Goal: Task Accomplishment & Management: Use online tool/utility

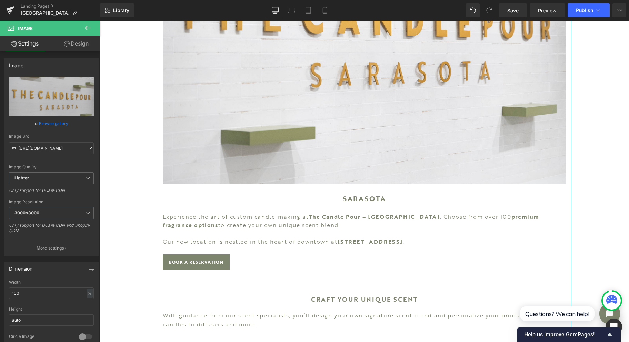
scroll to position [276, 0]
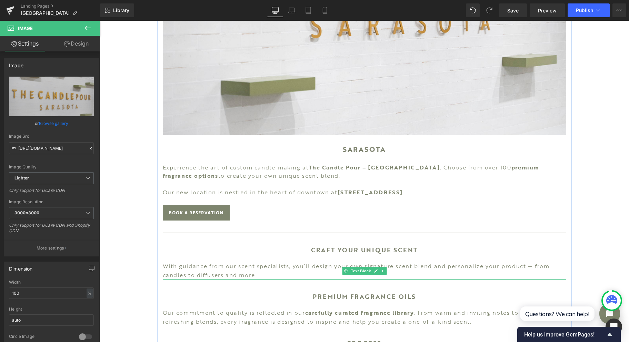
click at [359, 268] on span "Text Block" at bounding box center [360, 271] width 23 height 8
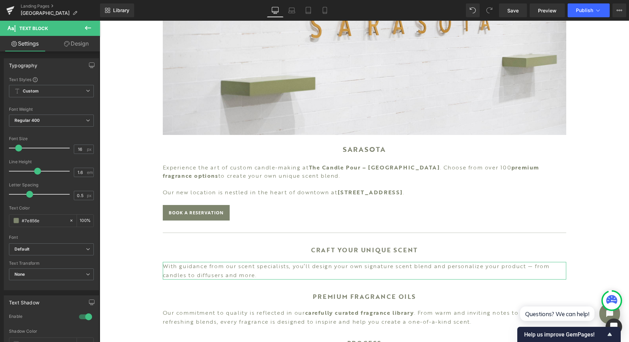
click at [87, 48] on link "Design" at bounding box center [76, 44] width 50 height 16
click at [0, 0] on div "Spacing" at bounding box center [0, 0] width 0 height 0
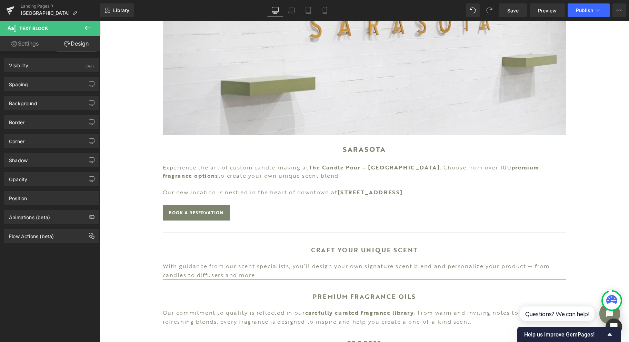
type input "20"
type input "0"
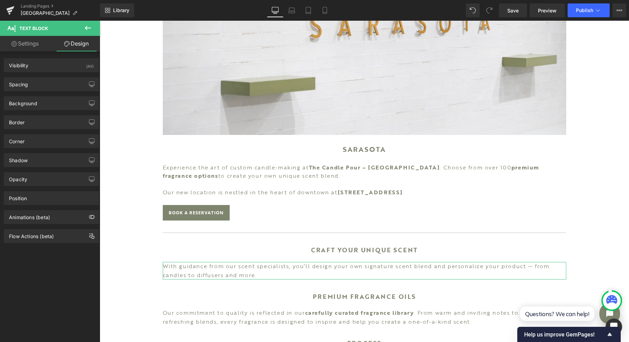
type input "0"
click at [36, 84] on div "Spacing" at bounding box center [51, 84] width 94 height 13
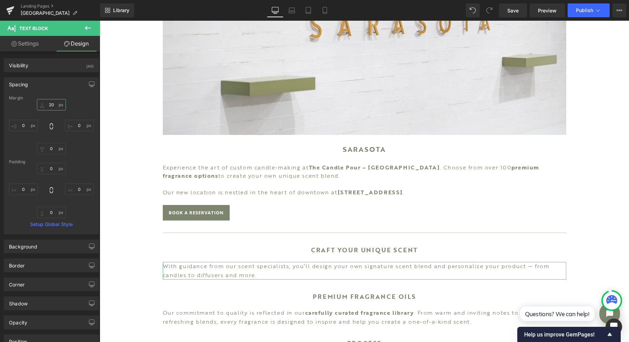
click at [54, 104] on input "20" at bounding box center [51, 104] width 29 height 11
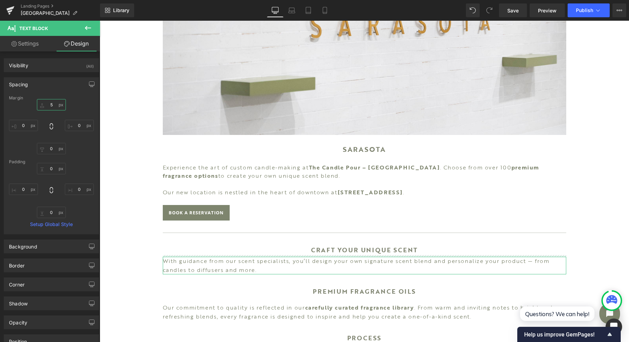
type input "5"
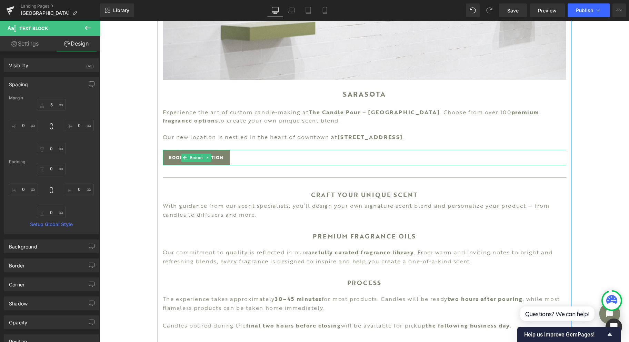
scroll to position [368, 0]
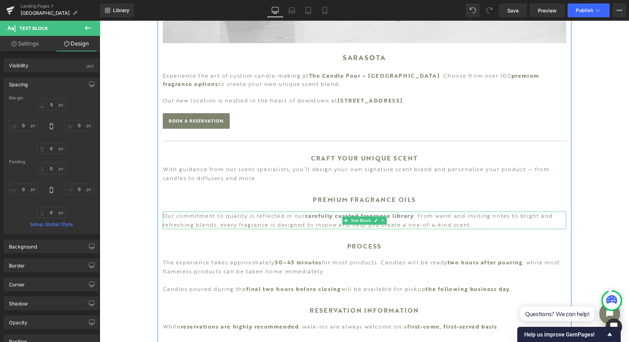
click at [355, 218] on span "Text Block" at bounding box center [360, 220] width 23 height 8
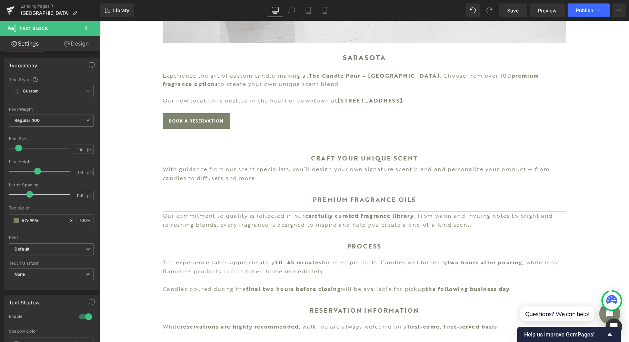
click at [63, 48] on link "Design" at bounding box center [76, 44] width 50 height 16
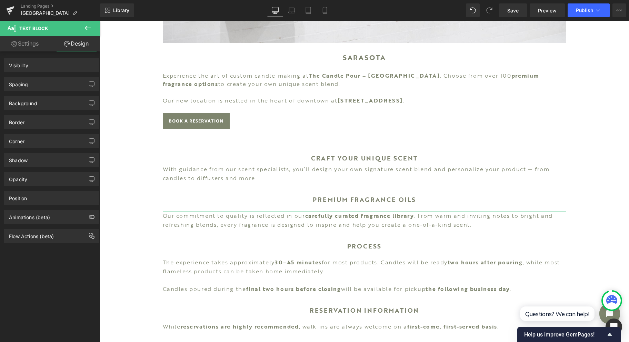
click at [54, 86] on div "Spacing" at bounding box center [51, 84] width 94 height 13
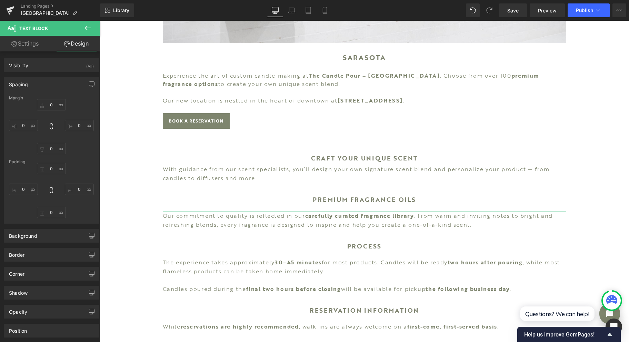
type input "20"
type input "0"
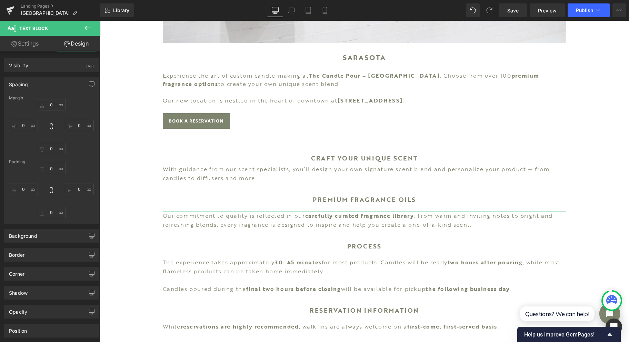
type input "0"
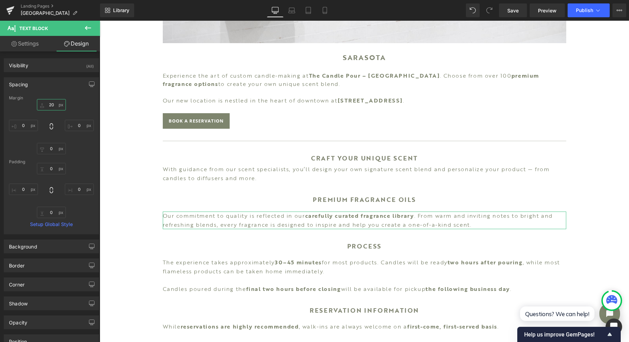
click at [52, 102] on input "20" at bounding box center [51, 104] width 29 height 11
type input "5"
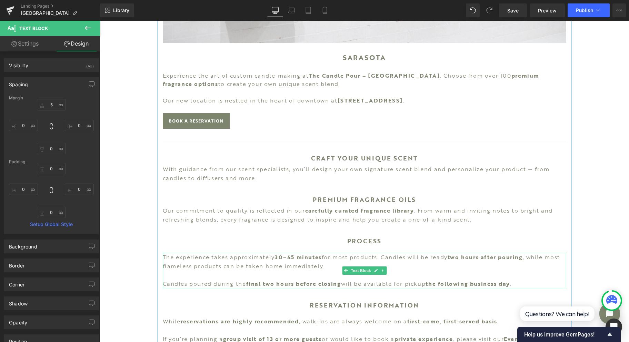
click at [368, 268] on span "Text Block" at bounding box center [360, 270] width 23 height 8
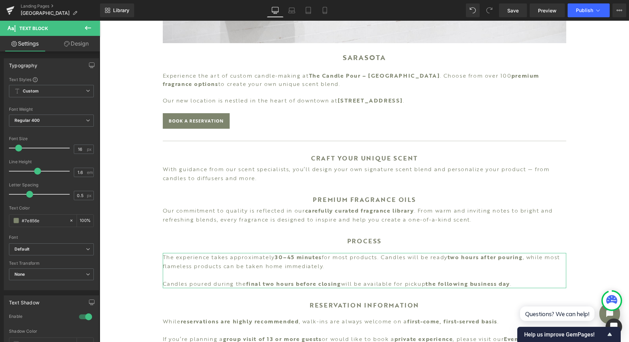
click at [74, 45] on link "Design" at bounding box center [76, 44] width 50 height 16
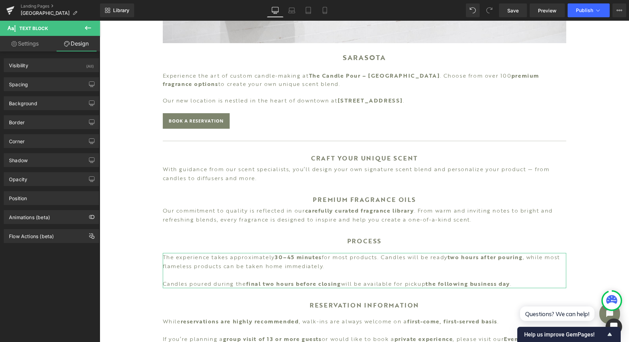
click at [54, 83] on div "Spacing" at bounding box center [51, 84] width 94 height 13
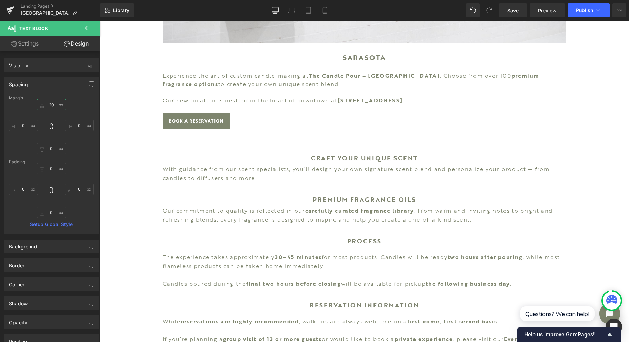
click at [50, 101] on input "20" at bounding box center [51, 104] width 29 height 11
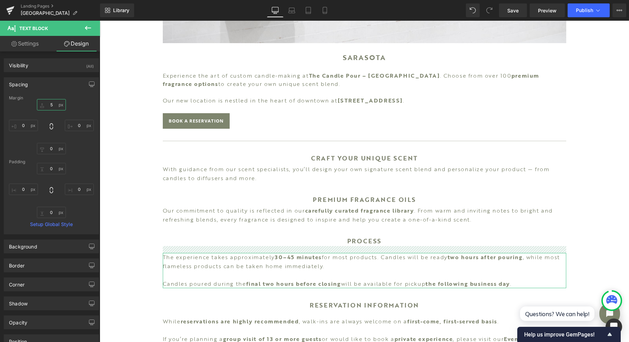
type input "5"
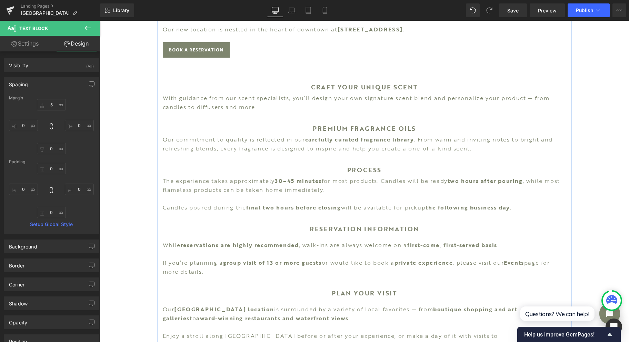
scroll to position [460, 0]
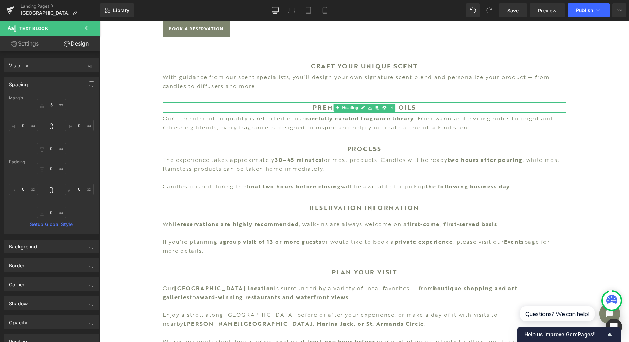
click at [349, 107] on span "Heading" at bounding box center [350, 107] width 19 height 8
click at [359, 106] on span "Heading" at bounding box center [350, 107] width 19 height 8
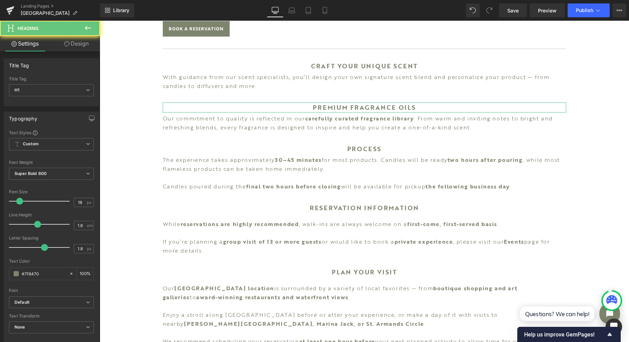
click at [83, 46] on link "Design" at bounding box center [76, 44] width 50 height 16
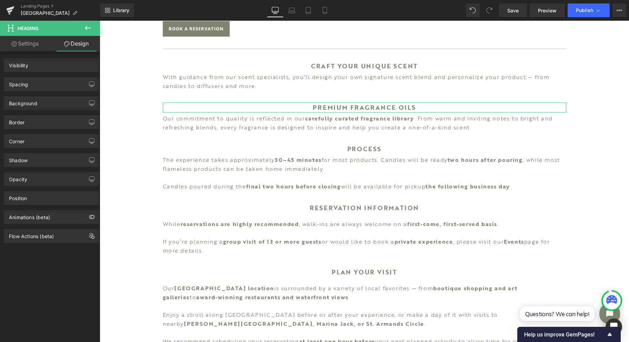
click at [57, 84] on div "Spacing" at bounding box center [51, 84] width 94 height 13
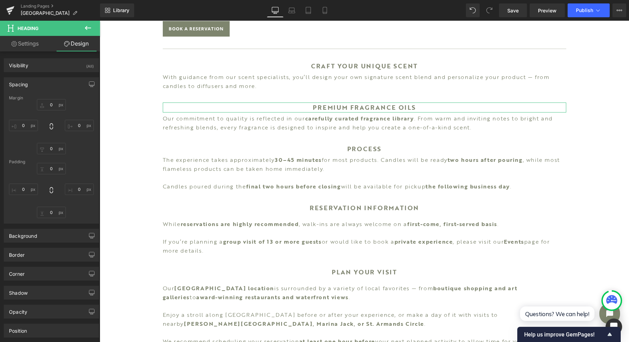
click at [34, 76] on div "Spacing [GEOGRAPHIC_DATA] [GEOGRAPHIC_DATA]" at bounding box center [51, 147] width 103 height 151
type input "35"
type input "0"
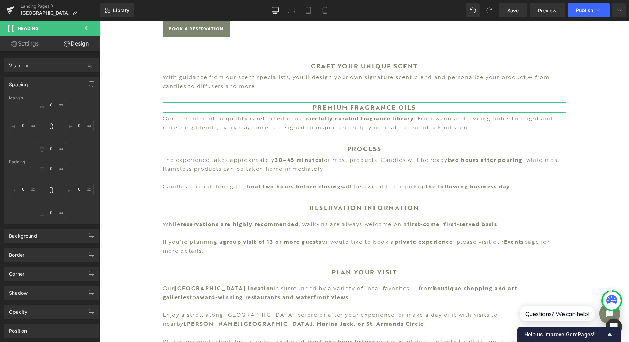
type input "0"
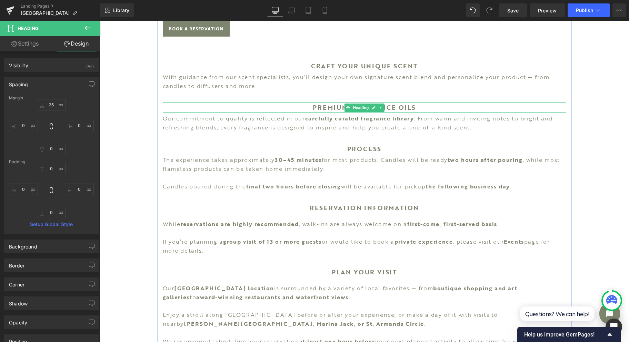
click at [361, 108] on span "Heading" at bounding box center [360, 107] width 19 height 8
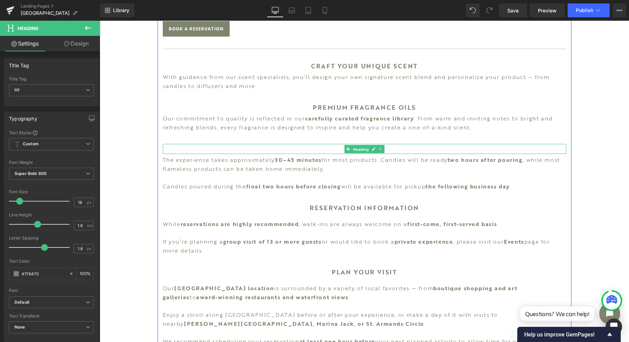
click at [363, 149] on span "Heading" at bounding box center [360, 149] width 19 height 8
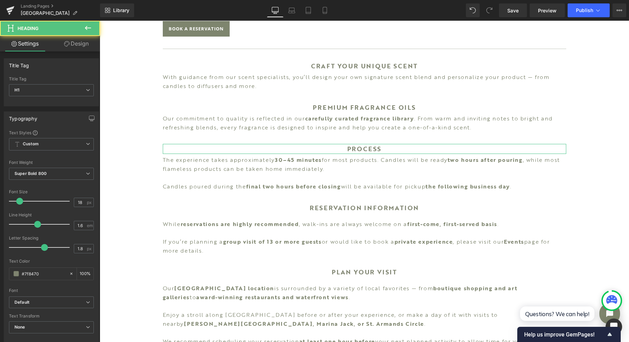
click at [74, 45] on link "Design" at bounding box center [76, 44] width 50 height 16
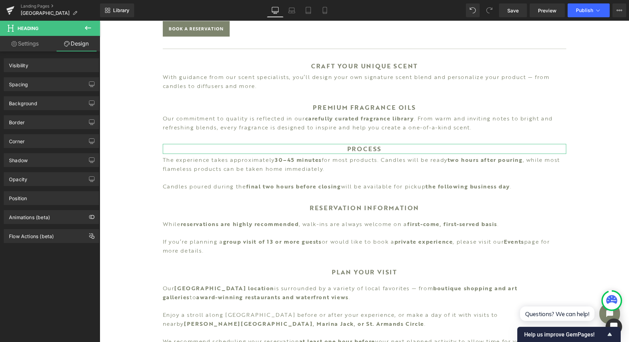
click at [57, 81] on div "Spacing" at bounding box center [51, 84] width 94 height 13
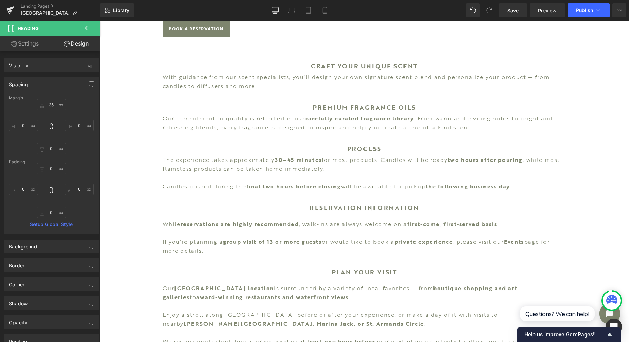
type input "35"
type input "0"
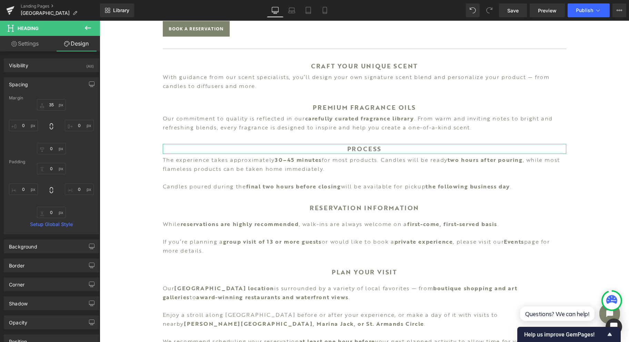
type input "0"
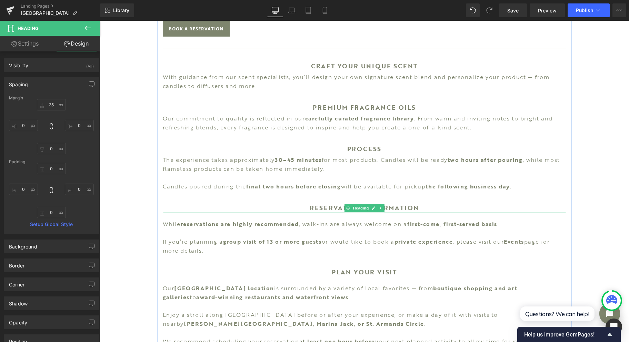
click at [357, 207] on span "Heading" at bounding box center [360, 208] width 19 height 8
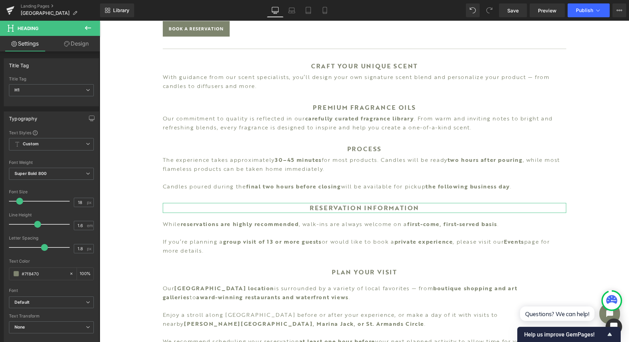
click at [77, 45] on link "Design" at bounding box center [76, 44] width 50 height 16
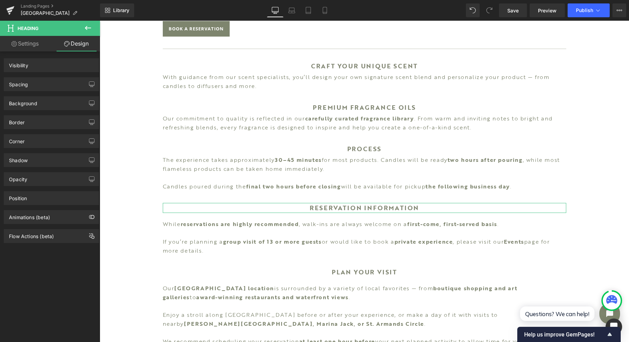
click at [60, 101] on div "Background" at bounding box center [51, 103] width 94 height 13
click at [55, 82] on div "Spacing" at bounding box center [51, 84] width 94 height 13
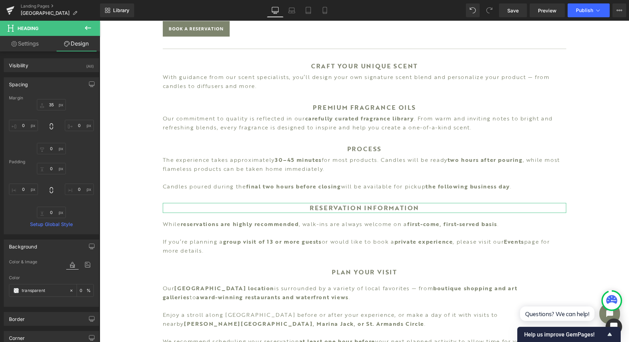
type input "35"
type input "0"
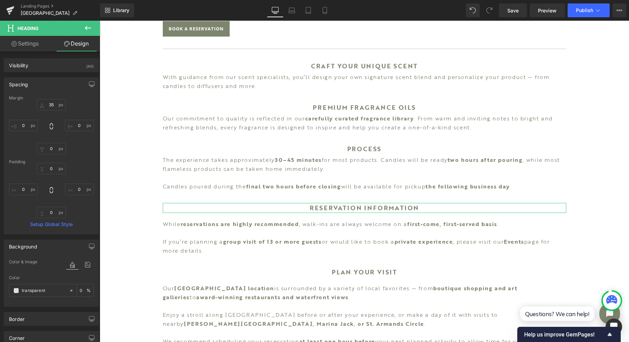
type input "0"
type input "transparent"
type input "0"
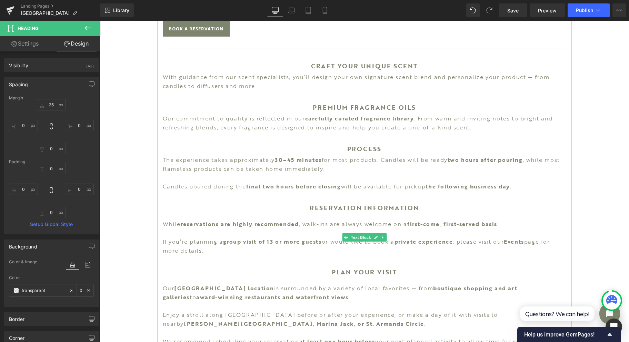
click at [355, 235] on span "Text Block" at bounding box center [360, 237] width 23 height 8
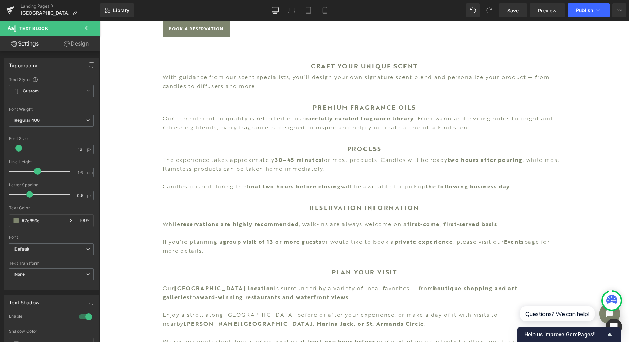
click at [79, 48] on link "Design" at bounding box center [76, 44] width 50 height 16
click at [0, 0] on div "Spacing" at bounding box center [0, 0] width 0 height 0
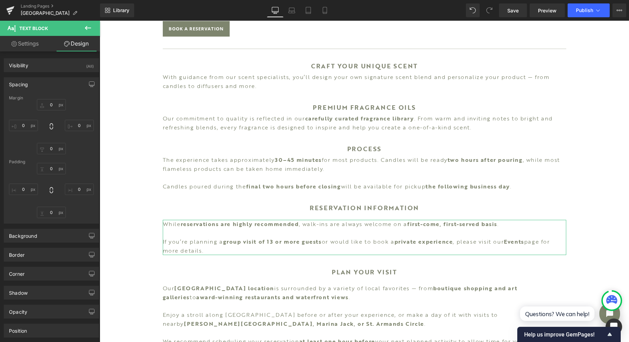
click at [72, 87] on div "Spacing" at bounding box center [51, 84] width 94 height 13
type input "20"
type input "0"
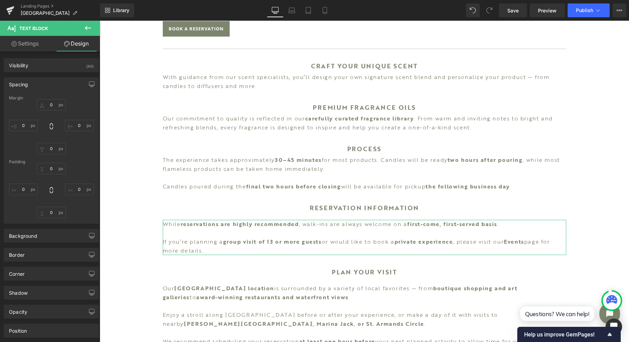
type input "0"
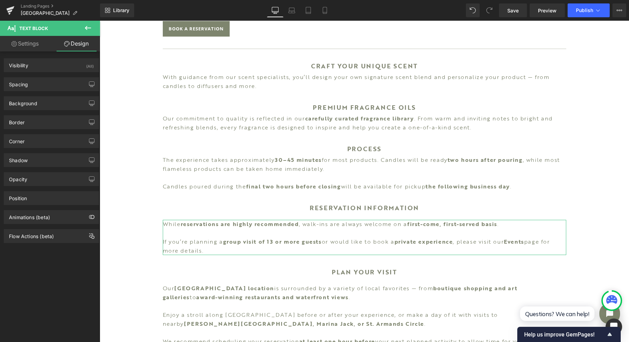
click at [67, 84] on div "Spacing" at bounding box center [51, 84] width 94 height 13
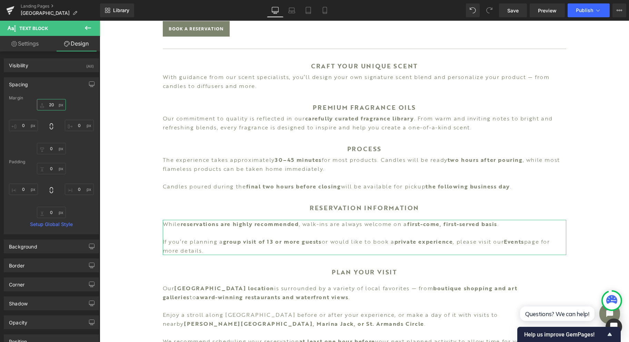
click at [53, 104] on input "20" at bounding box center [51, 104] width 29 height 11
type input "5"
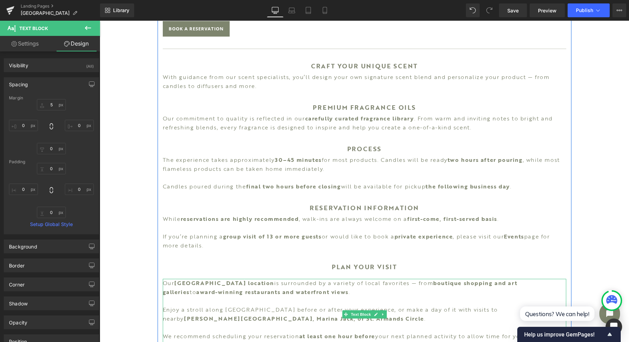
click at [365, 315] on span "Text Block" at bounding box center [360, 314] width 23 height 8
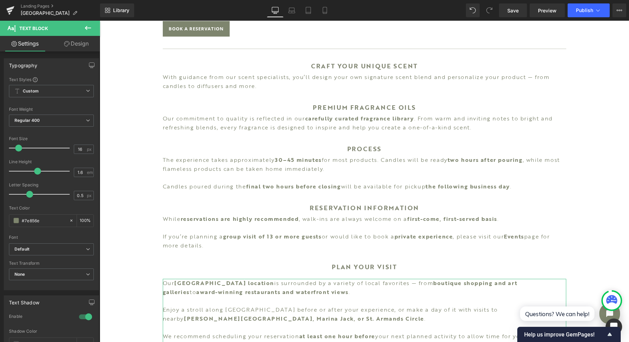
click at [81, 46] on link "Design" at bounding box center [76, 44] width 50 height 16
click at [0, 0] on div "Background" at bounding box center [0, 0] width 0 height 0
click at [0, 0] on div "Spacing" at bounding box center [0, 0] width 0 height 0
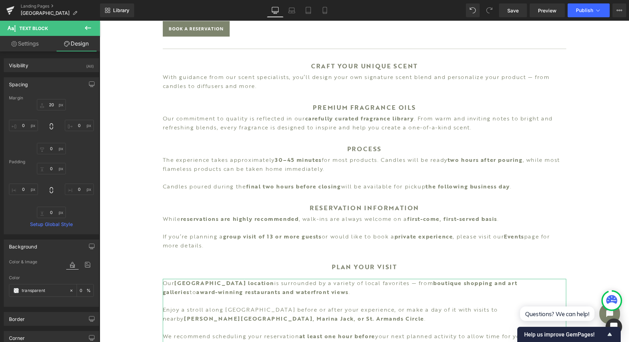
type input "20"
type input "0"
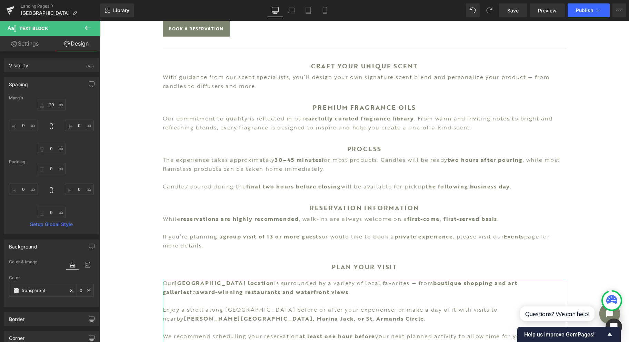
type input "0"
type input "transparent"
type input "0"
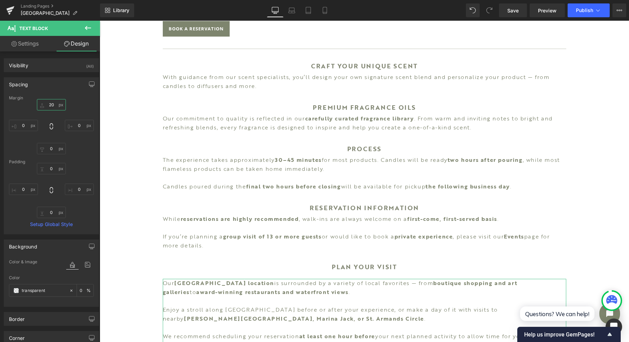
click at [54, 103] on input "20" at bounding box center [51, 104] width 29 height 11
type input "5"
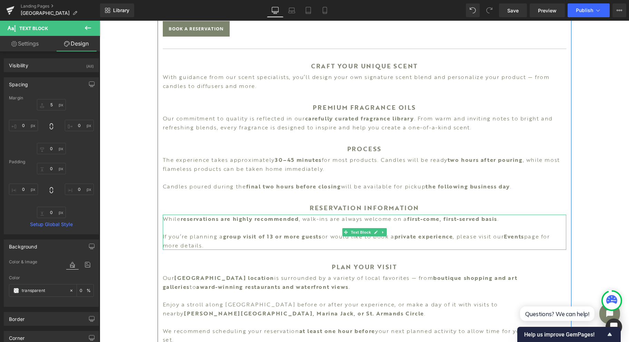
scroll to position [414, 0]
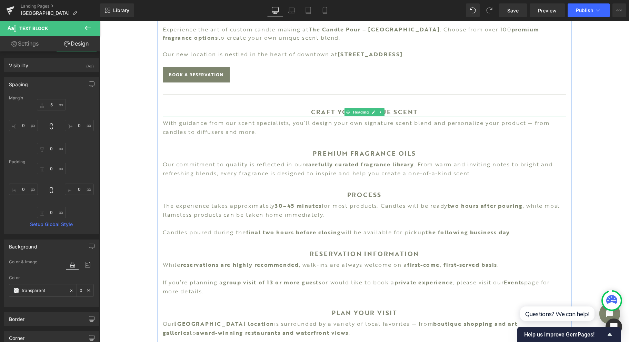
click at [359, 112] on span "Heading" at bounding box center [360, 112] width 19 height 8
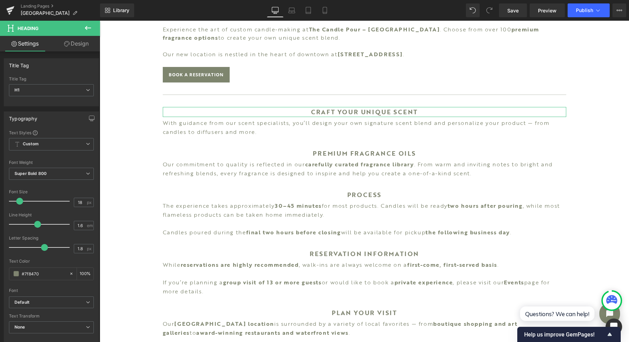
click at [86, 44] on link "Design" at bounding box center [76, 44] width 50 height 16
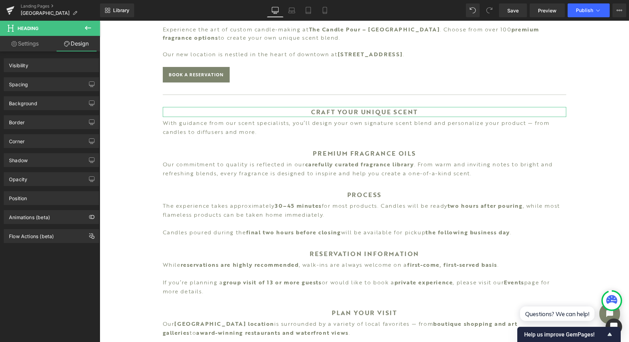
click at [54, 81] on div "Spacing" at bounding box center [51, 84] width 94 height 13
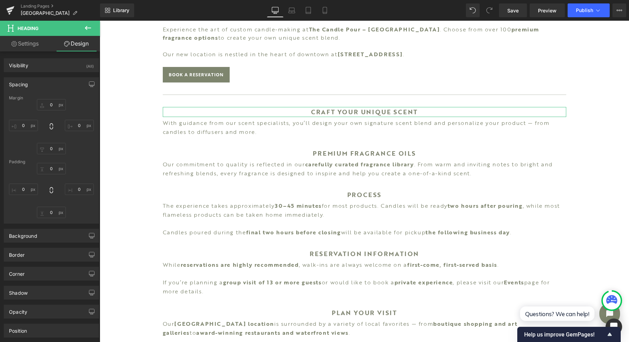
type input "25"
type input "0"
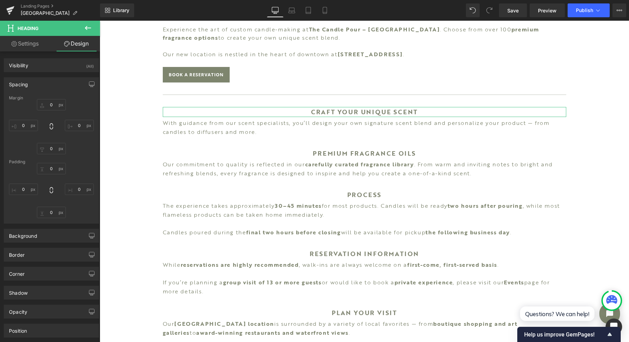
type input "0"
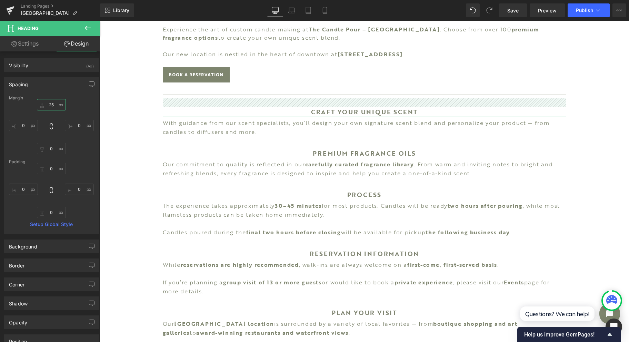
click at [51, 102] on input "25" at bounding box center [51, 104] width 29 height 11
type input "35"
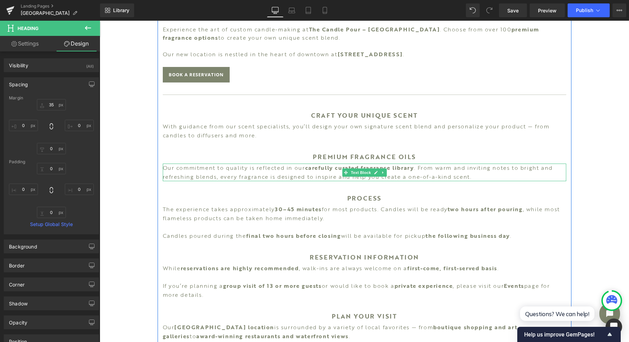
click at [355, 172] on span "Text Block" at bounding box center [360, 172] width 23 height 8
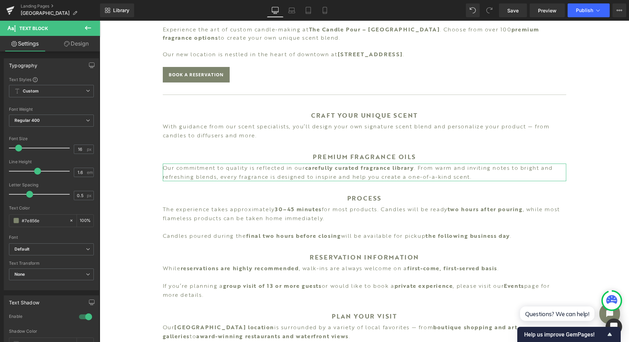
drag, startPoint x: 80, startPoint y: 47, endPoint x: 57, endPoint y: 81, distance: 41.2
click at [80, 46] on link "Design" at bounding box center [76, 44] width 50 height 16
click at [0, 0] on div "Spacing" at bounding box center [0, 0] width 0 height 0
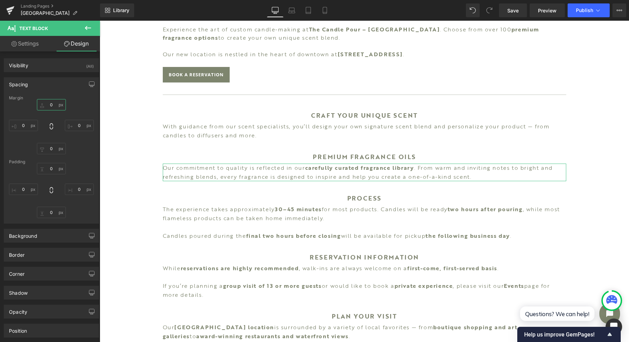
type input "5"
type input "0"
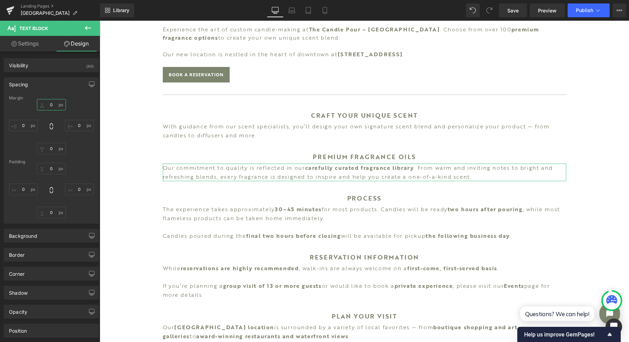
type input "0"
drag, startPoint x: 57, startPoint y: 81, endPoint x: 63, endPoint y: 103, distance: 23.1
click at [63, 103] on input "5" at bounding box center [51, 104] width 29 height 11
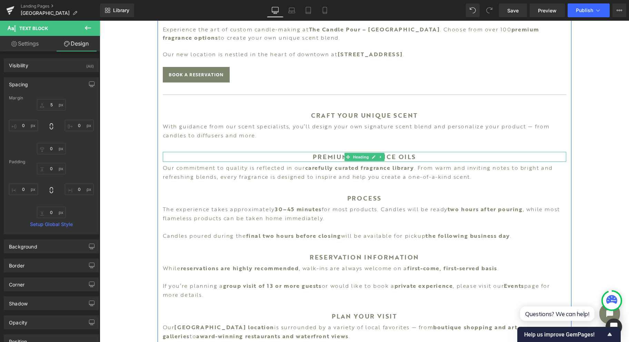
click at [358, 156] on span "Heading" at bounding box center [360, 157] width 19 height 8
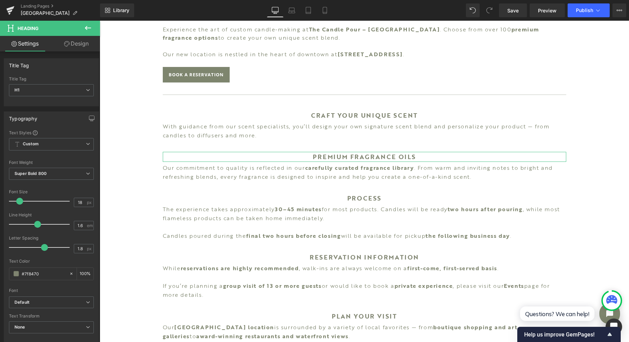
click at [79, 41] on link "Design" at bounding box center [76, 44] width 50 height 16
click at [0, 0] on div "Spacing" at bounding box center [0, 0] width 0 height 0
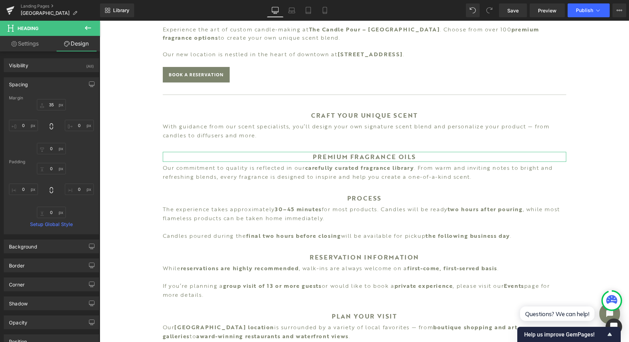
type input "35"
type input "0"
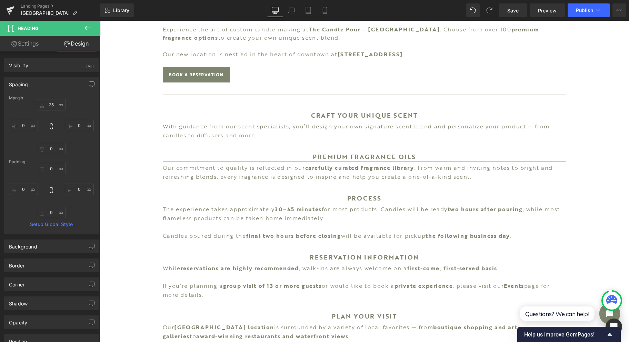
type input "0"
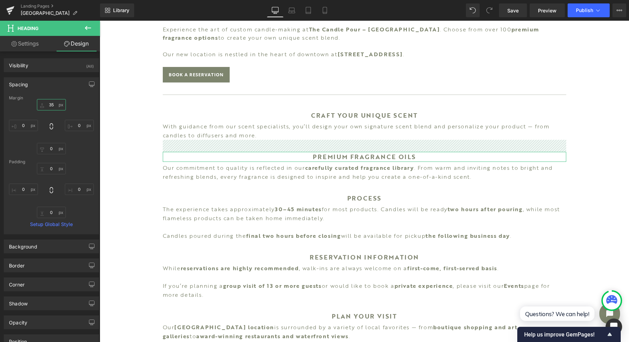
click at [53, 103] on input "35" at bounding box center [51, 104] width 29 height 11
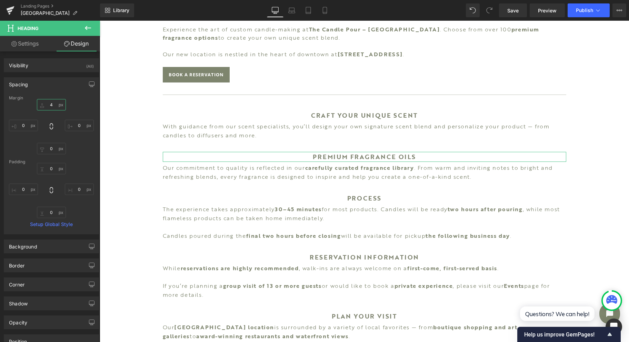
type input "45"
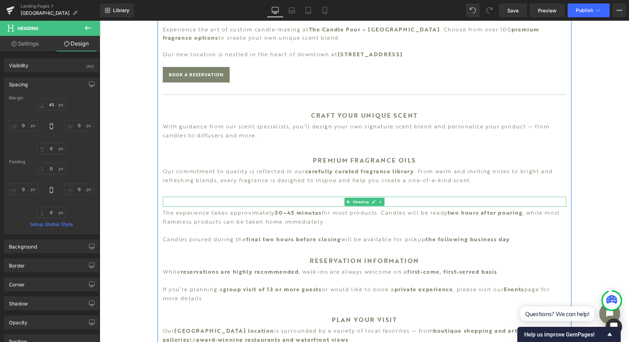
click at [360, 203] on span "Heading" at bounding box center [360, 202] width 19 height 8
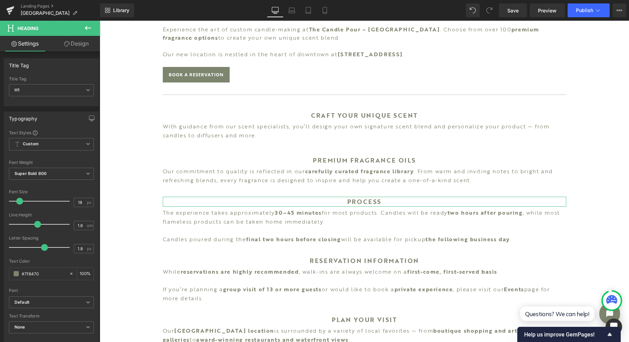
click at [73, 46] on link "Design" at bounding box center [76, 44] width 50 height 16
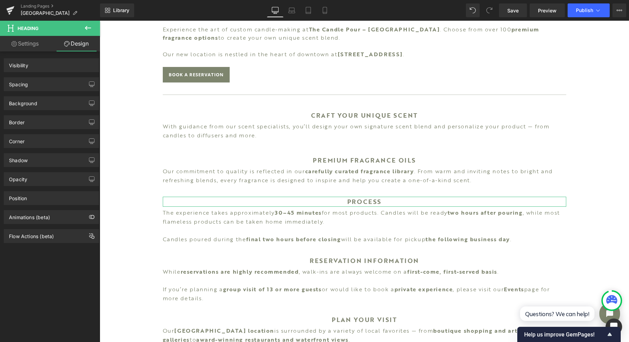
click at [48, 81] on div "Spacing" at bounding box center [51, 84] width 94 height 13
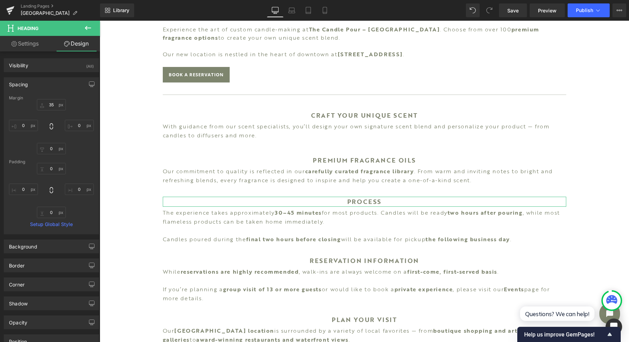
type input "35"
type input "0"
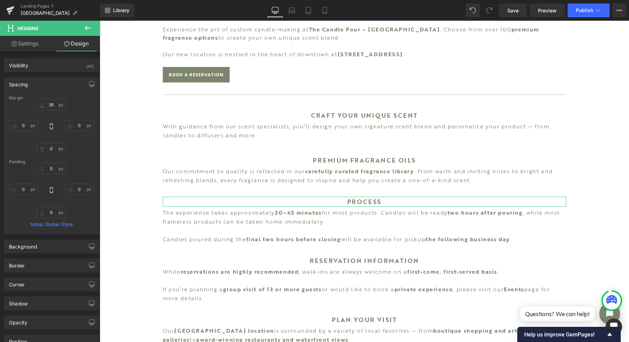
type input "0"
click at [49, 105] on input "35" at bounding box center [51, 104] width 29 height 11
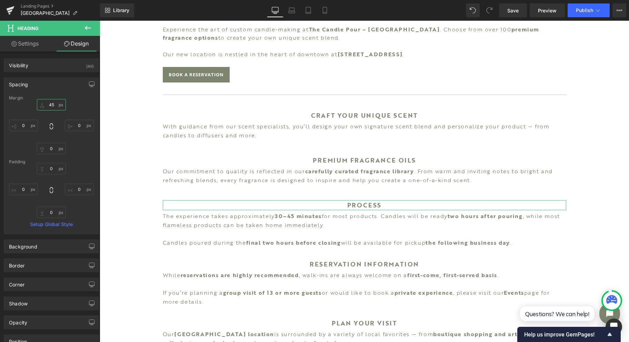
type input "45"
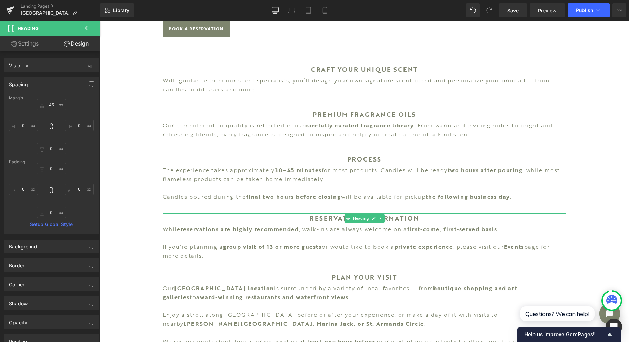
click at [364, 218] on span "Heading" at bounding box center [360, 218] width 19 height 8
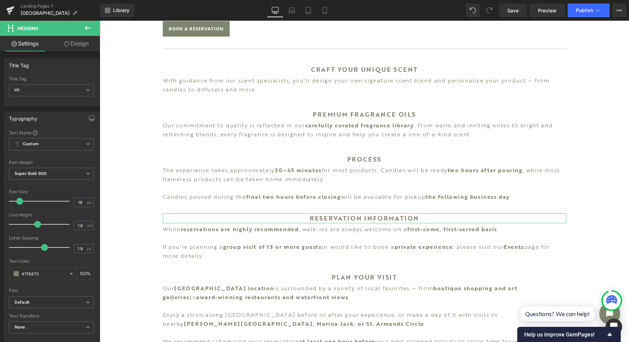
click at [79, 43] on link "Design" at bounding box center [76, 44] width 50 height 16
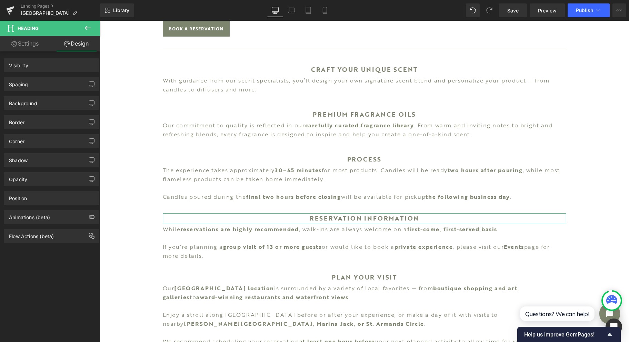
click at [48, 84] on div "Spacing" at bounding box center [51, 84] width 94 height 13
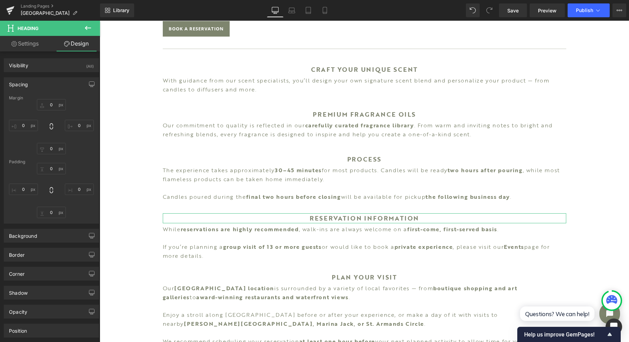
type input "35"
type input "0"
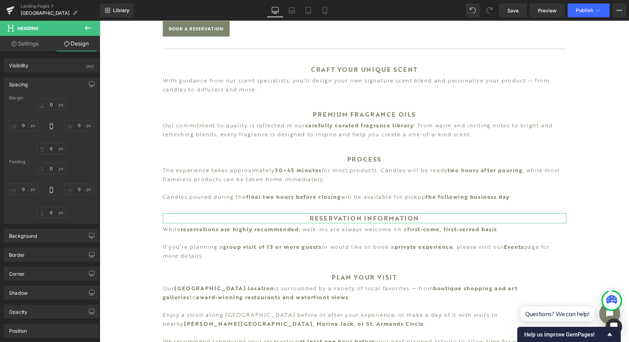
type input "0"
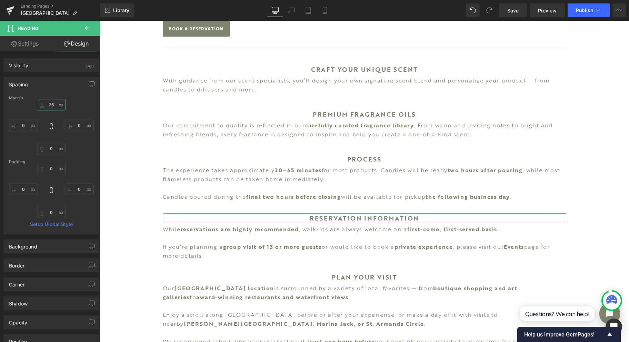
click at [52, 103] on input "35" at bounding box center [51, 104] width 29 height 11
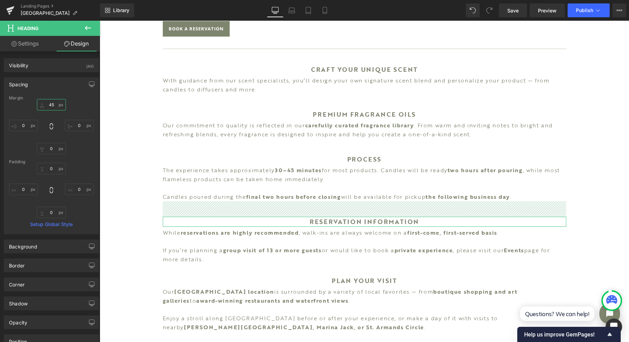
type input "45"
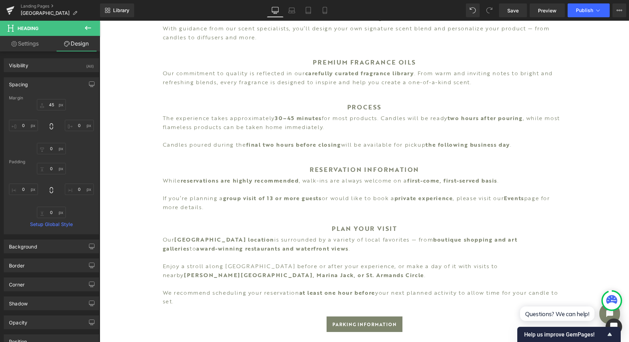
scroll to position [552, 0]
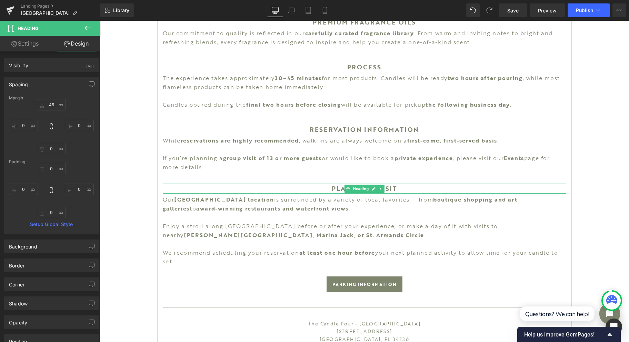
click at [355, 190] on span "Heading" at bounding box center [360, 189] width 19 height 8
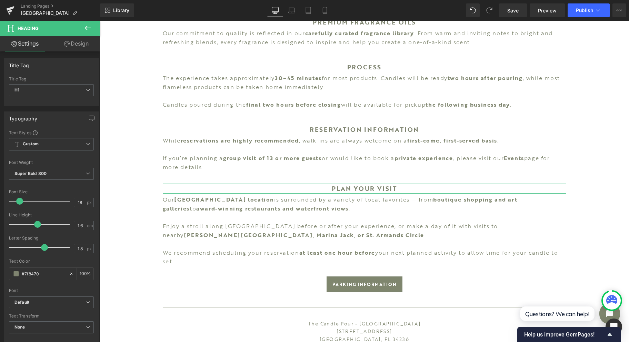
click at [74, 46] on link "Design" at bounding box center [76, 44] width 50 height 16
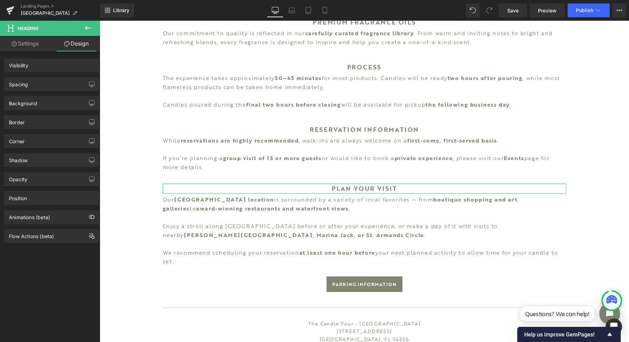
click at [61, 80] on div "Spacing" at bounding box center [51, 84] width 94 height 13
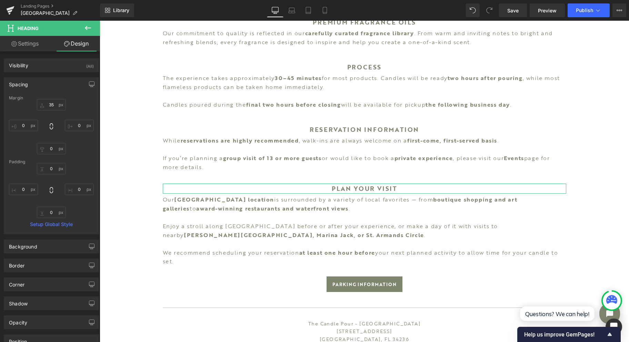
type input "35"
type input "0"
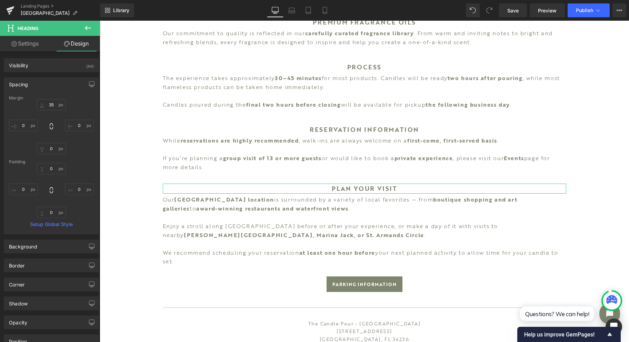
type input "0"
click at [52, 99] on div "Margin" at bounding box center [51, 98] width 85 height 5
click at [55, 104] on input "35" at bounding box center [51, 104] width 29 height 11
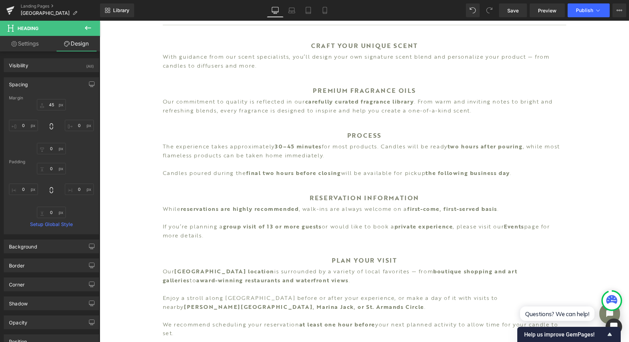
scroll to position [506, 0]
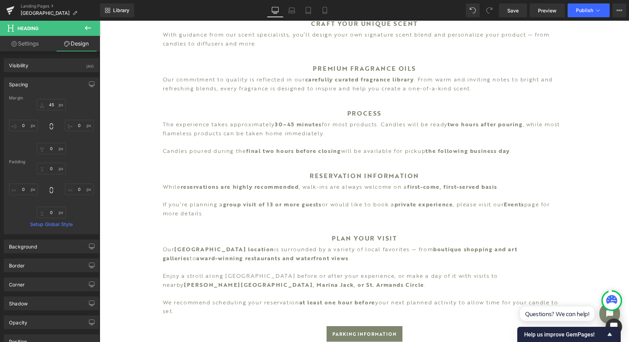
click at [518, 10] on span "Save" at bounding box center [512, 10] width 11 height 7
click at [289, 15] on link "Laptop" at bounding box center [291, 10] width 17 height 14
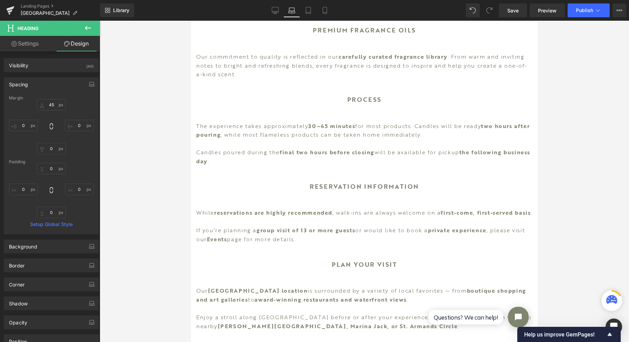
scroll to position [639, 0]
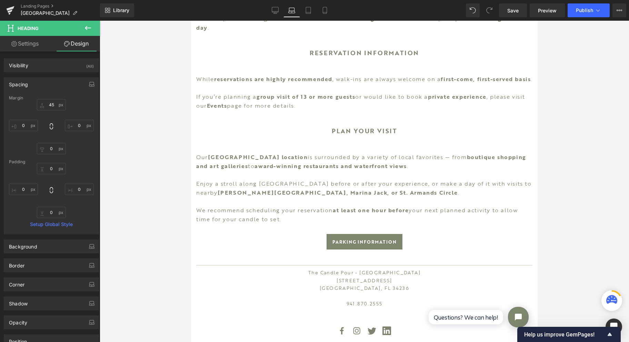
type input "45"
type input "0"
type input "25"
type input "0"
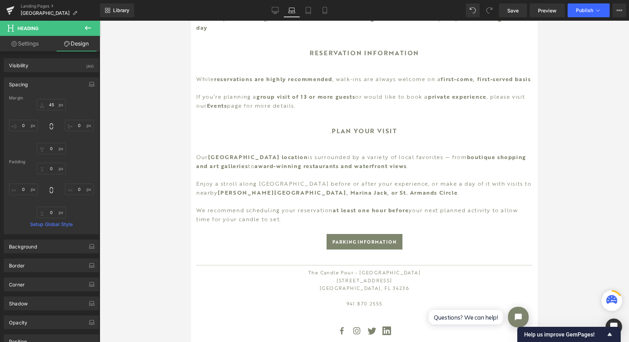
type input "0"
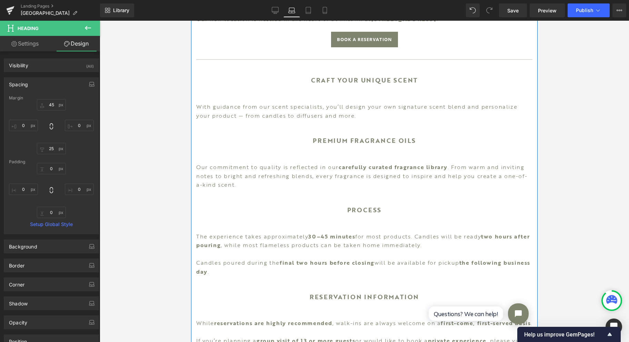
scroll to position [363, 0]
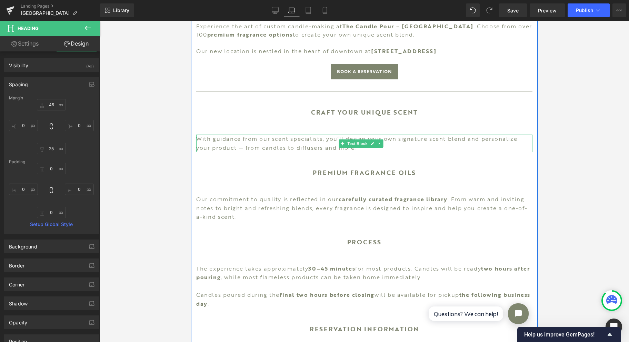
click at [353, 139] on span "Text Block" at bounding box center [357, 143] width 23 height 8
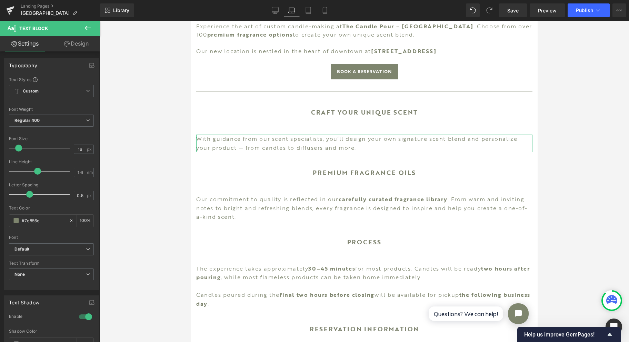
click at [66, 48] on link "Design" at bounding box center [76, 44] width 50 height 16
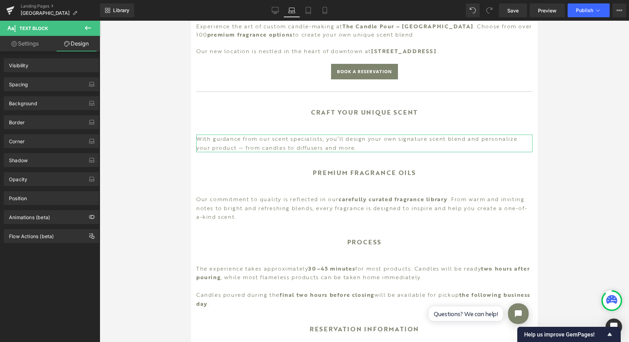
click at [52, 82] on div "Spacing" at bounding box center [51, 84] width 94 height 13
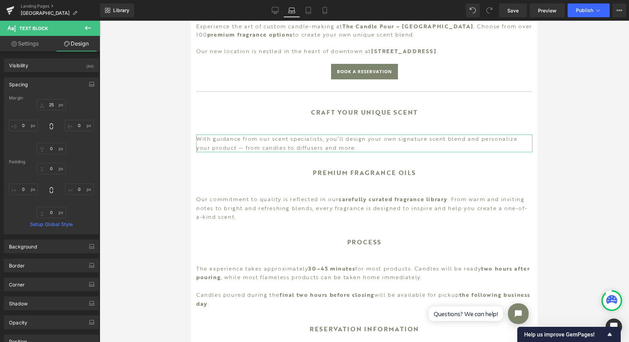
type input "25"
type input "0"
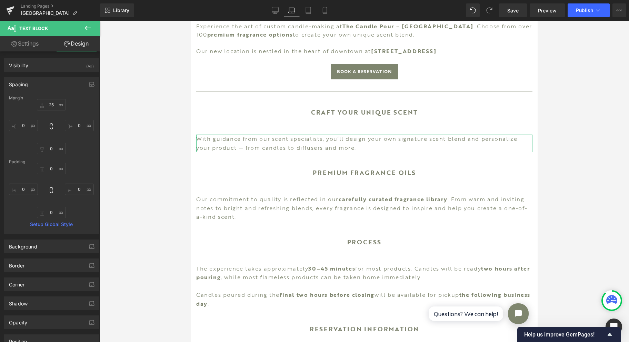
type input "0"
click at [51, 103] on input "25" at bounding box center [51, 104] width 29 height 11
type input "5"
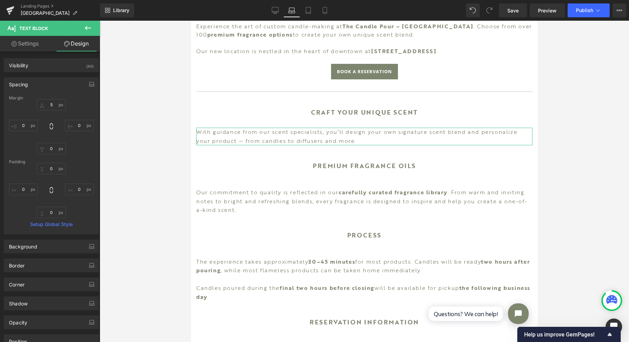
click at [17, 83] on div "Spacing" at bounding box center [18, 83] width 19 height 10
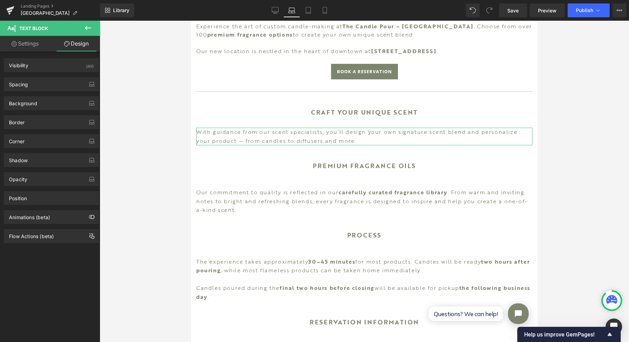
click at [17, 83] on div "Spacing" at bounding box center [18, 83] width 19 height 10
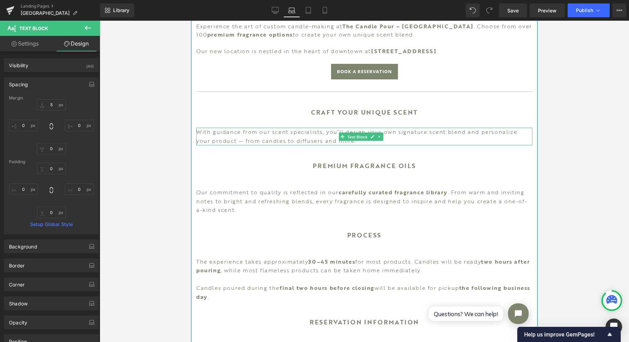
click at [355, 132] on span "Text Block" at bounding box center [357, 136] width 23 height 8
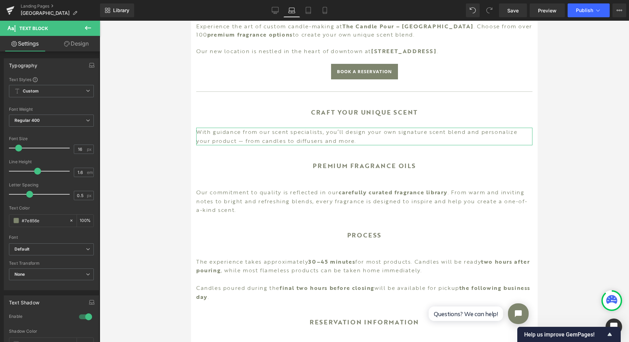
click at [66, 46] on icon at bounding box center [67, 44] width 6 height 6
click at [0, 0] on div "Spacing" at bounding box center [0, 0] width 0 height 0
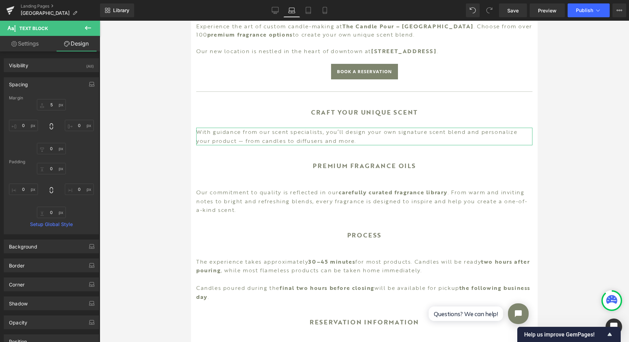
type input "5"
type input "0"
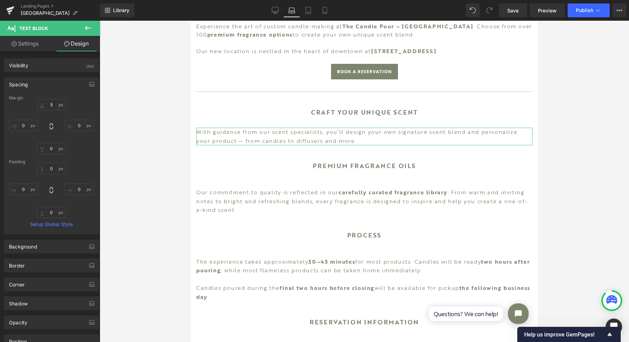
type input "0"
click at [49, 101] on input "5" at bounding box center [51, 104] width 29 height 11
type input "0"
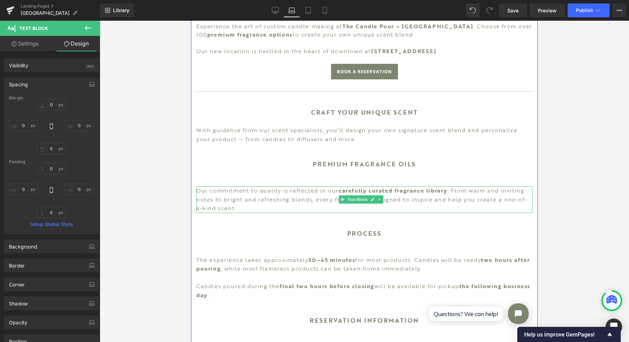
click at [363, 195] on span "Text Block" at bounding box center [357, 199] width 23 height 8
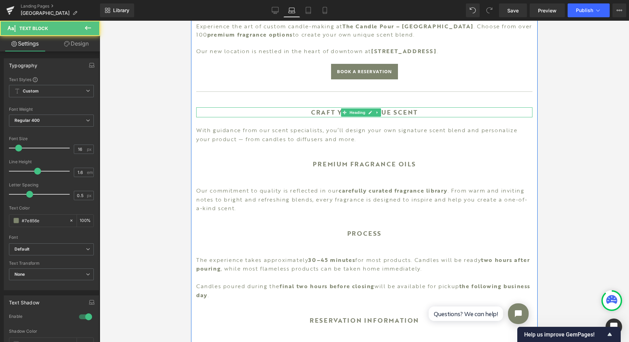
click at [359, 108] on span "Heading" at bounding box center [357, 112] width 19 height 8
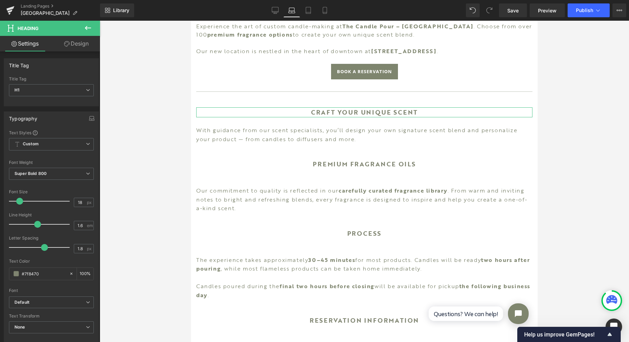
click at [75, 48] on link "Design" at bounding box center [76, 44] width 50 height 16
click at [0, 0] on div "Spacing" at bounding box center [0, 0] width 0 height 0
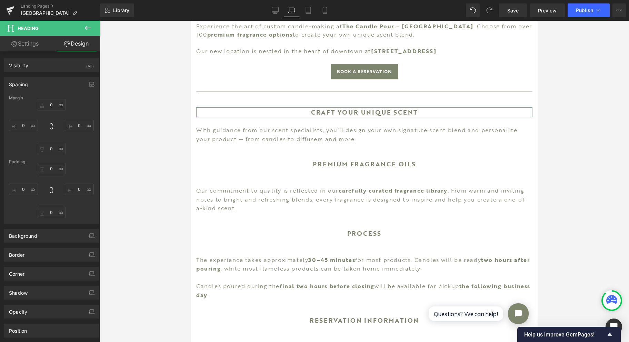
type input "35"
type input "0"
type input "25"
type input "0"
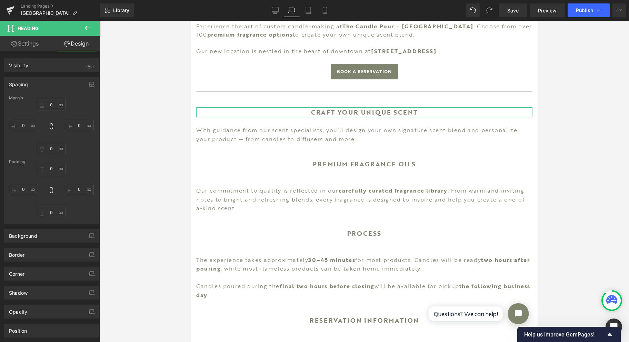
type input "0"
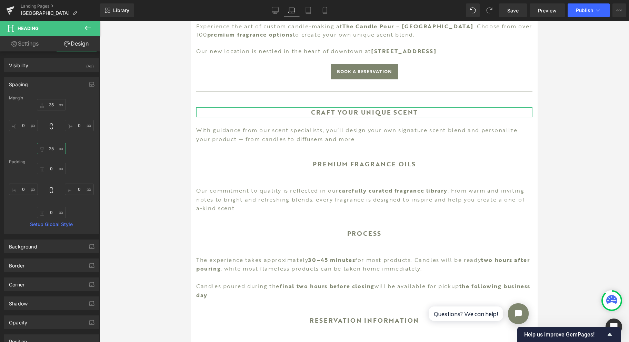
click at [48, 150] on input "25" at bounding box center [51, 148] width 29 height 11
type input "0"
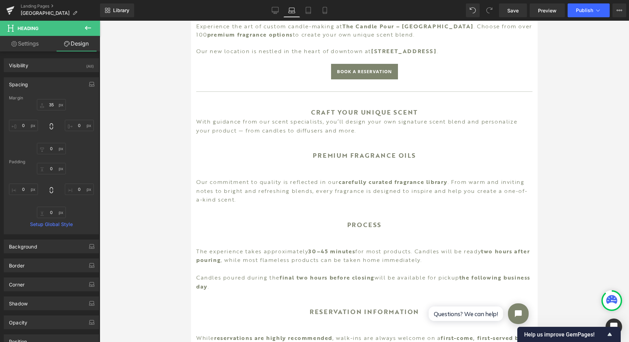
click at [273, 10] on icon at bounding box center [275, 10] width 7 height 7
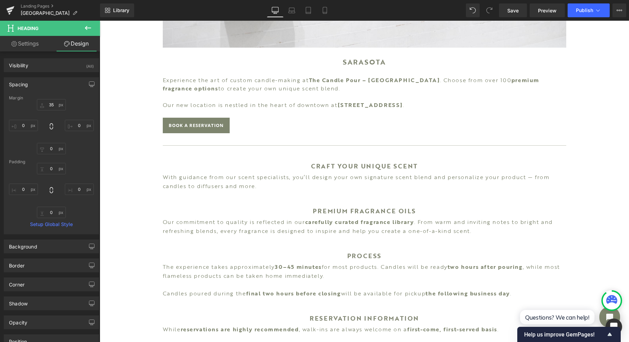
type input "35"
type input "0"
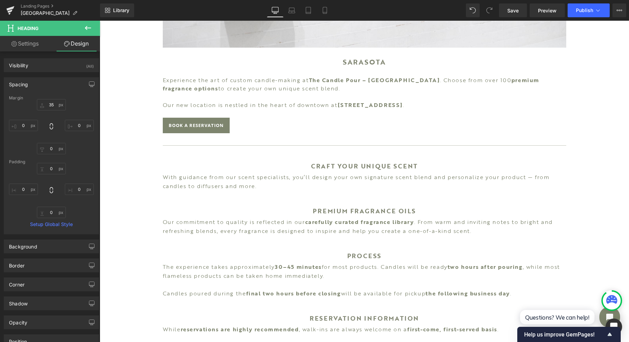
type input "0"
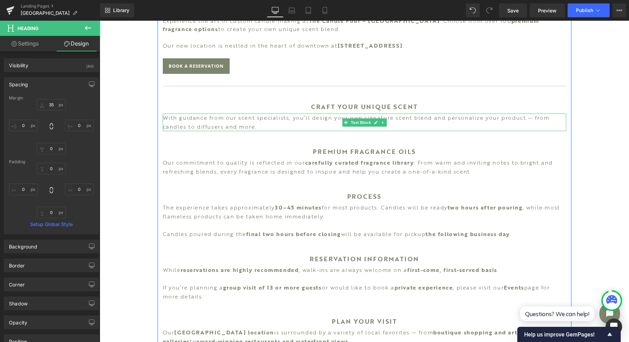
click at [361, 123] on span "Text Block" at bounding box center [360, 122] width 23 height 8
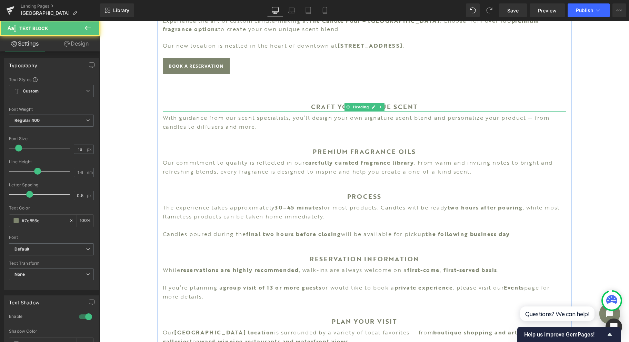
click at [359, 104] on span "Heading" at bounding box center [360, 107] width 19 height 8
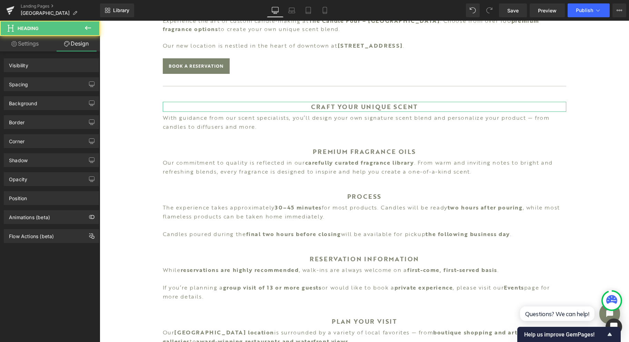
click at [53, 83] on div "Spacing" at bounding box center [51, 84] width 94 height 13
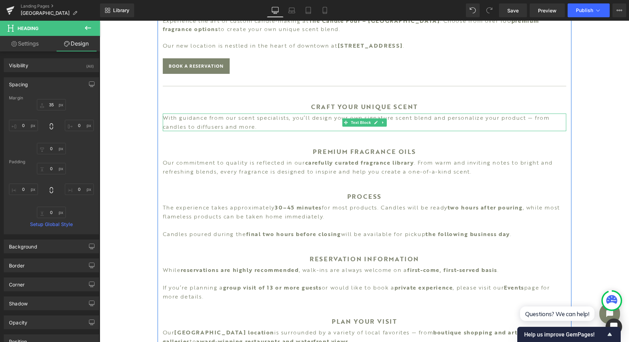
click at [359, 117] on p "With guidance from our scent specialists, you’ll design your own signature scen…" at bounding box center [364, 122] width 403 height 18
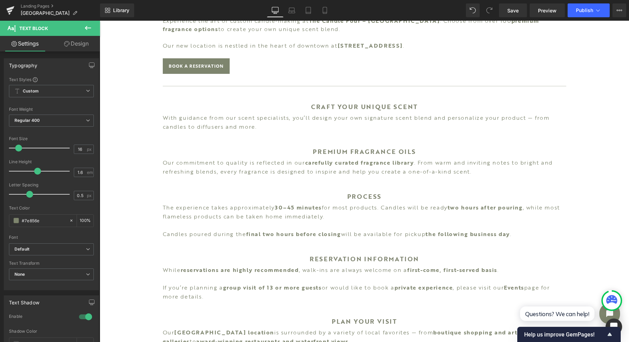
click at [88, 43] on link "Design" at bounding box center [76, 44] width 50 height 16
click at [0, 0] on div "Spacing" at bounding box center [0, 0] width 0 height 0
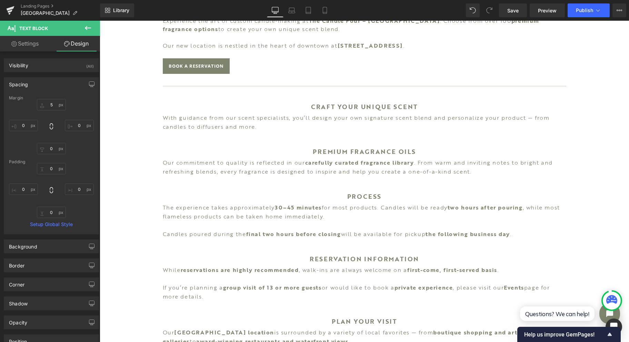
type input "5"
type input "0"
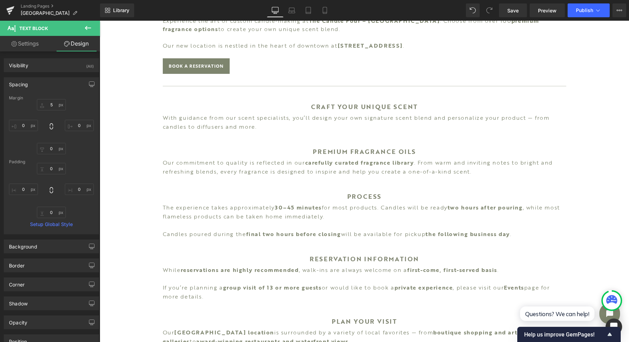
type input "0"
click at [295, 12] on icon at bounding box center [291, 10] width 7 height 7
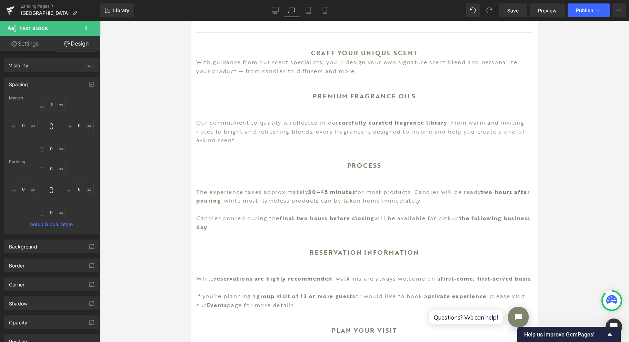
type input "0"
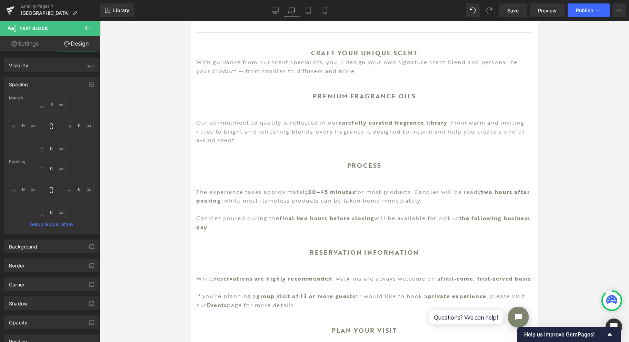
type input "0"
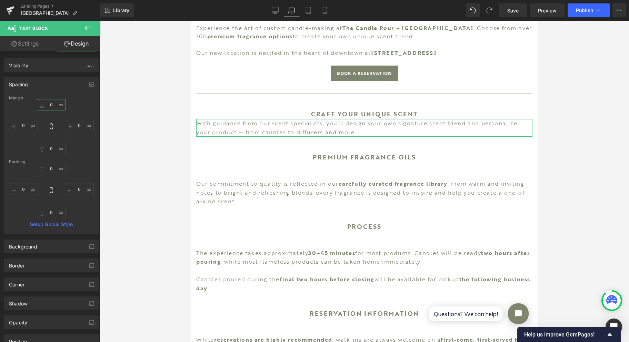
click at [51, 103] on input "0" at bounding box center [51, 104] width 29 height 11
type input "5"
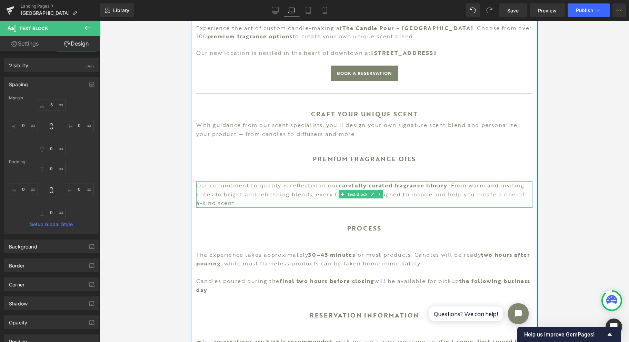
click at [361, 190] on span "Text Block" at bounding box center [357, 194] width 23 height 8
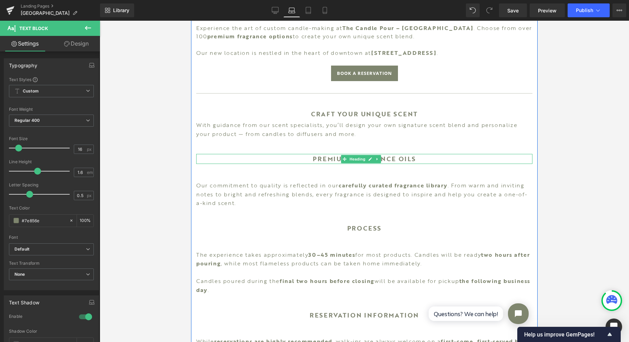
click at [358, 155] on span "Heading" at bounding box center [357, 159] width 19 height 8
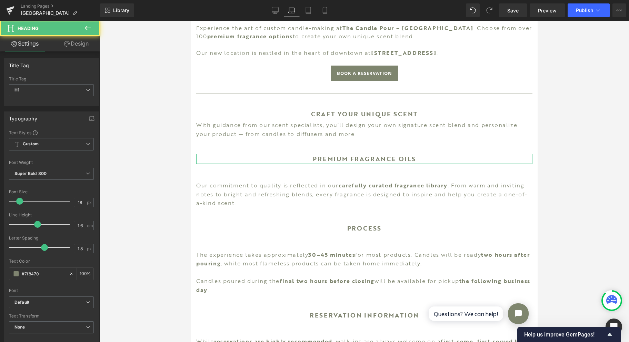
drag, startPoint x: 167, startPoint y: 132, endPoint x: 80, endPoint y: 42, distance: 125.4
click at [80, 42] on link "Design" at bounding box center [76, 44] width 50 height 16
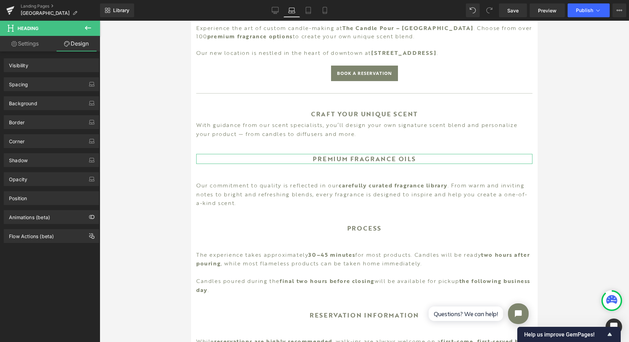
click at [63, 68] on div "Visibility" at bounding box center [51, 65] width 94 height 13
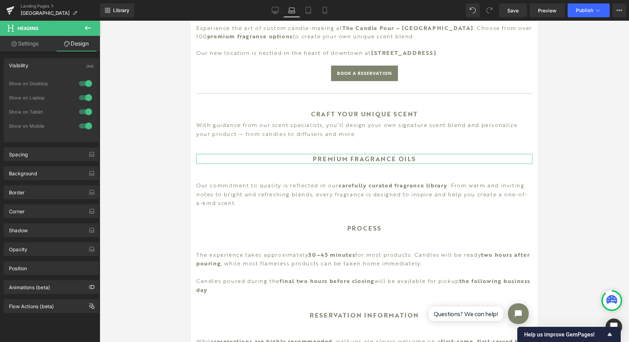
type input "45"
type input "0"
type input "25"
type input "0"
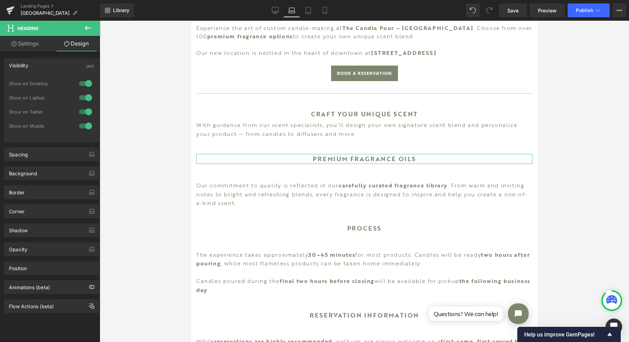
type input "0"
click at [40, 148] on div "Spacing" at bounding box center [51, 154] width 94 height 13
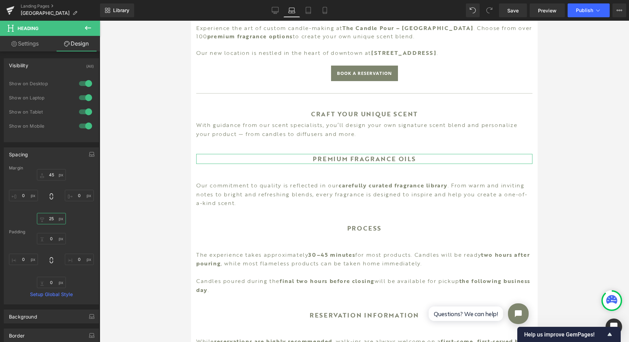
click at [54, 217] on input "25" at bounding box center [51, 218] width 29 height 11
type input "0"
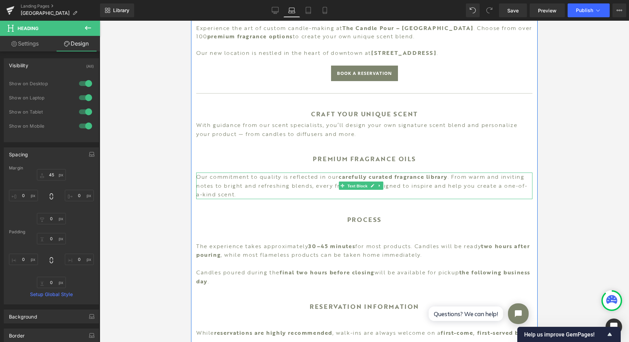
click at [363, 182] on span "Text Block" at bounding box center [357, 186] width 23 height 8
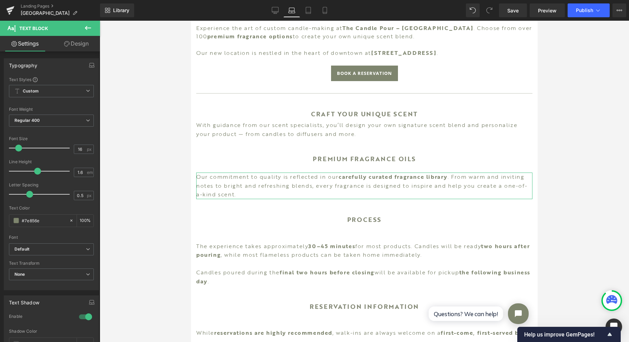
click at [73, 45] on link "Design" at bounding box center [76, 44] width 50 height 16
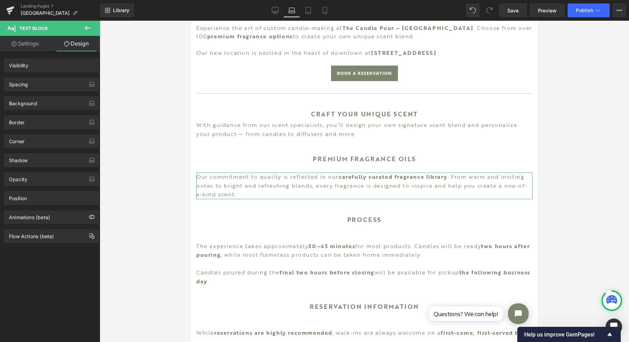
click at [43, 82] on div "Spacing" at bounding box center [51, 84] width 94 height 13
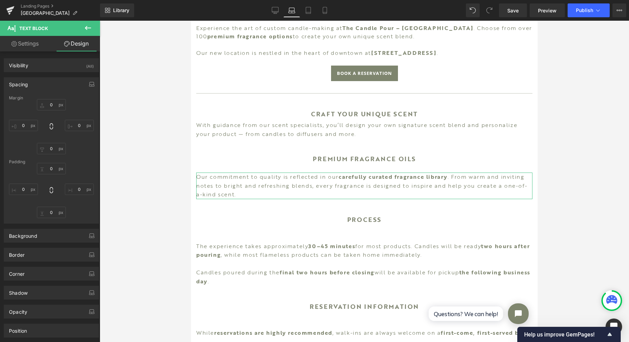
type input "25"
type input "0"
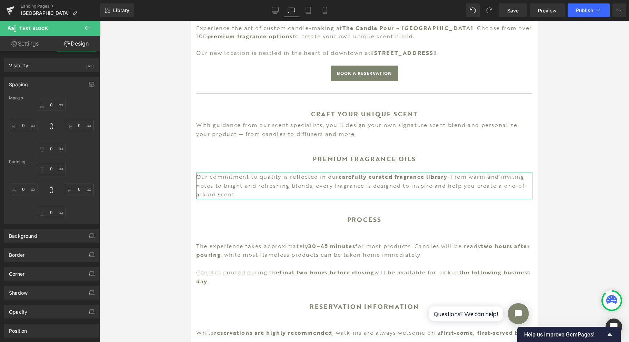
type input "0"
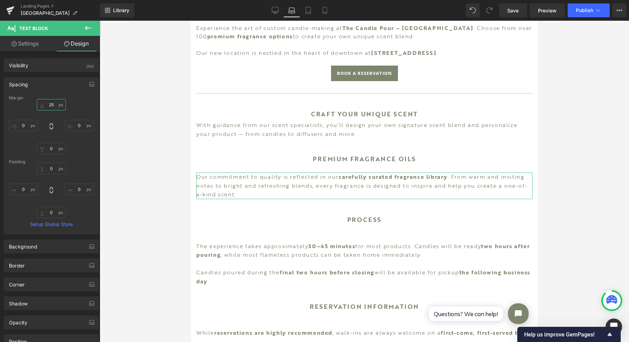
click at [51, 104] on input "25" at bounding box center [51, 104] width 29 height 11
type input "5"
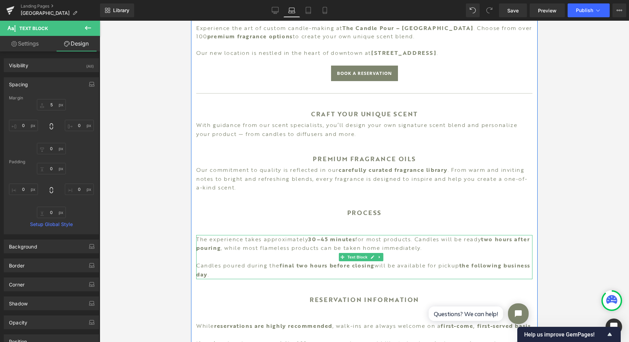
click at [360, 253] on span "Text Block" at bounding box center [357, 257] width 23 height 8
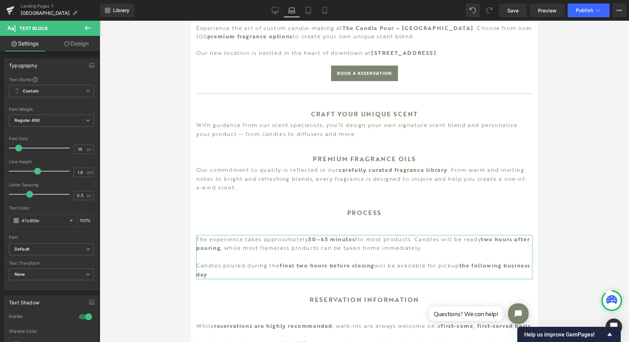
click at [80, 47] on link "Design" at bounding box center [76, 44] width 50 height 16
click at [0, 0] on div "Spacing" at bounding box center [0, 0] width 0 height 0
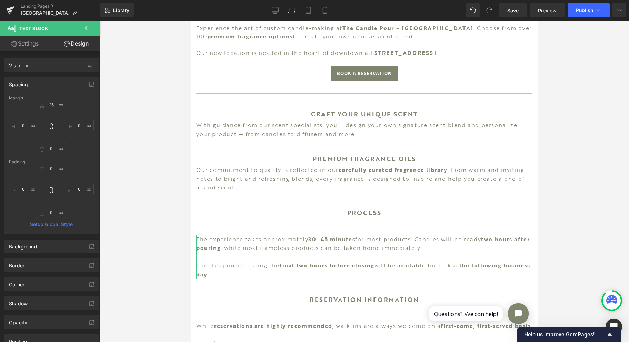
type input "25"
type input "0"
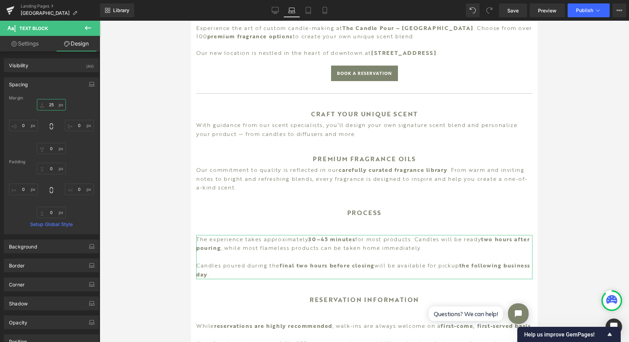
click at [50, 105] on input "25" at bounding box center [51, 104] width 29 height 11
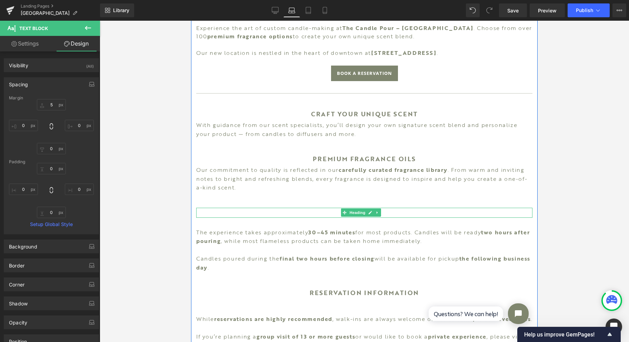
click at [360, 208] on span "Heading" at bounding box center [357, 212] width 19 height 8
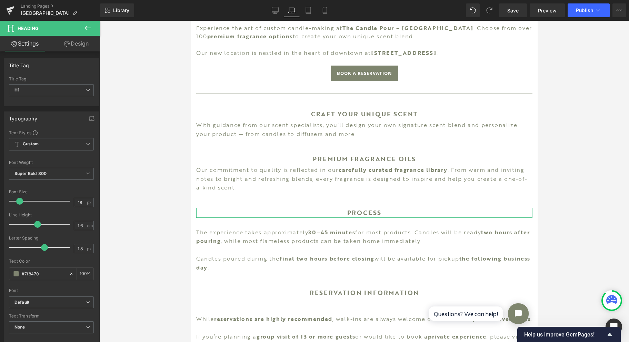
click at [83, 43] on link "Design" at bounding box center [76, 44] width 50 height 16
click at [0, 0] on div "Spacing" at bounding box center [0, 0] width 0 height 0
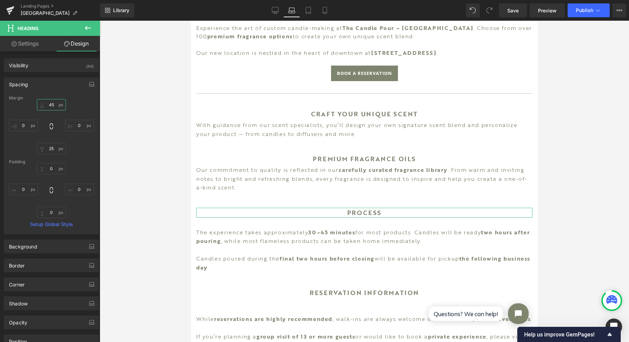
click at [57, 105] on input "45" at bounding box center [51, 104] width 29 height 11
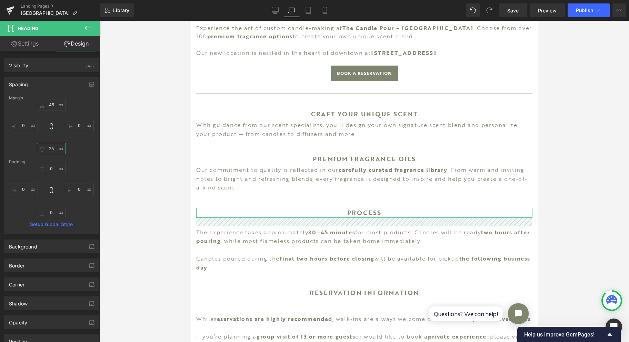
click at [48, 150] on input "25" at bounding box center [51, 148] width 29 height 11
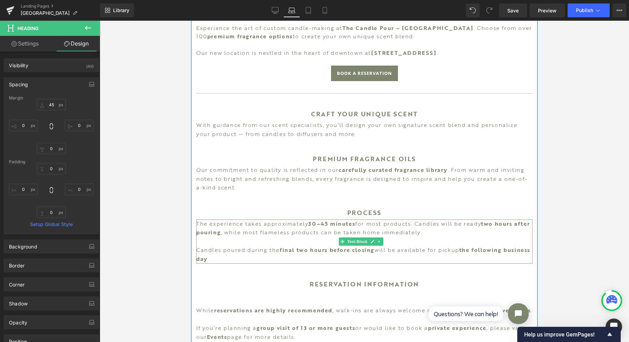
scroll to position [408, 0]
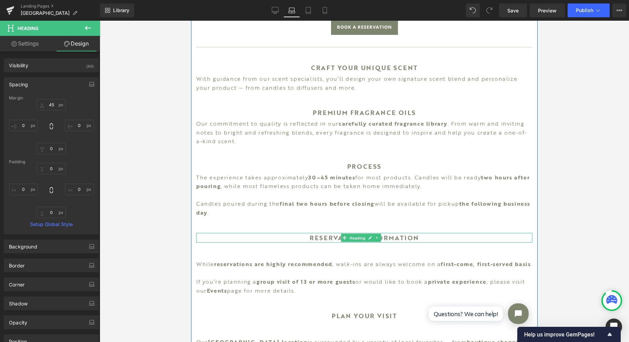
click at [360, 234] on span "Heading" at bounding box center [357, 238] width 19 height 8
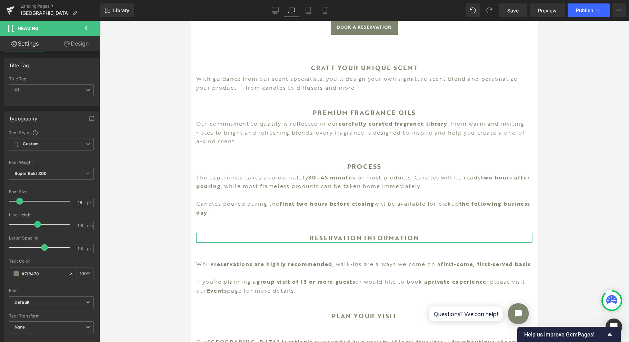
click at [84, 47] on link "Design" at bounding box center [76, 44] width 50 height 16
click at [0, 0] on div "Spacing" at bounding box center [0, 0] width 0 height 0
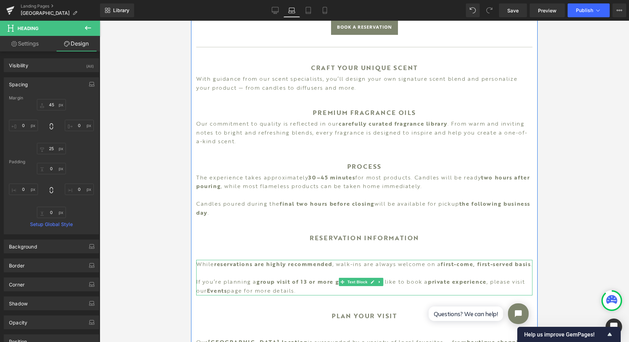
click at [360, 278] on span "Text Block" at bounding box center [357, 282] width 23 height 8
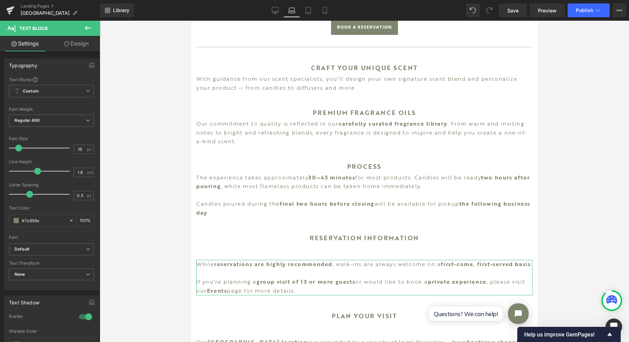
drag, startPoint x: 74, startPoint y: 47, endPoint x: 46, endPoint y: 80, distance: 43.8
click at [74, 47] on link "Design" at bounding box center [76, 44] width 50 height 16
click at [0, 0] on div "Spacing" at bounding box center [0, 0] width 0 height 0
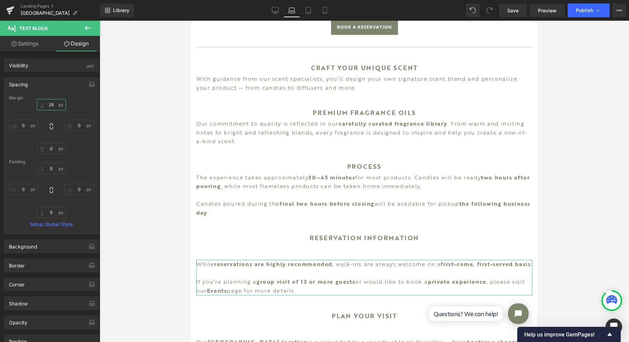
drag, startPoint x: 46, startPoint y: 80, endPoint x: 107, endPoint y: 112, distance: 68.2
click at [53, 106] on input "25" at bounding box center [51, 104] width 29 height 11
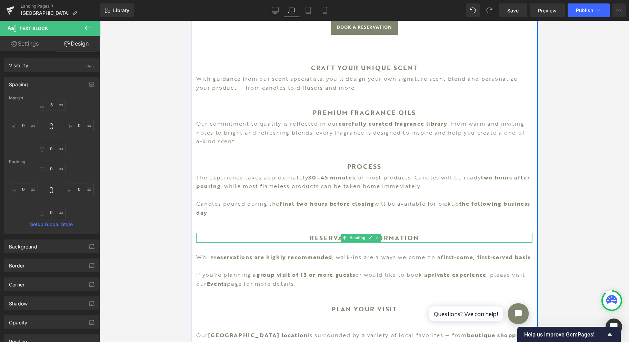
click at [359, 233] on span "Heading" at bounding box center [357, 237] width 19 height 8
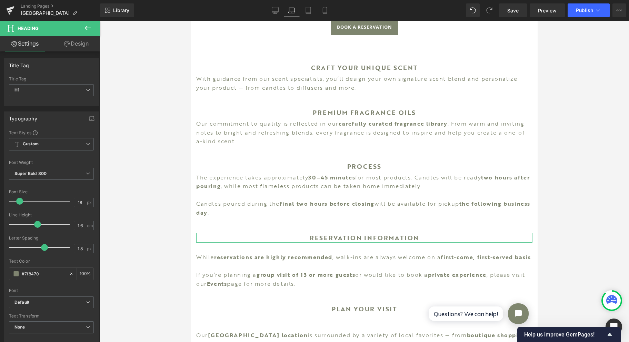
click at [74, 43] on link "Design" at bounding box center [76, 44] width 50 height 16
click at [0, 0] on div "Spacing" at bounding box center [0, 0] width 0 height 0
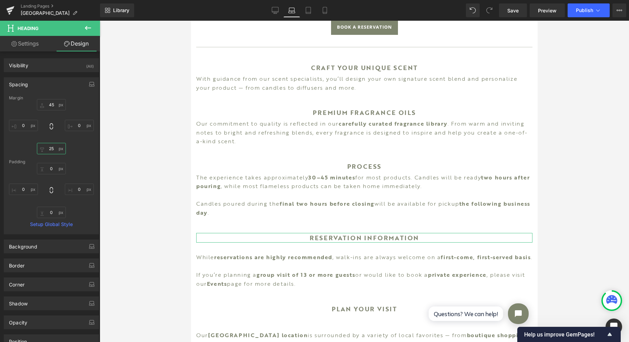
click at [52, 147] on input "25" at bounding box center [51, 148] width 29 height 11
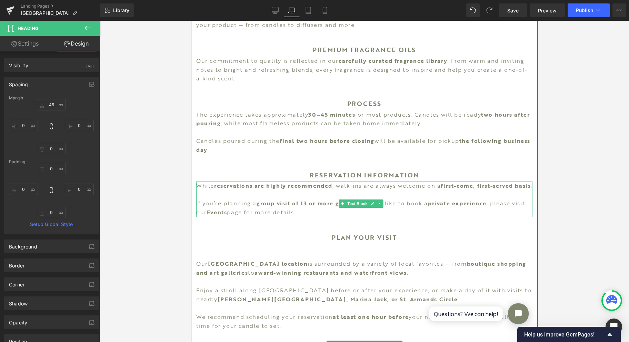
scroll to position [499, 0]
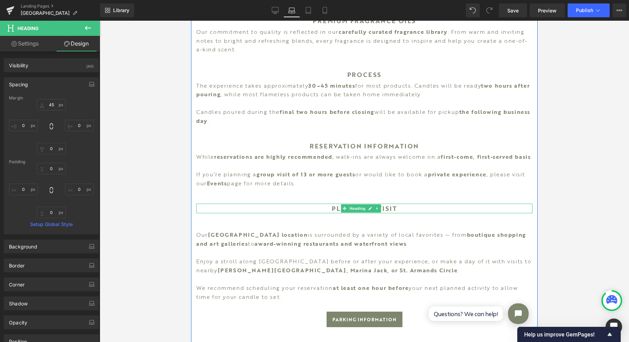
click at [361, 210] on span "Heading" at bounding box center [357, 208] width 19 height 8
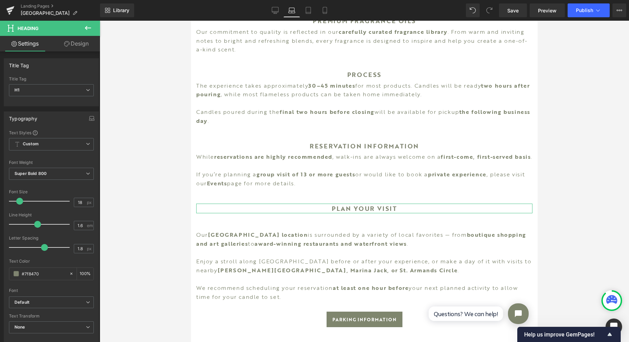
click at [71, 43] on link "Design" at bounding box center [76, 44] width 50 height 16
click at [0, 0] on div "Spacing" at bounding box center [0, 0] width 0 height 0
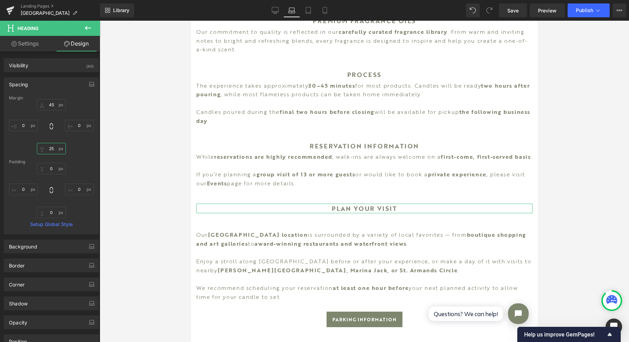
click at [50, 145] on input "25" at bounding box center [51, 148] width 29 height 11
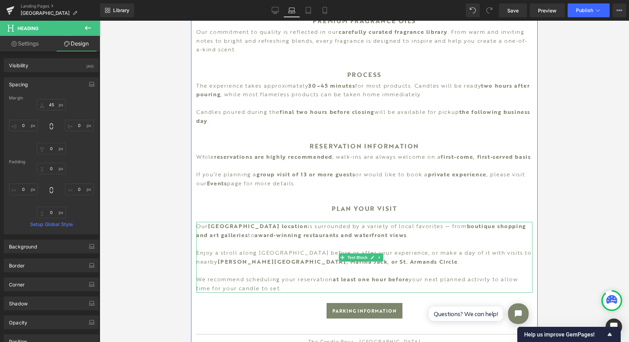
click at [359, 257] on span "Text Block" at bounding box center [357, 257] width 23 height 8
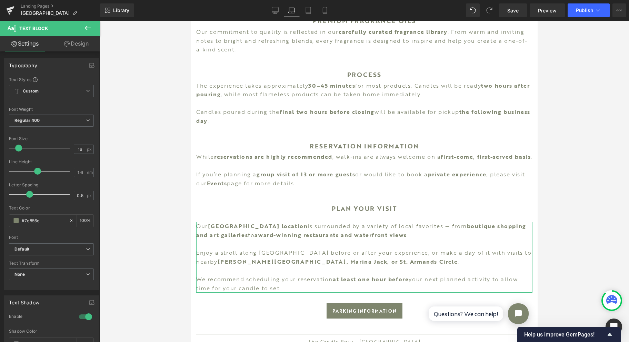
drag, startPoint x: 168, startPoint y: 237, endPoint x: 66, endPoint y: 95, distance: 174.4
click at [72, 48] on link "Design" at bounding box center [76, 44] width 50 height 16
click at [0, 0] on div "Spacing" at bounding box center [0, 0] width 0 height 0
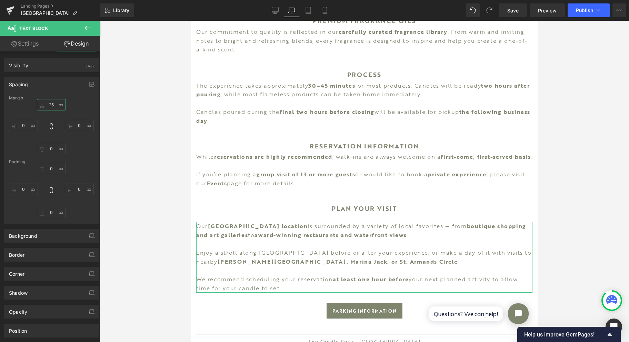
click at [56, 102] on input "25" at bounding box center [51, 104] width 29 height 11
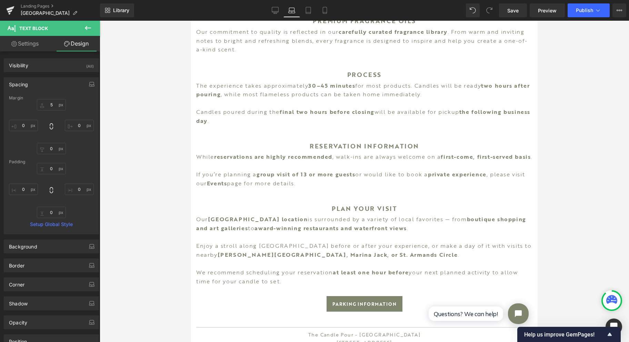
click at [564, 122] on div at bounding box center [364, 181] width 529 height 321
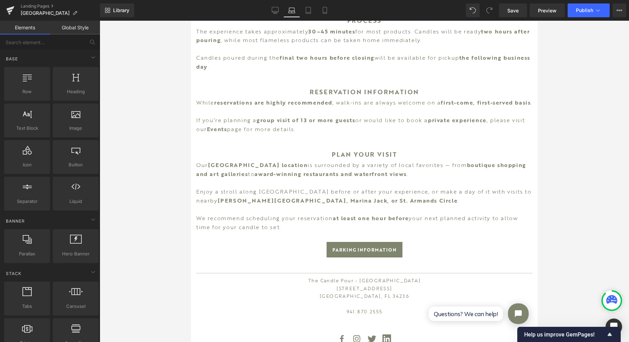
scroll to position [591, 0]
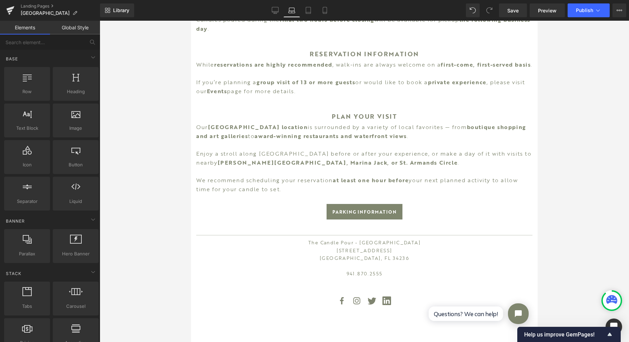
click at [305, 16] on link "Tablet" at bounding box center [308, 10] width 17 height 14
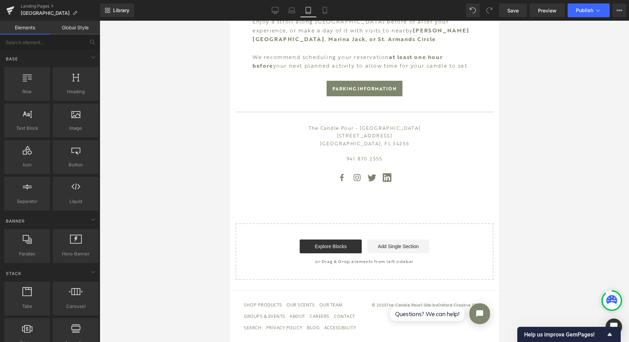
scroll to position [719, 0]
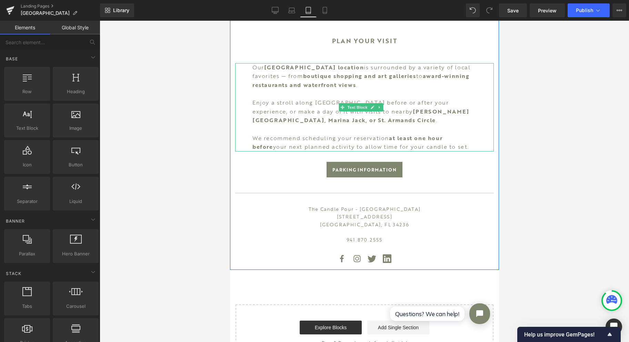
click at [361, 109] on span "Text Block" at bounding box center [357, 107] width 23 height 8
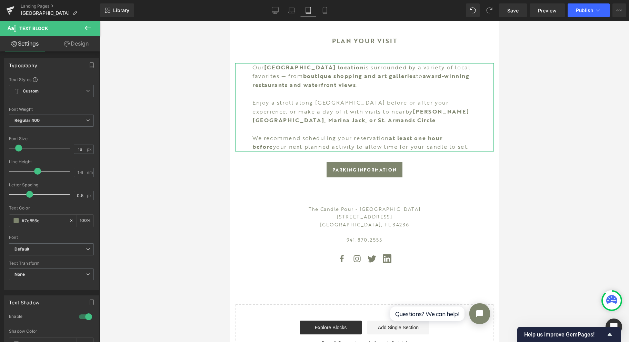
click at [69, 41] on icon at bounding box center [67, 44] width 6 height 6
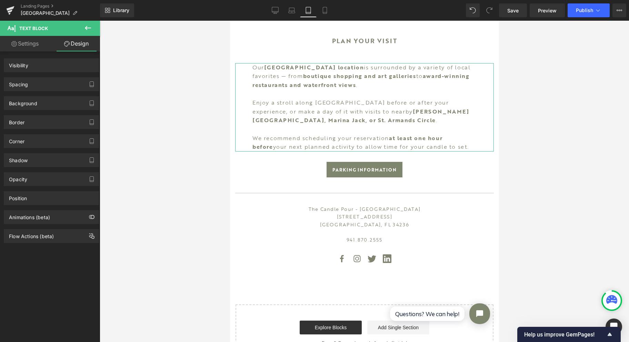
click at [38, 87] on div "Spacing" at bounding box center [51, 84] width 94 height 13
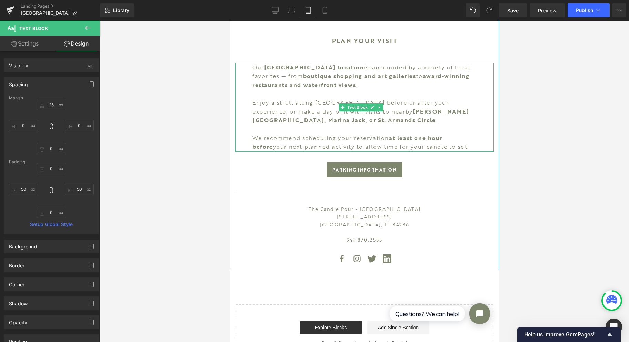
click at [286, 124] on strong "[PERSON_NAME][GEOGRAPHIC_DATA], Marina Jack, or St. Armands Circle" at bounding box center [360, 115] width 217 height 17
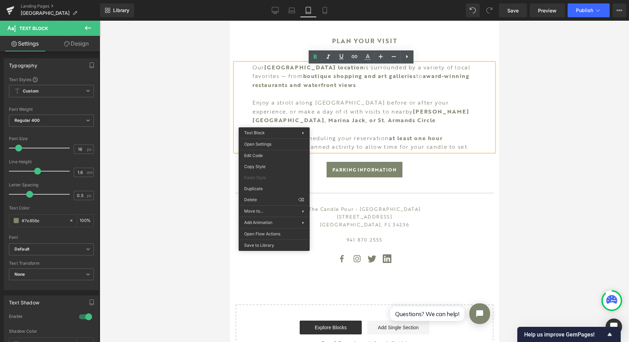
click at [285, 122] on strong "[PERSON_NAME][GEOGRAPHIC_DATA], Marina Jack, or St. Armands Circle" at bounding box center [360, 115] width 217 height 17
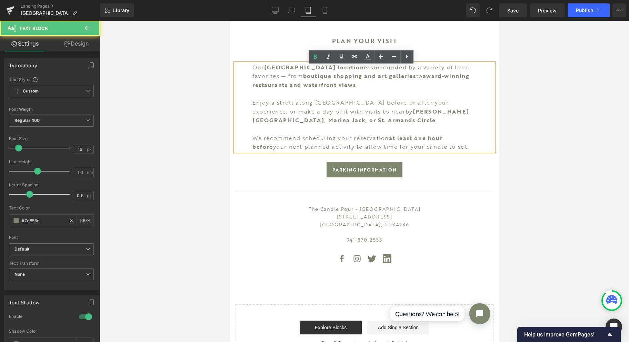
click at [288, 122] on strong "[PERSON_NAME][GEOGRAPHIC_DATA], Marina Jack, or St. Armands Circle" at bounding box center [360, 115] width 217 height 17
drag, startPoint x: 285, startPoint y: 126, endPoint x: 302, endPoint y: 141, distance: 22.7
click at [285, 124] on strong "[PERSON_NAME][GEOGRAPHIC_DATA], Marina Jack, or St. Armands Circle" at bounding box center [360, 115] width 217 height 17
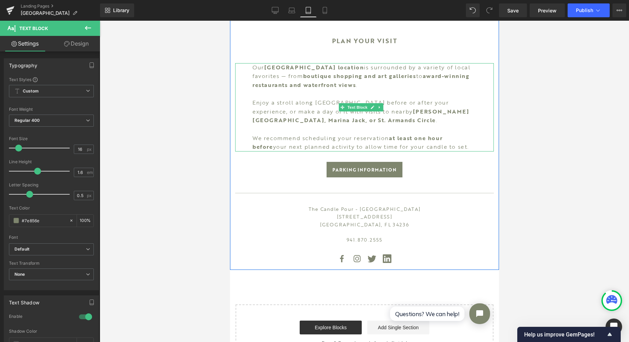
scroll to position [672, 0]
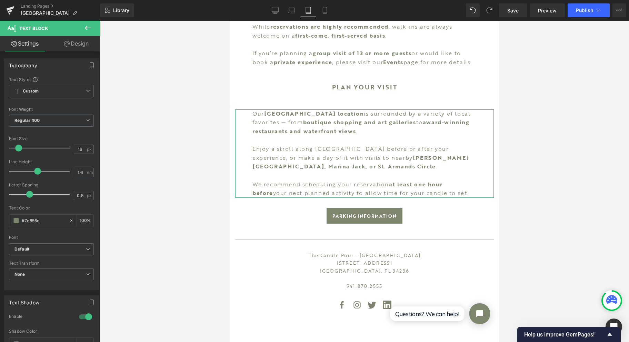
click at [74, 42] on link "Design" at bounding box center [76, 44] width 50 height 16
click at [0, 0] on div "Spacing" at bounding box center [0, 0] width 0 height 0
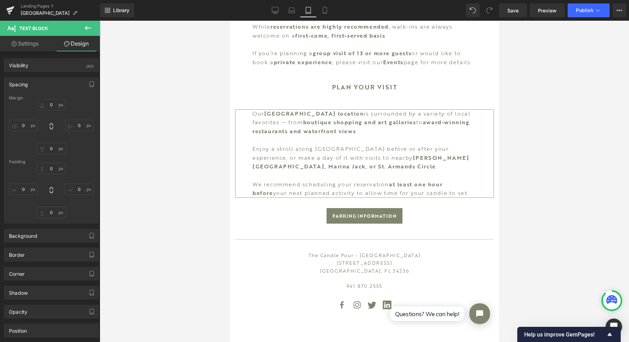
drag, startPoint x: 58, startPoint y: 83, endPoint x: 54, endPoint y: 87, distance: 5.6
click at [59, 80] on div "Spacing" at bounding box center [51, 84] width 94 height 13
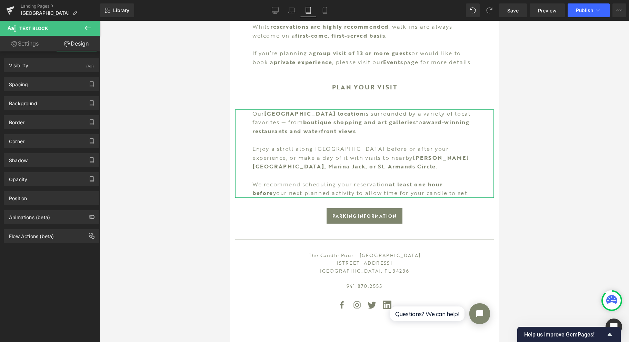
click at [52, 86] on div "Spacing" at bounding box center [51, 84] width 94 height 13
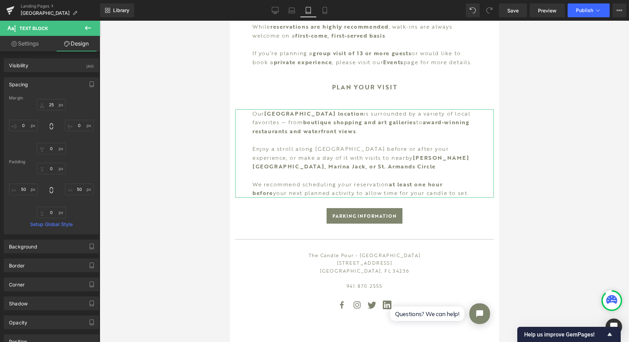
click at [53, 99] on div "Margin" at bounding box center [51, 98] width 85 height 5
click at [54, 104] on input "25" at bounding box center [51, 104] width 29 height 11
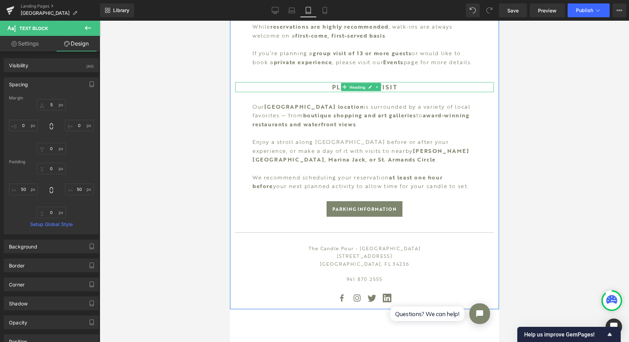
click at [359, 89] on span "Heading" at bounding box center [357, 87] width 19 height 8
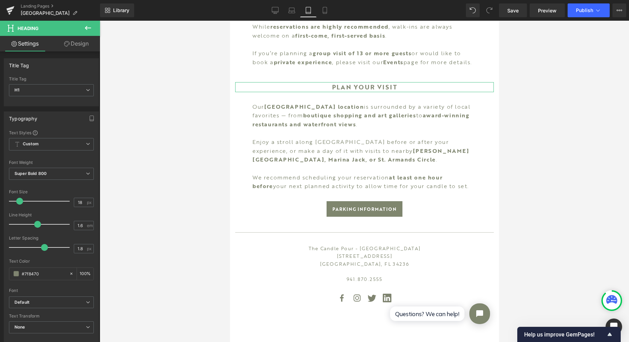
drag, startPoint x: 82, startPoint y: 46, endPoint x: 45, endPoint y: 81, distance: 51.5
click at [82, 46] on link "Design" at bounding box center [76, 44] width 50 height 16
click at [0, 0] on div "Spacing" at bounding box center [0, 0] width 0 height 0
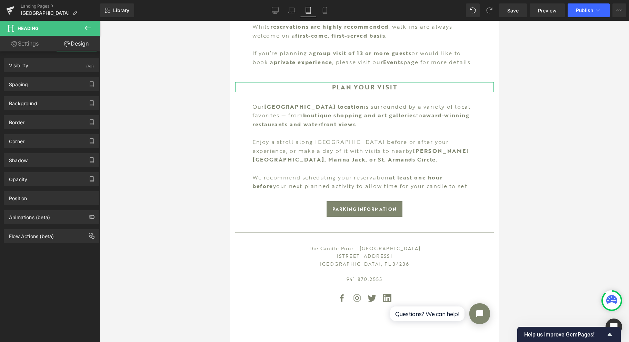
click at [50, 82] on div "Spacing" at bounding box center [51, 84] width 94 height 13
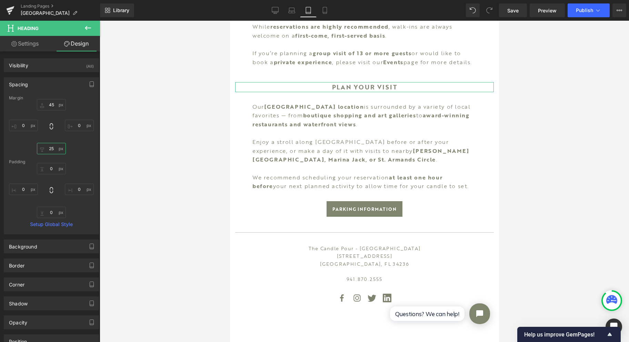
click at [53, 144] on input "25" at bounding box center [51, 148] width 29 height 11
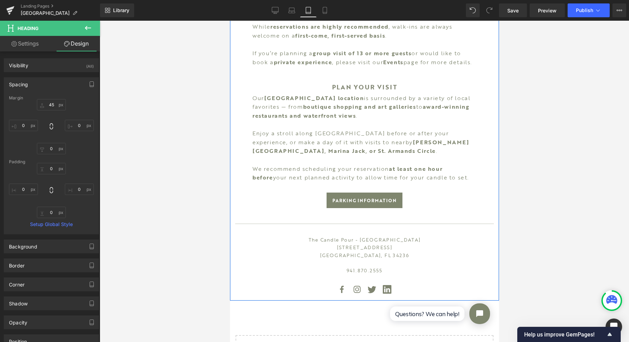
scroll to position [581, 0]
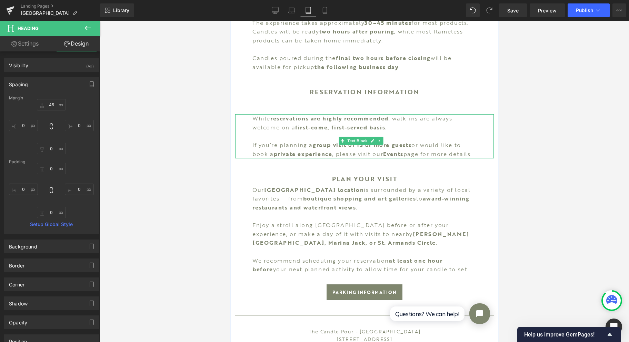
click at [358, 137] on span "Text Block" at bounding box center [357, 141] width 23 height 8
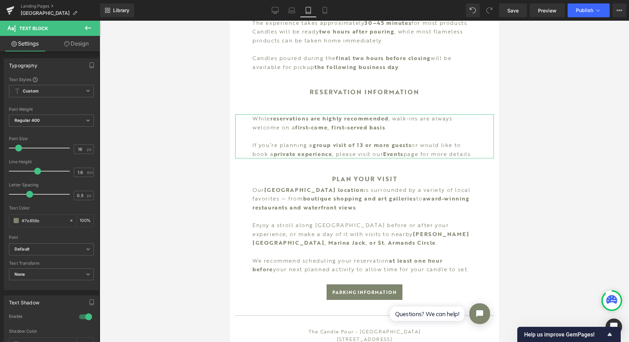
click at [78, 46] on link "Design" at bounding box center [76, 44] width 50 height 16
click at [0, 0] on div "Spacing" at bounding box center [0, 0] width 0 height 0
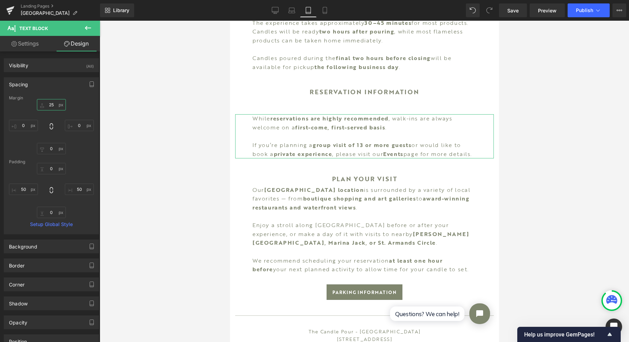
click at [51, 101] on input "25" at bounding box center [51, 104] width 29 height 11
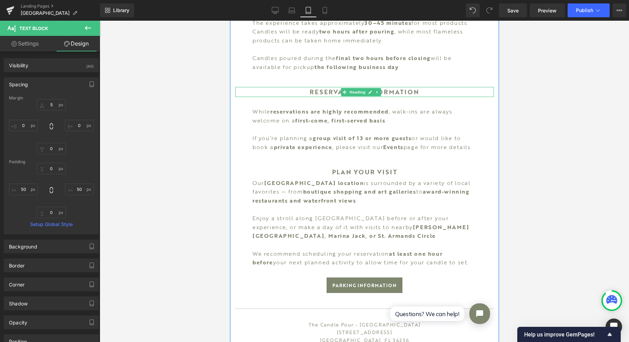
click at [365, 88] on span "Heading" at bounding box center [357, 92] width 19 height 8
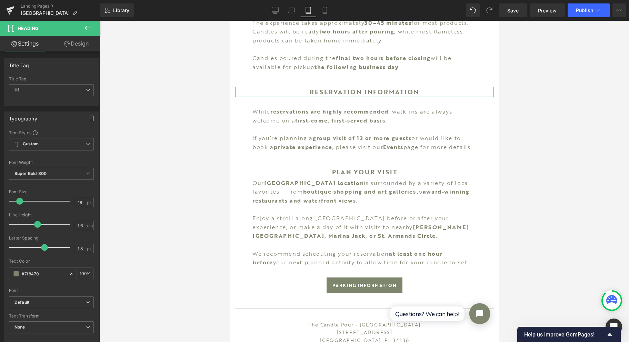
click at [75, 46] on link "Design" at bounding box center [76, 44] width 50 height 16
click at [0, 0] on div "Spacing" at bounding box center [0, 0] width 0 height 0
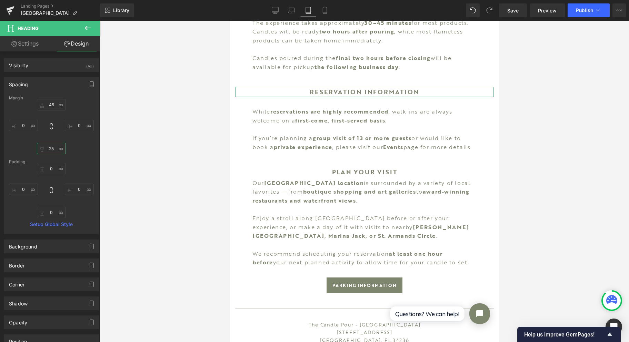
click at [54, 149] on input "25" at bounding box center [51, 148] width 29 height 11
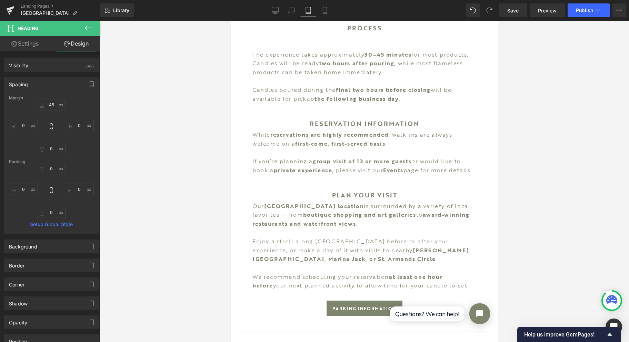
scroll to position [489, 0]
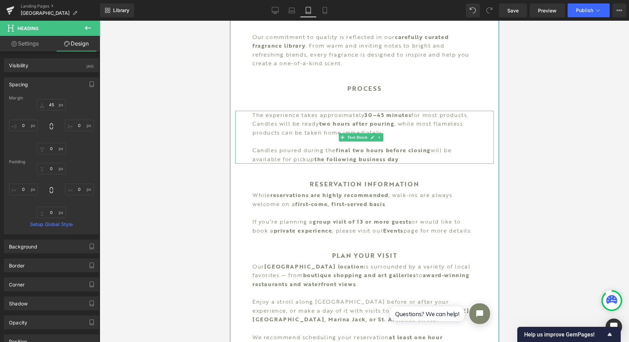
click at [361, 133] on span "Text Block" at bounding box center [357, 137] width 23 height 8
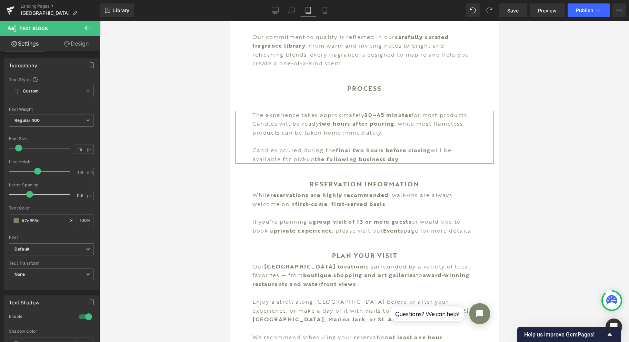
click at [71, 47] on link "Design" at bounding box center [76, 44] width 50 height 16
click at [0, 0] on div "Spacing" at bounding box center [0, 0] width 0 height 0
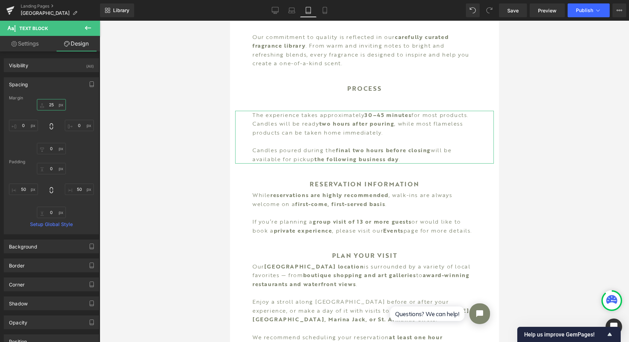
click at [51, 106] on input "25" at bounding box center [51, 104] width 29 height 11
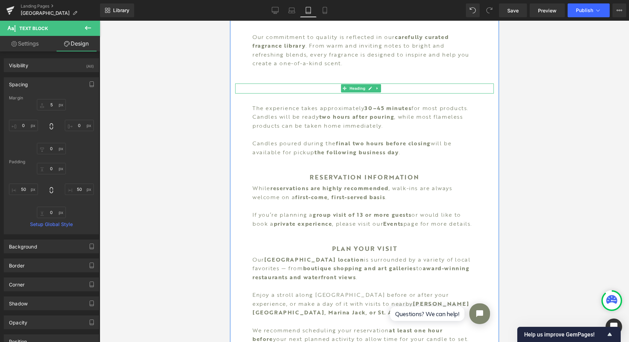
click at [361, 84] on span "Heading" at bounding box center [357, 88] width 19 height 8
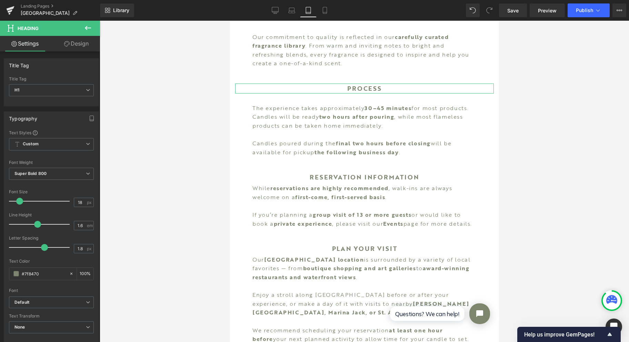
click at [61, 47] on link "Design" at bounding box center [76, 44] width 50 height 16
click at [0, 0] on div "Spacing" at bounding box center [0, 0] width 0 height 0
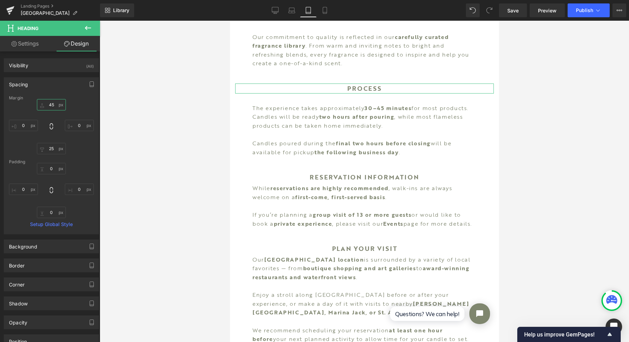
click at [51, 105] on input "45" at bounding box center [51, 104] width 29 height 11
click at [51, 149] on input "25" at bounding box center [51, 148] width 29 height 11
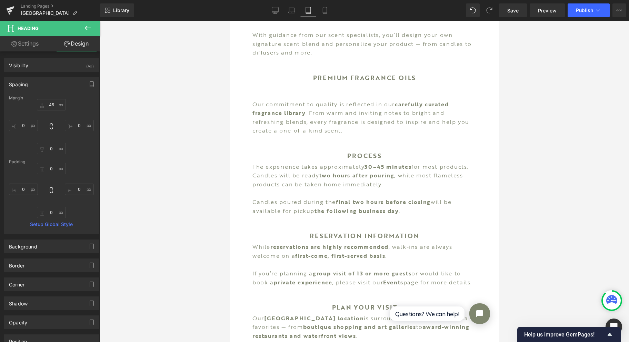
scroll to position [397, 0]
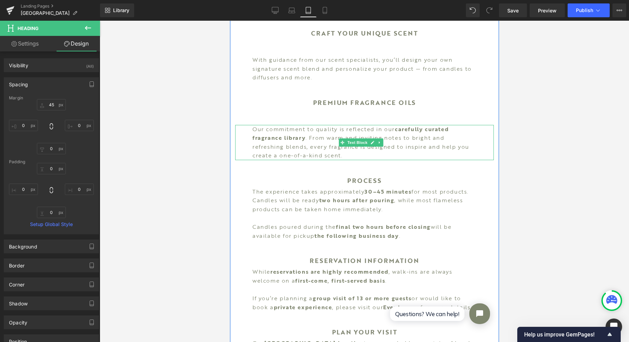
click at [356, 138] on span "Text Block" at bounding box center [357, 142] width 23 height 8
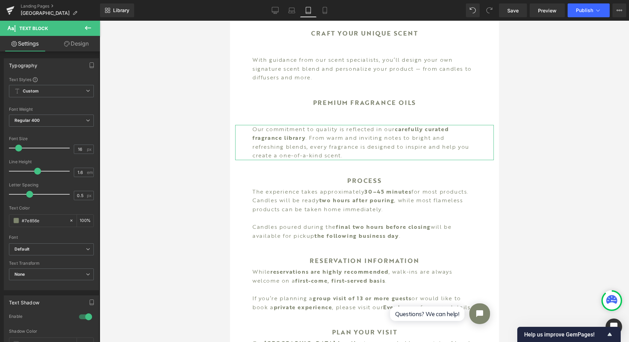
click at [73, 47] on link "Design" at bounding box center [76, 44] width 50 height 16
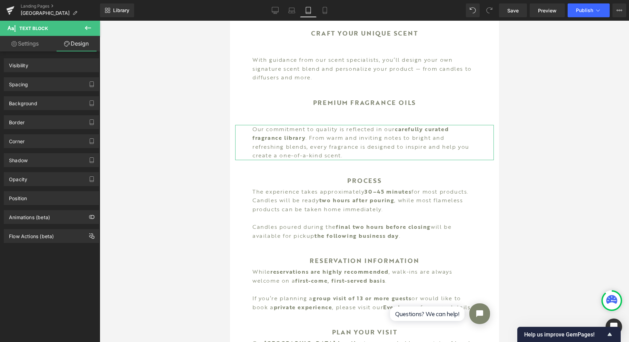
click at [57, 85] on div "Spacing" at bounding box center [51, 84] width 94 height 13
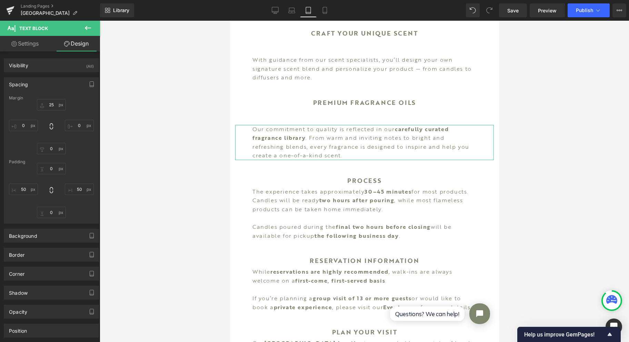
click at [52, 84] on div "Spacing" at bounding box center [51, 84] width 94 height 13
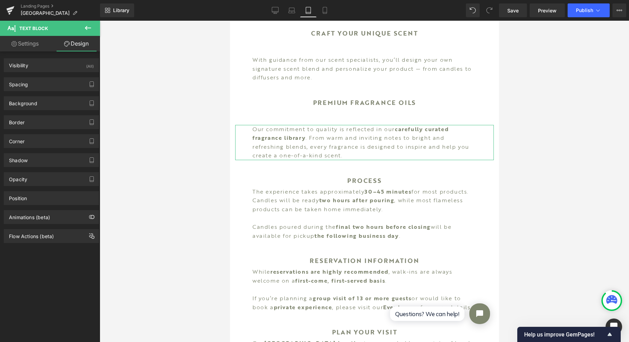
click at [51, 82] on div "Spacing" at bounding box center [51, 84] width 94 height 13
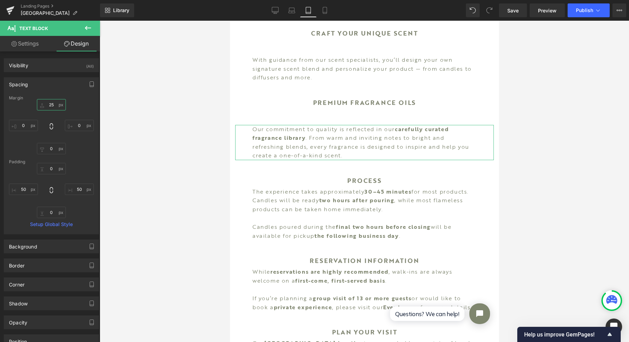
click at [54, 104] on input "25" at bounding box center [51, 104] width 29 height 11
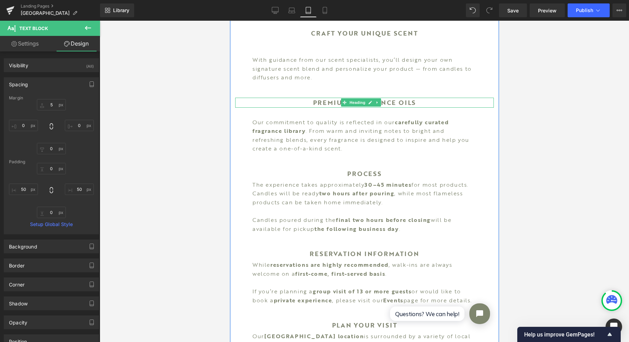
click at [355, 98] on span "Heading" at bounding box center [357, 102] width 19 height 8
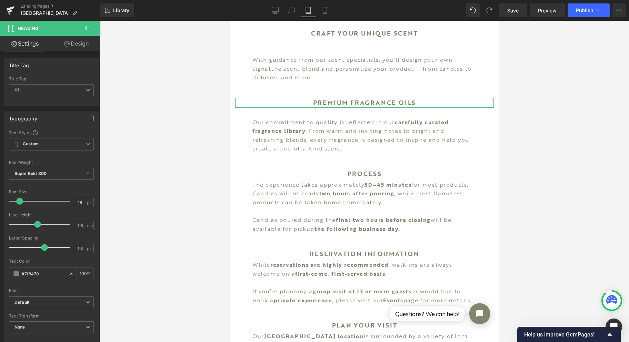
click at [71, 47] on link "Design" at bounding box center [76, 44] width 50 height 16
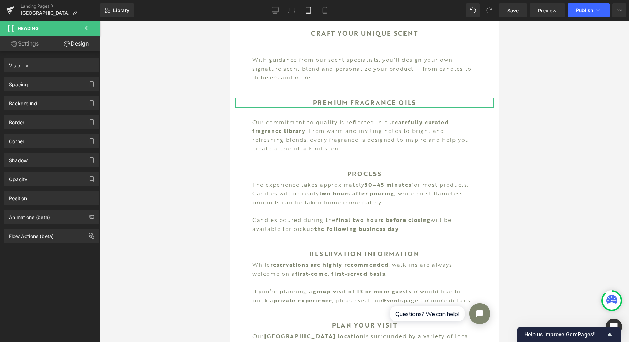
click at [47, 81] on div "Spacing" at bounding box center [51, 84] width 94 height 13
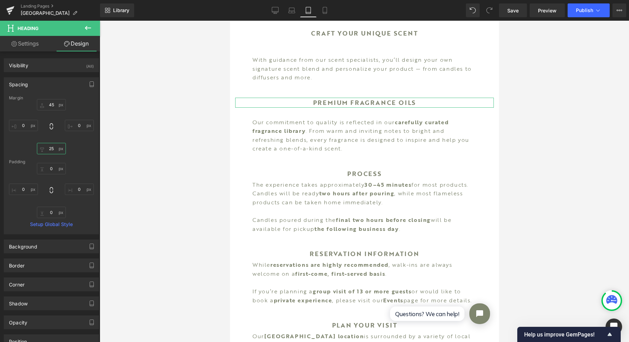
click at [51, 149] on input "25" at bounding box center [51, 148] width 29 height 11
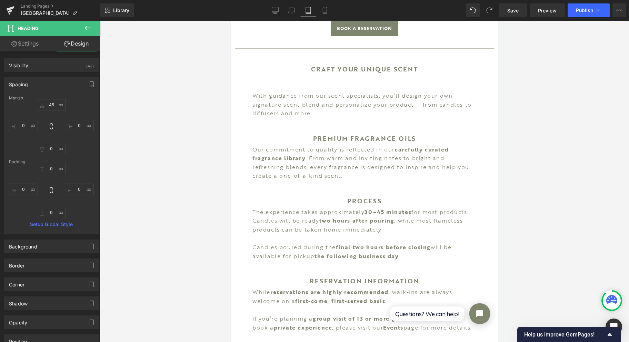
scroll to position [351, 0]
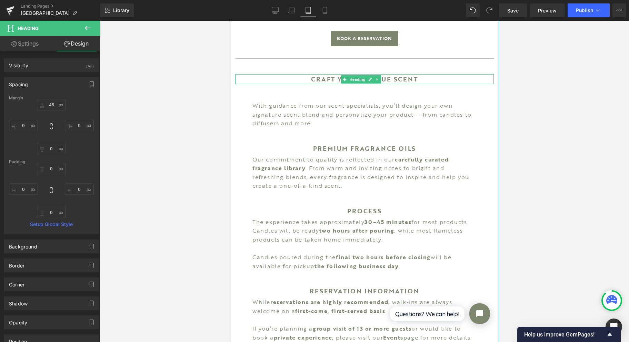
click at [359, 75] on span "Heading" at bounding box center [357, 79] width 19 height 8
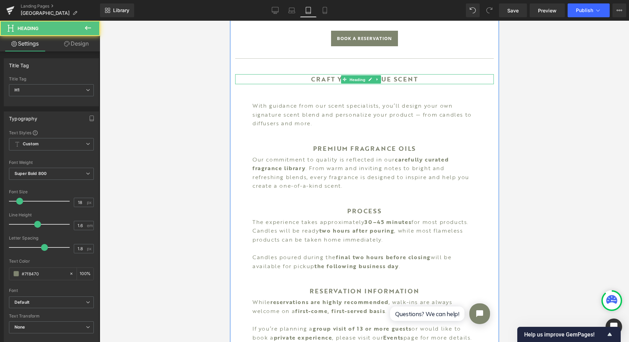
click at [74, 46] on link "Design" at bounding box center [76, 44] width 50 height 16
click at [0, 0] on div "Background" at bounding box center [0, 0] width 0 height 0
click at [0, 0] on div "Spacing" at bounding box center [0, 0] width 0 height 0
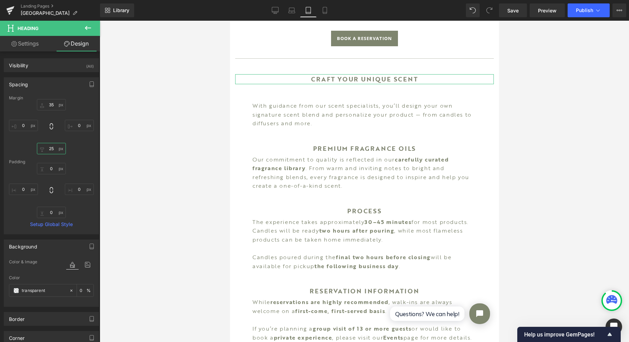
click at [56, 148] on input "25" at bounding box center [51, 148] width 29 height 11
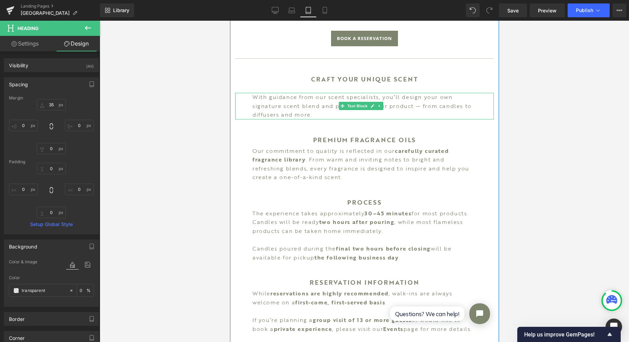
click at [362, 102] on span "Text Block" at bounding box center [357, 106] width 23 height 8
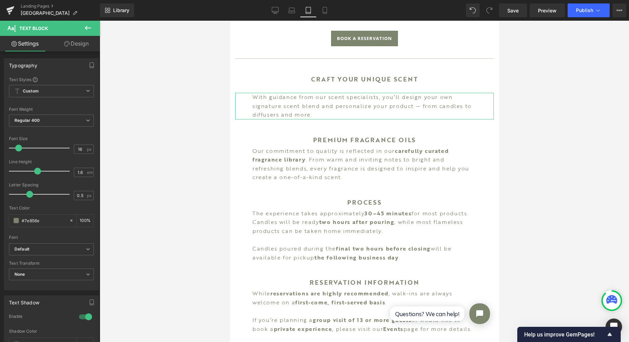
click at [86, 48] on link "Design" at bounding box center [76, 44] width 50 height 16
click at [0, 0] on div "Spacing" at bounding box center [0, 0] width 0 height 0
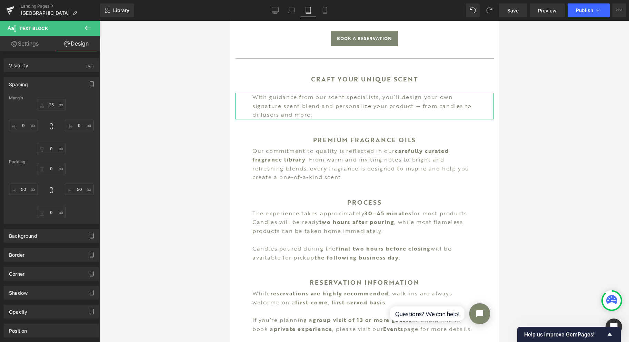
click at [48, 83] on div "Spacing" at bounding box center [51, 84] width 94 height 13
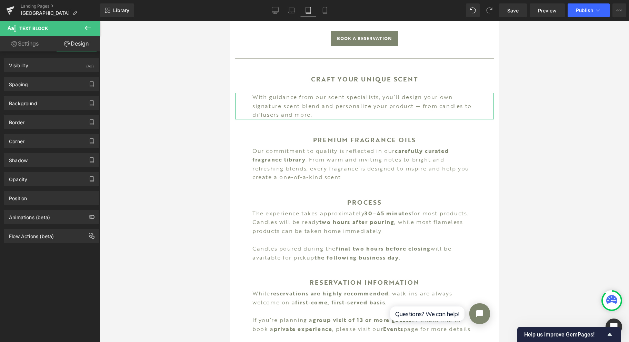
click at [48, 84] on div "Spacing" at bounding box center [51, 84] width 94 height 13
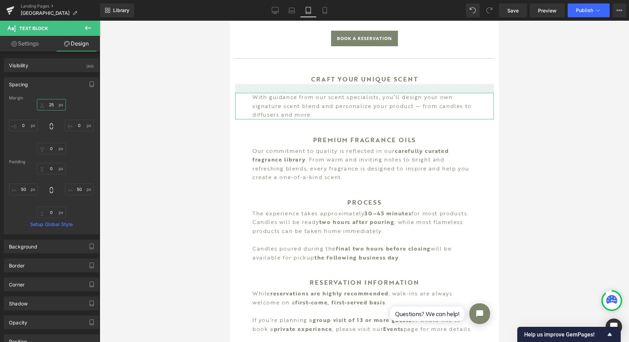
click at [51, 107] on input "25" at bounding box center [51, 104] width 29 height 11
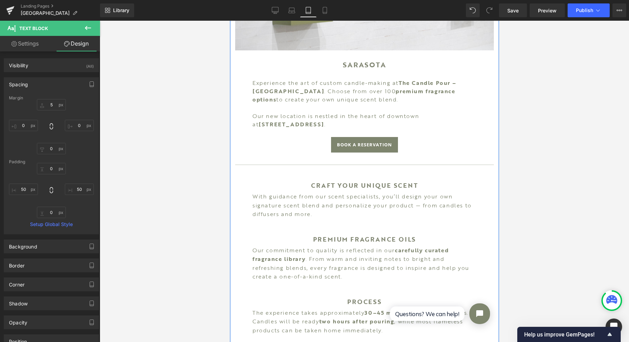
scroll to position [213, 0]
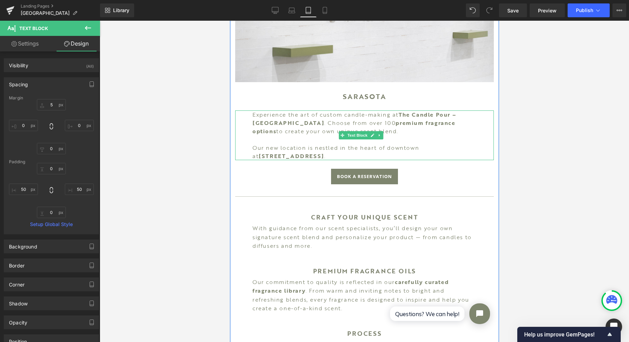
click at [362, 131] on span "Text Block" at bounding box center [357, 135] width 23 height 8
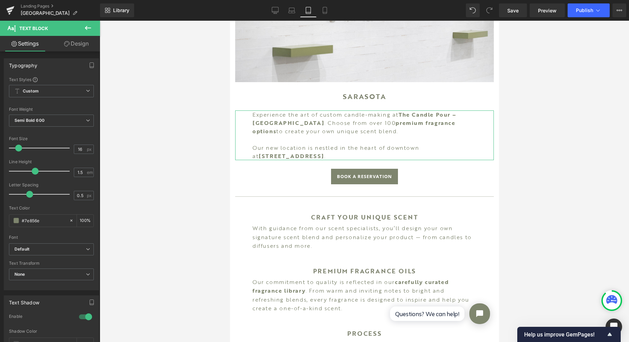
click at [83, 46] on link "Design" at bounding box center [76, 44] width 50 height 16
click at [0, 0] on div "Spacing" at bounding box center [0, 0] width 0 height 0
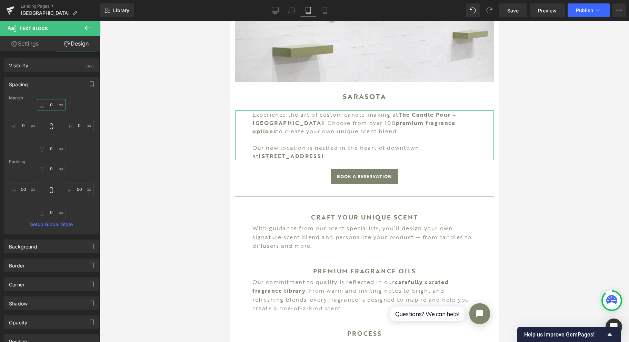
click at [53, 106] on input "0" at bounding box center [51, 104] width 29 height 11
click at [57, 102] on input "5" at bounding box center [51, 104] width 29 height 11
click at [517, 16] on link "Save" at bounding box center [513, 10] width 28 height 14
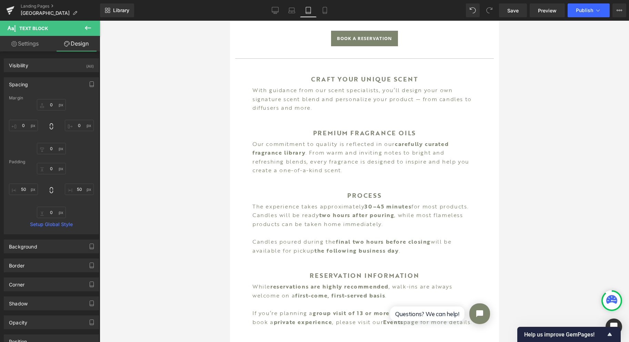
scroll to position [305, 0]
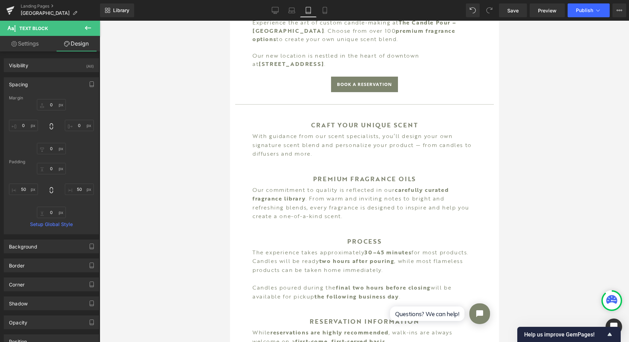
drag, startPoint x: 66, startPoint y: 32, endPoint x: 324, endPoint y: 14, distance: 258.9
click at [324, 14] on link "Mobile" at bounding box center [325, 10] width 17 height 14
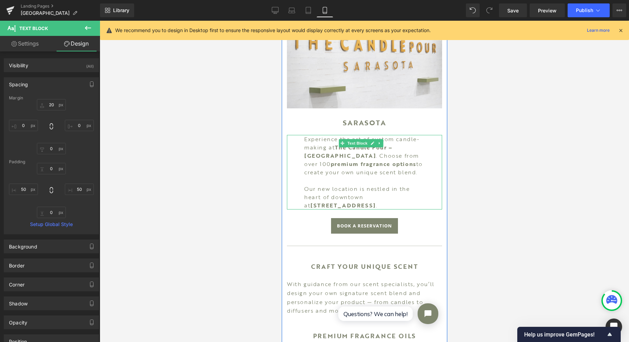
scroll to position [238, 0]
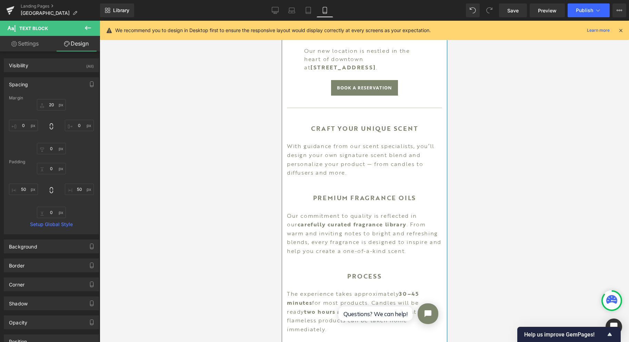
click at [362, 150] on p "With guidance from our scent specialists, you’ll design your own signature scen…" at bounding box center [364, 159] width 155 height 35
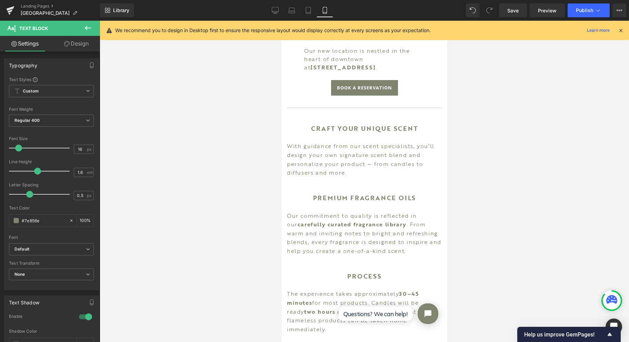
click at [83, 46] on link "Design" at bounding box center [76, 44] width 50 height 16
click at [0, 0] on div "Spacing" at bounding box center [0, 0] width 0 height 0
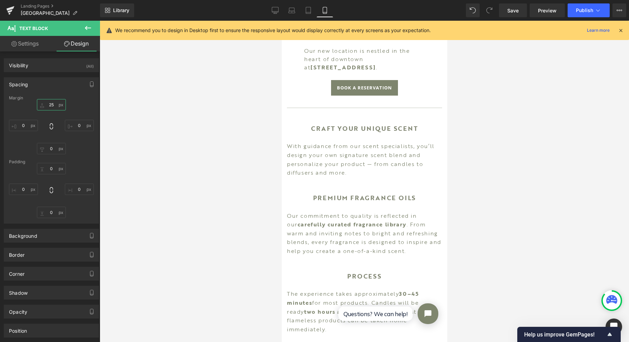
click at [50, 105] on input "25" at bounding box center [51, 104] width 29 height 11
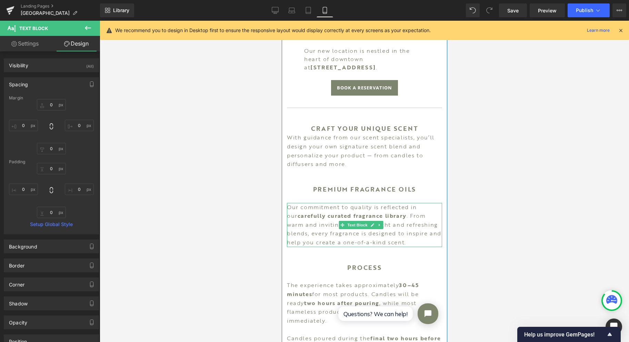
click at [364, 226] on span "Text Block" at bounding box center [357, 225] width 23 height 8
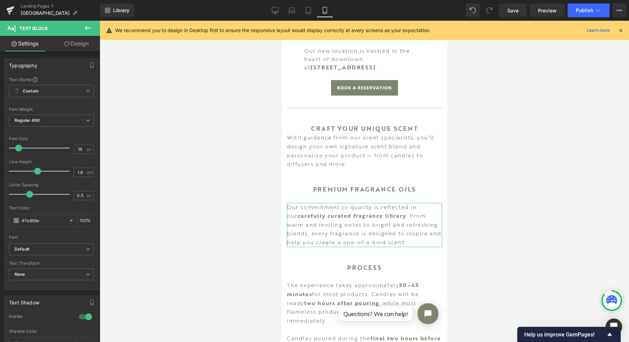
click at [76, 46] on link "Design" at bounding box center [76, 44] width 50 height 16
click at [0, 0] on div "Spacing" at bounding box center [0, 0] width 0 height 0
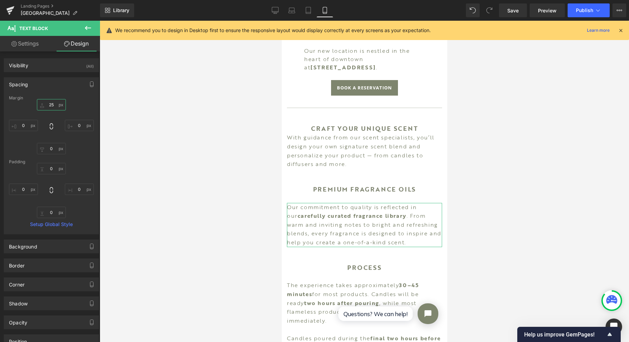
click at [54, 105] on input "25" at bounding box center [51, 104] width 29 height 11
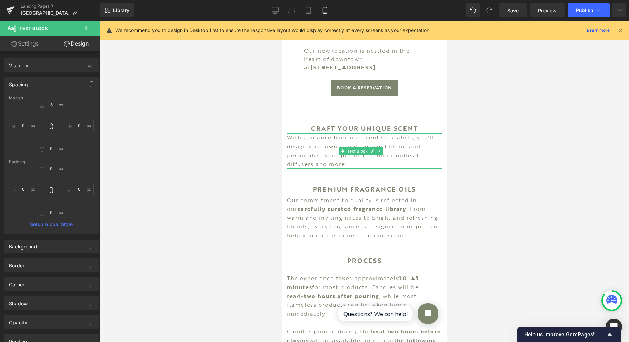
click at [358, 153] on span "Text Block" at bounding box center [357, 151] width 23 height 8
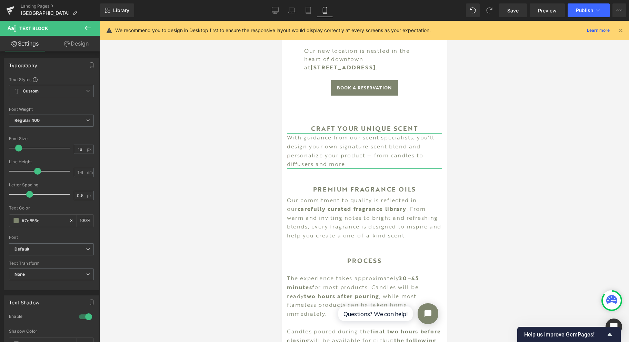
click at [79, 46] on link "Design" at bounding box center [76, 44] width 50 height 16
click at [0, 0] on div "Spacing" at bounding box center [0, 0] width 0 height 0
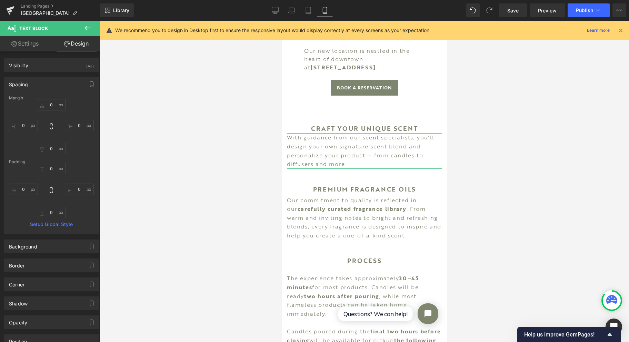
click at [54, 99] on div "Margin" at bounding box center [51, 98] width 85 height 5
click at [53, 104] on input "0" at bounding box center [51, 104] width 29 height 11
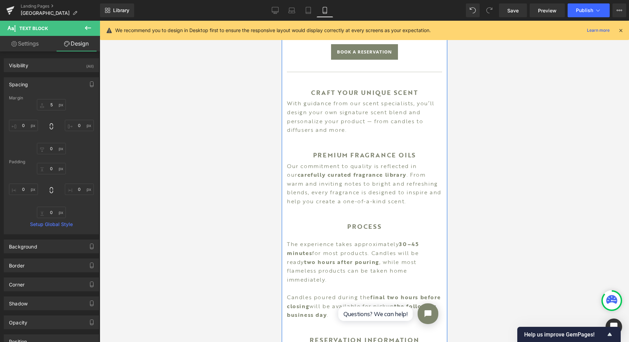
scroll to position [284, 0]
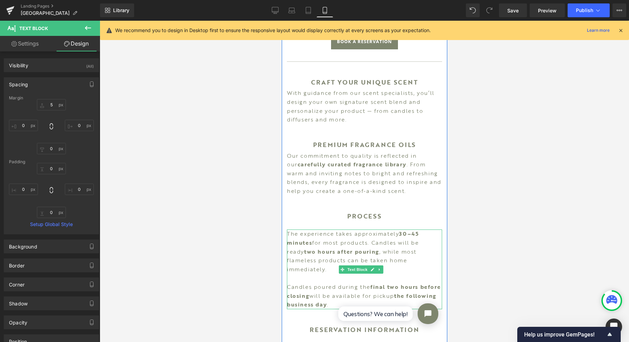
click at [353, 248] on p "The experience takes approximately 30–45 minutes for most products. Candles wil…" at bounding box center [364, 251] width 155 height 44
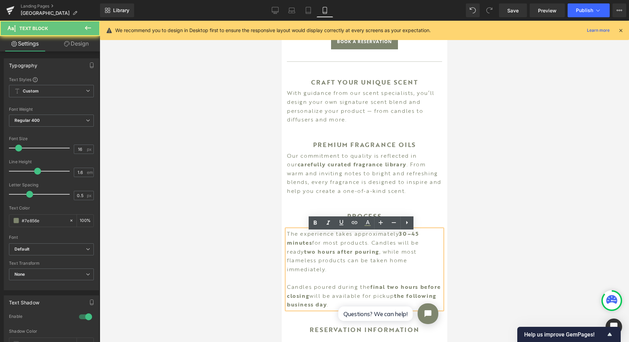
click at [357, 271] on p "The experience takes approximately 30–45 minutes for most products. Candles wil…" at bounding box center [364, 251] width 155 height 44
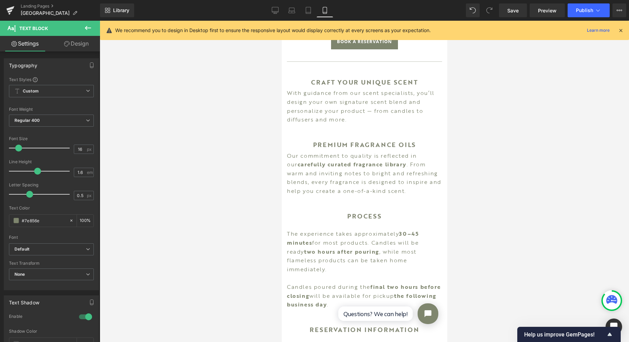
click at [81, 44] on link "Design" at bounding box center [76, 44] width 50 height 16
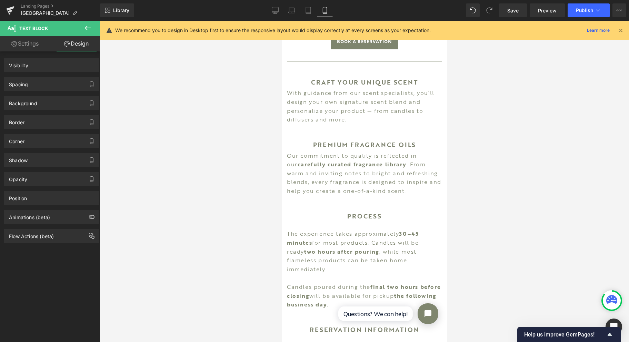
click at [56, 86] on div "Spacing" at bounding box center [51, 84] width 94 height 13
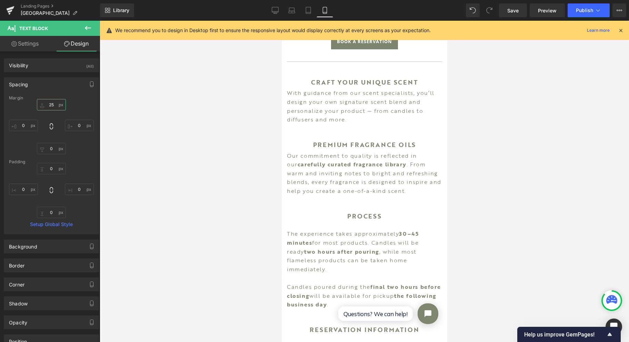
click at [52, 105] on input "25" at bounding box center [51, 104] width 29 height 11
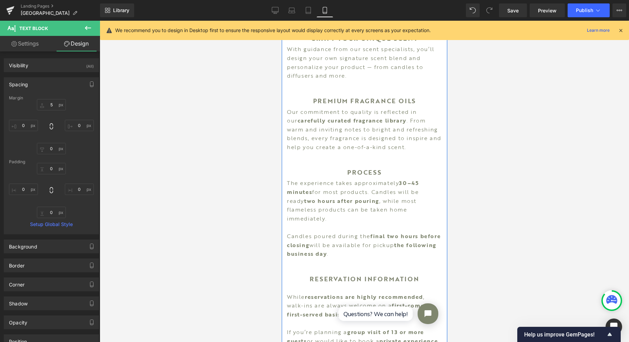
scroll to position [330, 0]
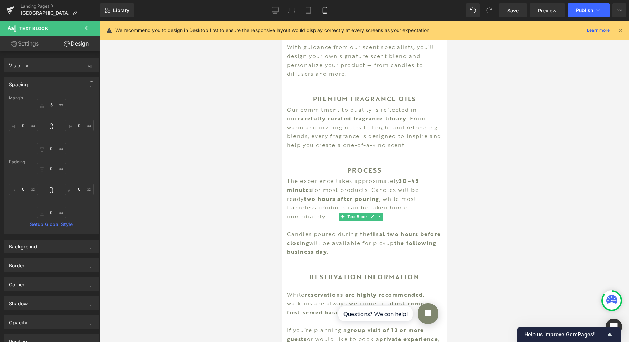
click at [359, 217] on span "Text Block" at bounding box center [357, 216] width 23 height 8
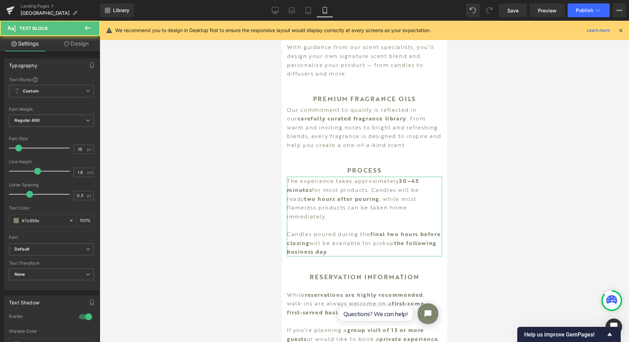
click at [74, 46] on link "Design" at bounding box center [76, 44] width 50 height 16
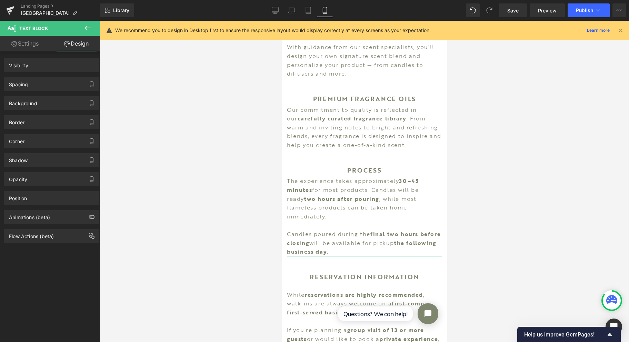
click at [47, 83] on div "Spacing" at bounding box center [51, 84] width 94 height 13
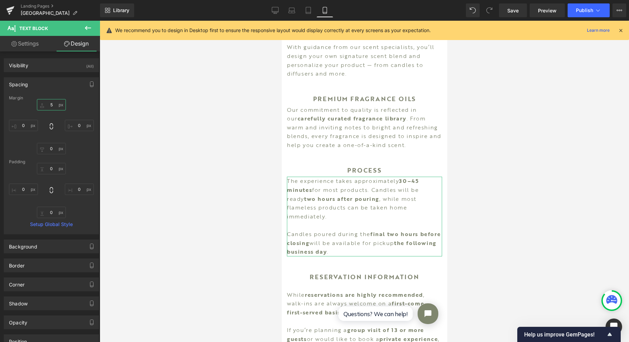
click at [55, 106] on input "5" at bounding box center [51, 104] width 29 height 11
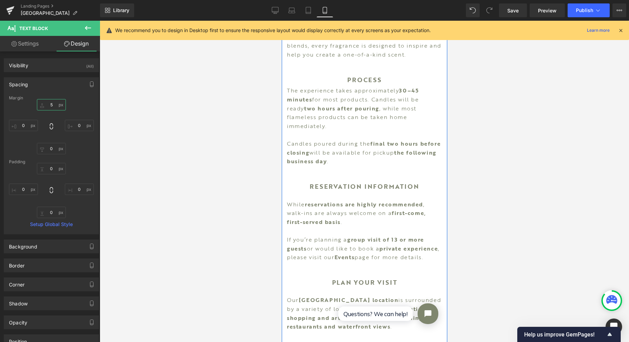
scroll to position [422, 0]
click at [355, 216] on p "While reservations are highly recommended , walk-ins are always welcome on a fi…" at bounding box center [364, 211] width 155 height 27
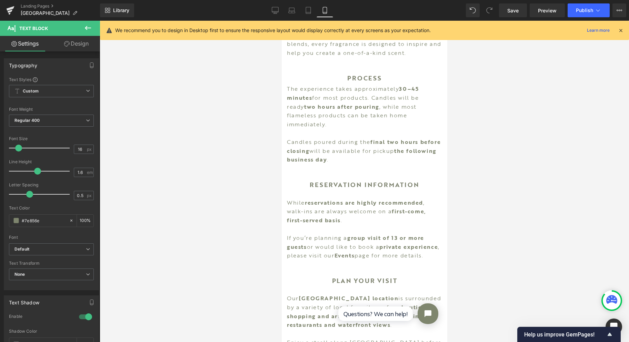
click at [83, 49] on link "Design" at bounding box center [76, 44] width 50 height 16
click at [0, 0] on div "Spacing" at bounding box center [0, 0] width 0 height 0
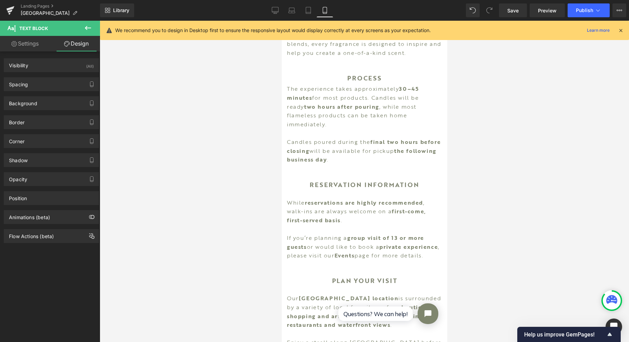
click at [17, 86] on div "Spacing" at bounding box center [18, 83] width 19 height 10
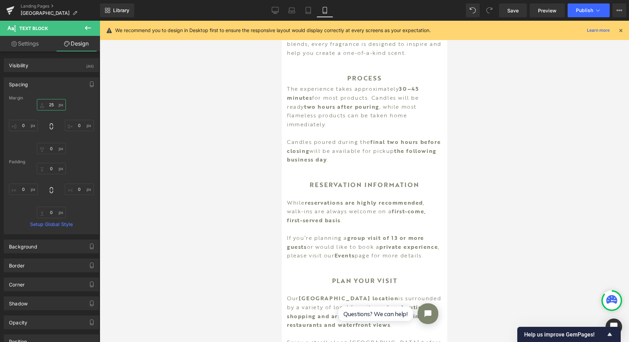
click at [57, 101] on input "25" at bounding box center [51, 104] width 29 height 11
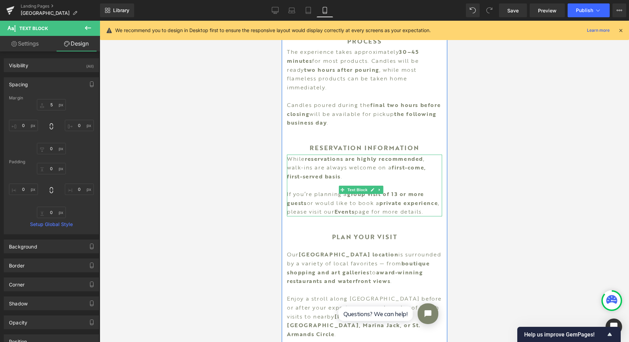
scroll to position [468, 0]
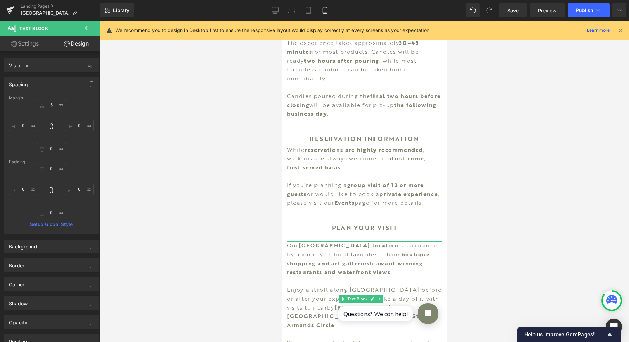
click at [355, 276] on strong "award-winning restaurants and waterfront views" at bounding box center [355, 267] width 136 height 17
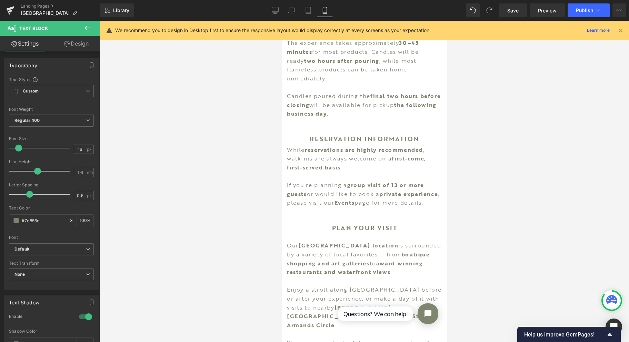
click at [78, 44] on link "Design" at bounding box center [76, 44] width 50 height 16
click at [0, 0] on div "Spacing" at bounding box center [0, 0] width 0 height 0
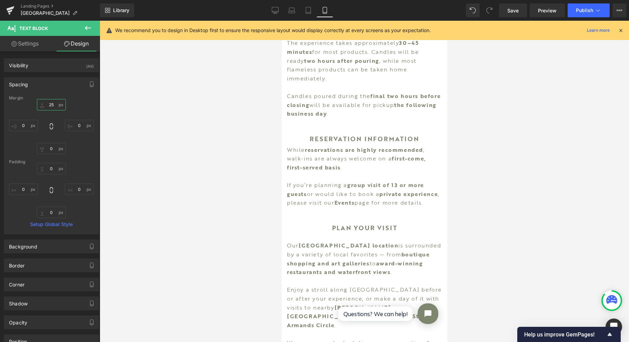
click at [50, 102] on input "25" at bounding box center [51, 104] width 29 height 11
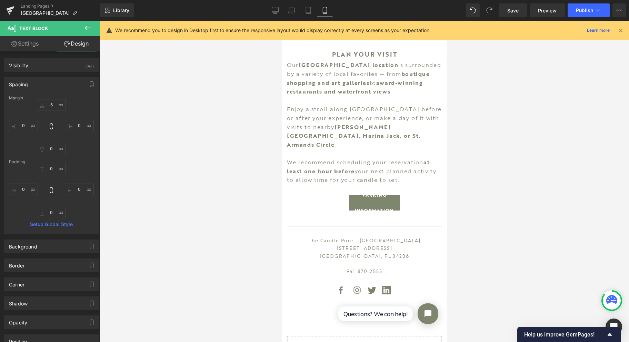
scroll to position [652, 0]
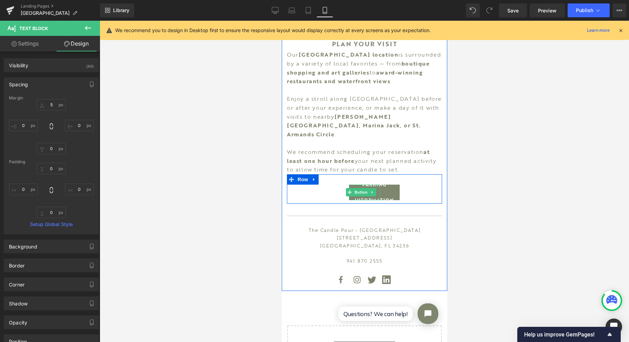
click at [379, 196] on span "PARKING INFORMATION" at bounding box center [374, 192] width 39 height 31
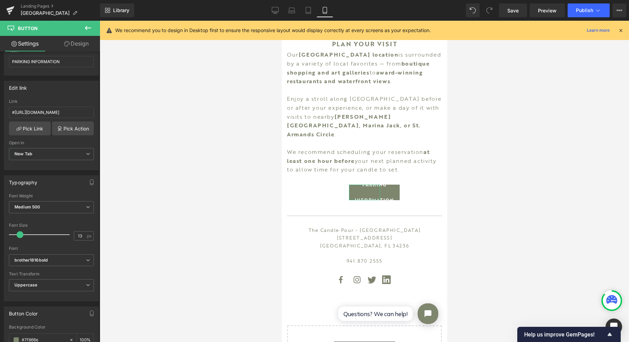
scroll to position [138, 0]
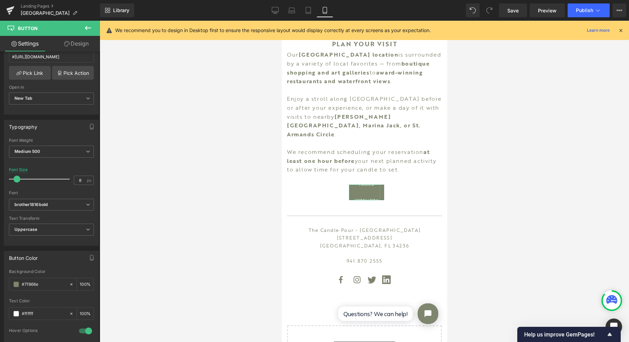
click at [14, 178] on span at bounding box center [16, 179] width 7 height 7
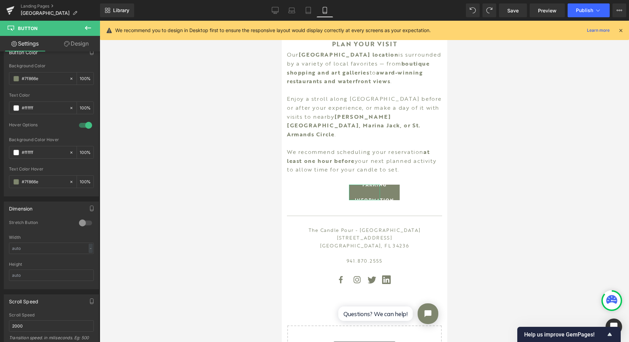
scroll to position [368, 0]
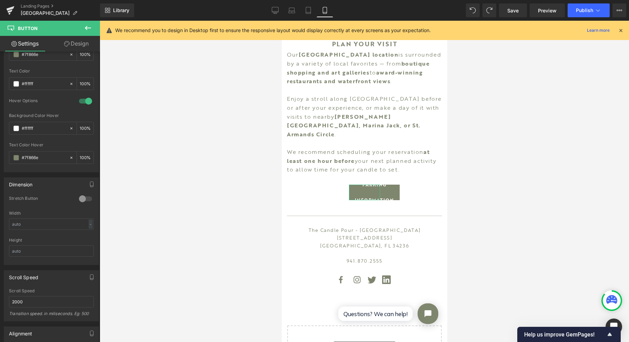
click at [81, 195] on div at bounding box center [85, 198] width 17 height 11
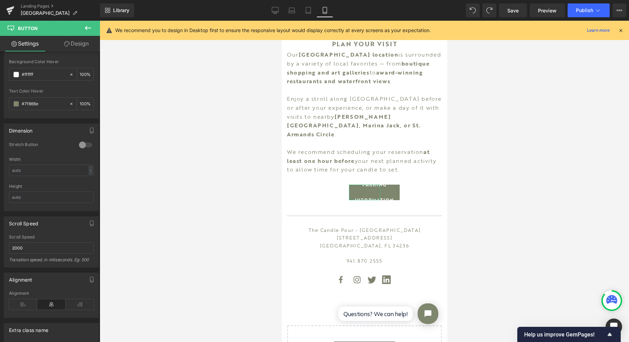
scroll to position [460, 0]
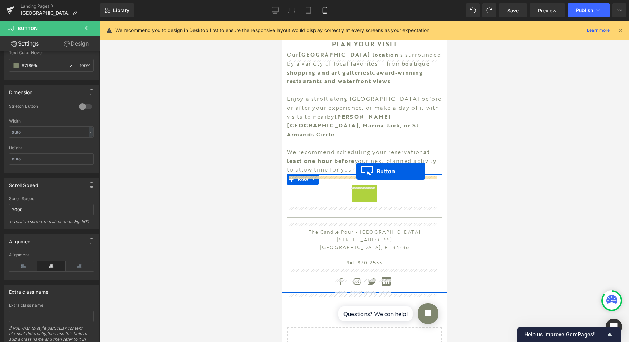
drag, startPoint x: 351, startPoint y: 195, endPoint x: 356, endPoint y: 171, distance: 24.0
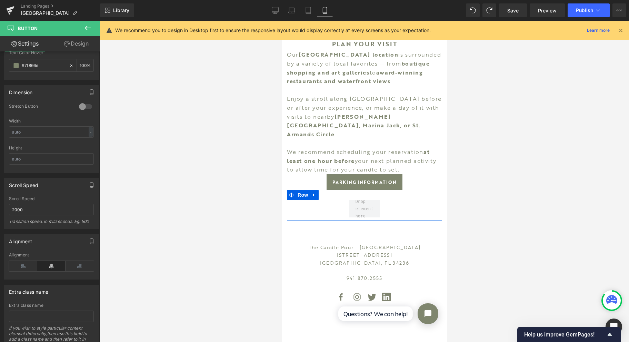
click at [336, 213] on div "Row" at bounding box center [364, 205] width 155 height 31
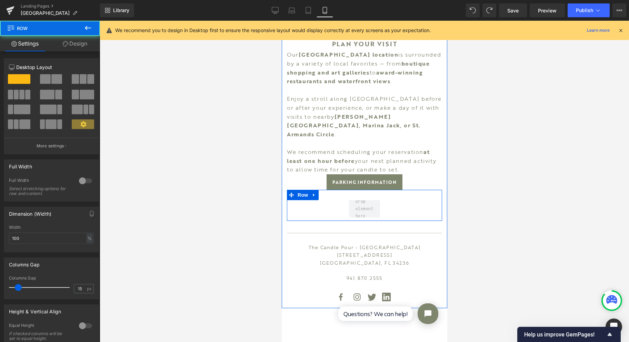
click at [315, 197] on icon at bounding box center [313, 194] width 5 height 5
click at [334, 198] on link at bounding box center [331, 195] width 9 height 10
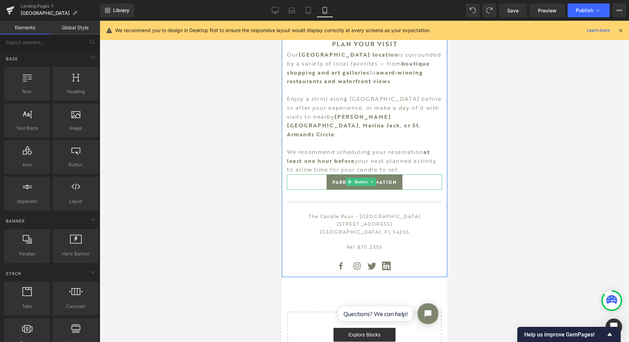
click at [359, 183] on span "Button" at bounding box center [361, 182] width 16 height 8
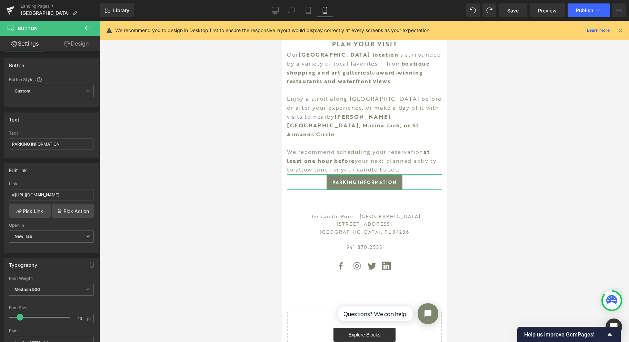
click at [68, 44] on icon at bounding box center [67, 44] width 6 height 6
click at [0, 0] on div "Spacing" at bounding box center [0, 0] width 0 height 0
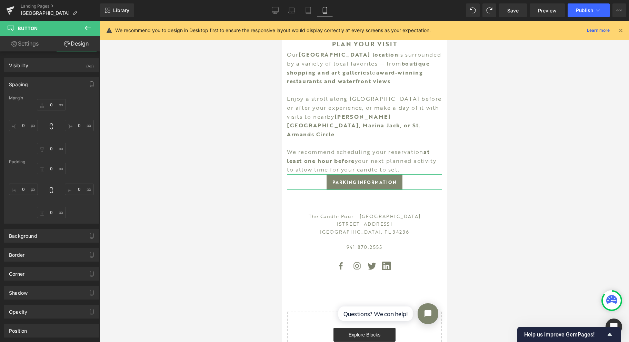
click at [52, 87] on div "Spacing" at bounding box center [51, 84] width 94 height 13
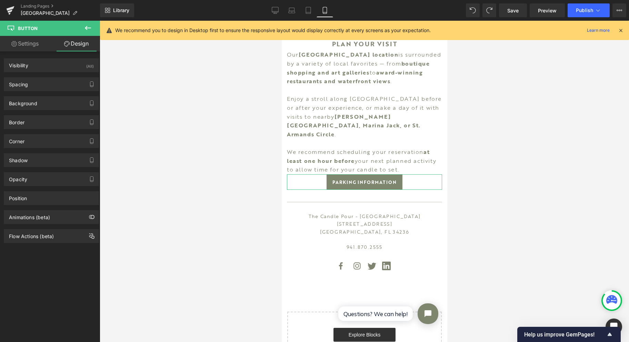
click at [55, 102] on div "Background" at bounding box center [51, 103] width 94 height 13
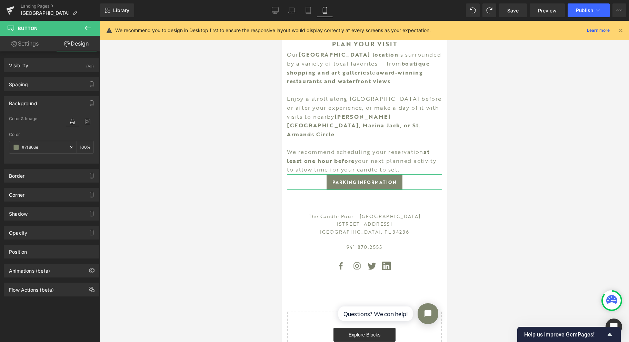
click at [54, 85] on div "Spacing" at bounding box center [51, 84] width 94 height 13
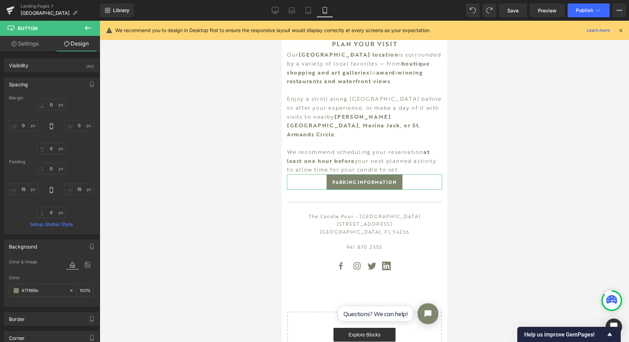
click at [48, 110] on div "0px 0 0px 0 0px 0 0px 0" at bounding box center [51, 126] width 85 height 55
click at [52, 105] on input "0" at bounding box center [51, 104] width 29 height 11
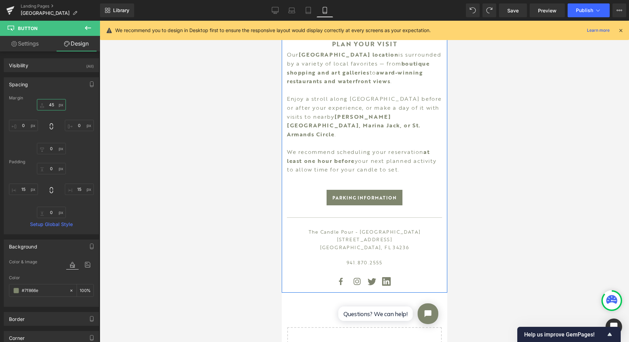
scroll to position [514, 0]
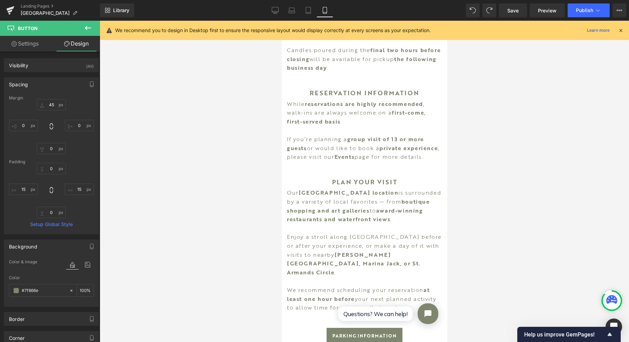
click at [516, 9] on span "Save" at bounding box center [512, 10] width 11 height 7
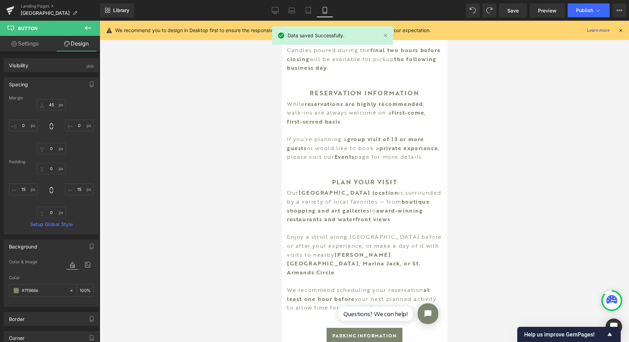
click at [312, 11] on link "Tablet" at bounding box center [308, 10] width 17 height 14
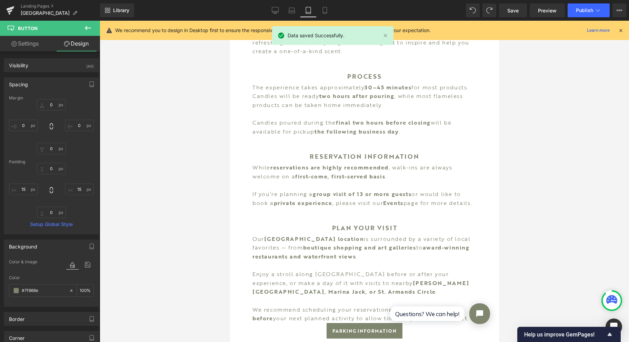
scroll to position [695, 0]
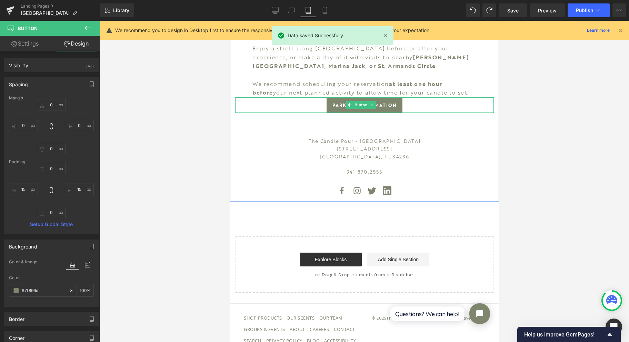
click at [357, 108] on span "Button" at bounding box center [361, 105] width 16 height 8
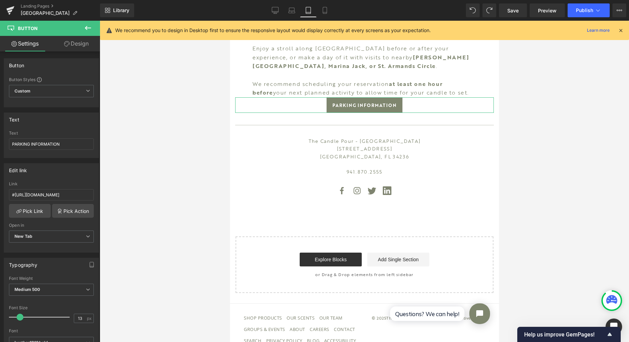
click at [82, 50] on link "Design" at bounding box center [76, 44] width 50 height 16
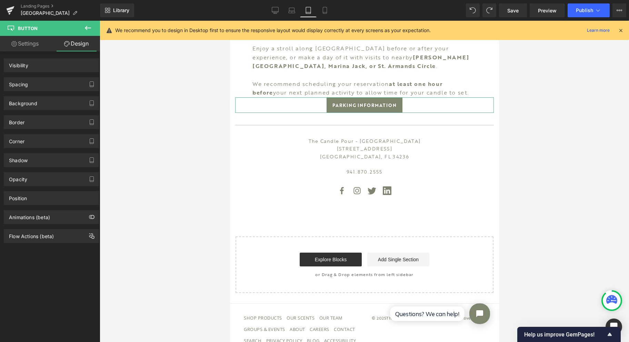
click at [55, 82] on div "Spacing" at bounding box center [51, 84] width 94 height 13
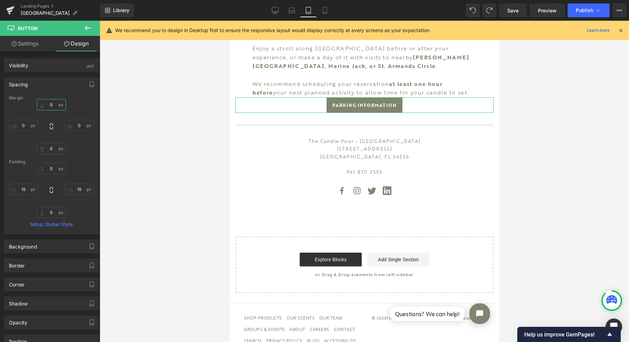
click at [50, 103] on input "0" at bounding box center [51, 104] width 29 height 11
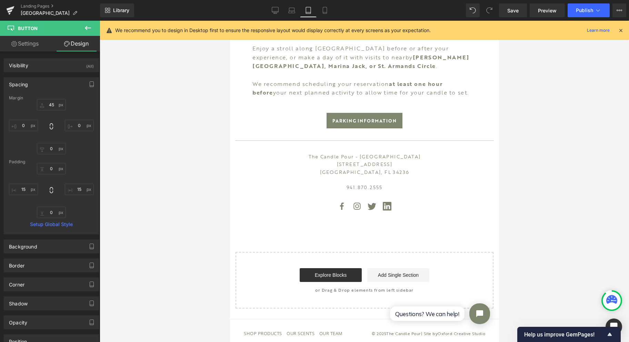
click at [509, 16] on link "Save" at bounding box center [513, 10] width 28 height 14
click at [279, 8] on link "Laptop" at bounding box center [284, 10] width 17 height 14
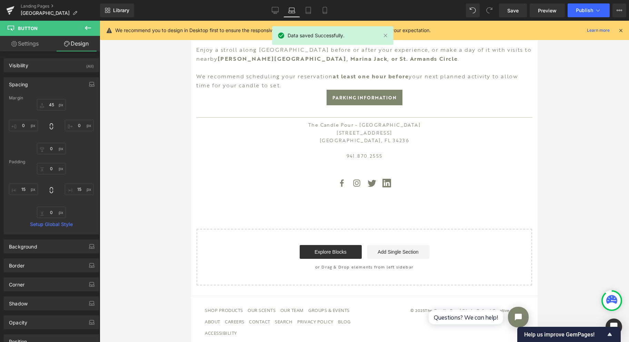
scroll to position [672, 0]
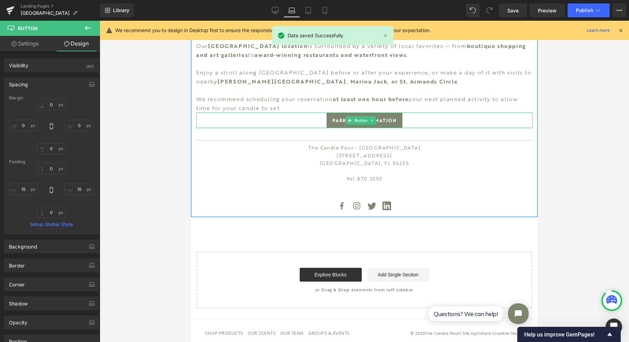
click at [359, 123] on span "Button" at bounding box center [361, 120] width 16 height 8
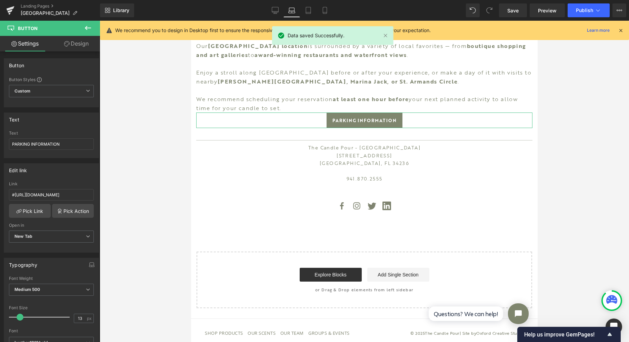
click at [76, 48] on link "Design" at bounding box center [76, 44] width 50 height 16
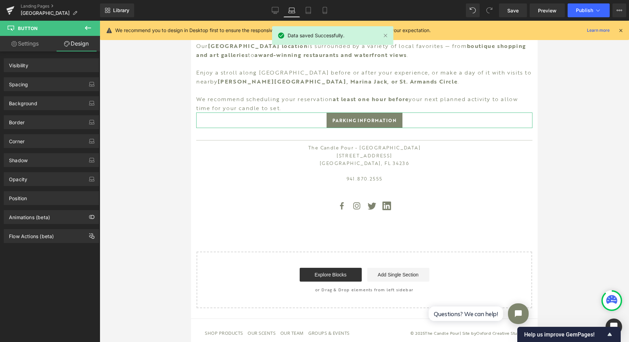
click at [59, 80] on div "Spacing" at bounding box center [51, 84] width 94 height 13
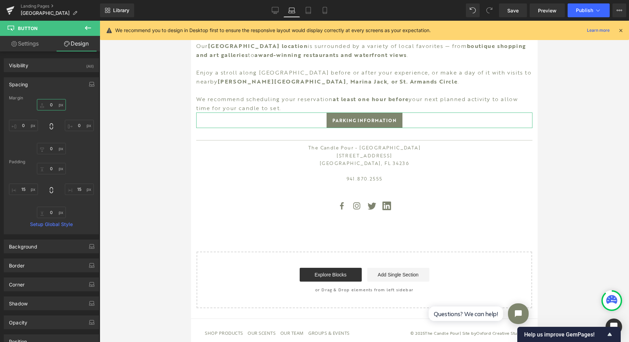
click at [56, 101] on input "0" at bounding box center [51, 104] width 29 height 11
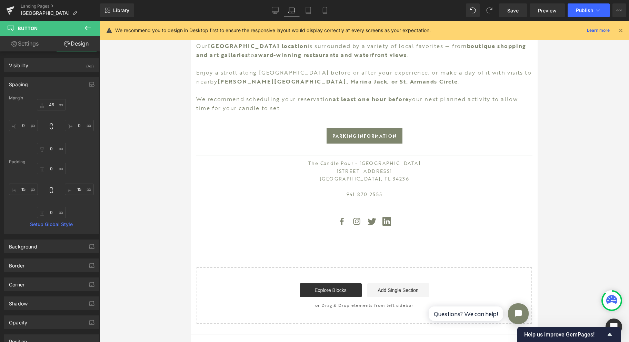
click at [509, 12] on span "Save" at bounding box center [512, 10] width 11 height 7
click at [272, 14] on link "Desktop" at bounding box center [267, 10] width 17 height 14
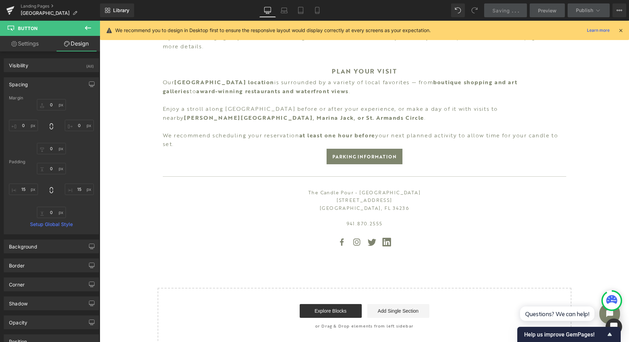
scroll to position [690, 0]
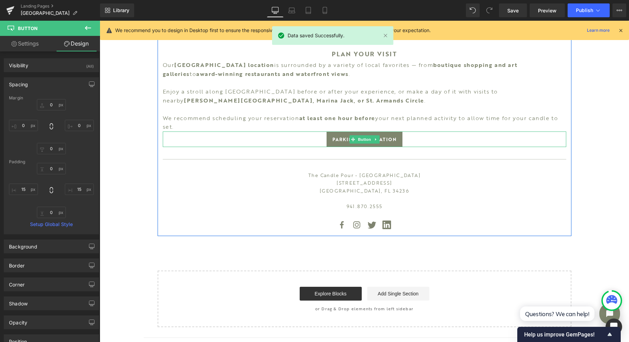
click at [363, 141] on span "Button" at bounding box center [365, 139] width 16 height 8
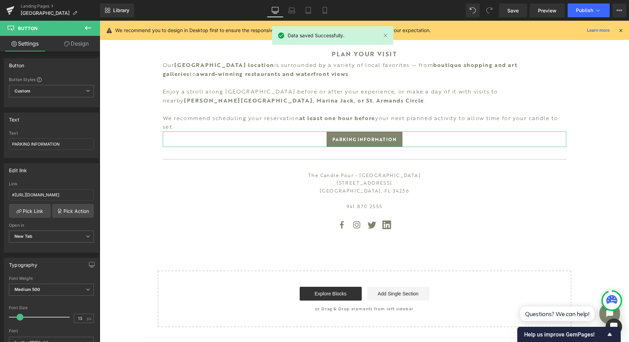
click at [73, 46] on link "Design" at bounding box center [76, 44] width 50 height 16
click at [0, 0] on div "Spacing" at bounding box center [0, 0] width 0 height 0
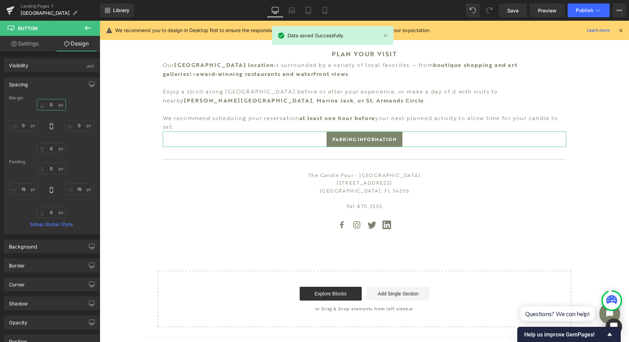
click at [56, 106] on input "0" at bounding box center [51, 104] width 29 height 11
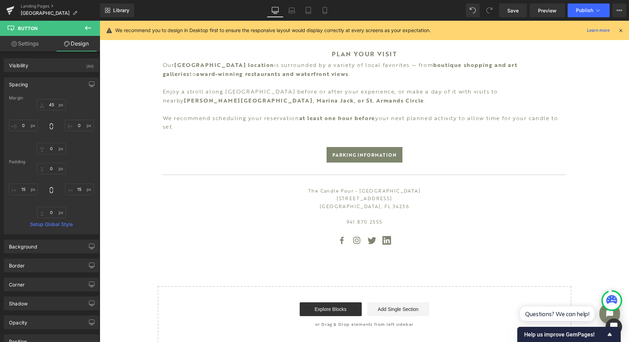
click at [520, 6] on link "Save" at bounding box center [513, 10] width 28 height 14
click at [522, 11] on link "Save" at bounding box center [513, 10] width 28 height 14
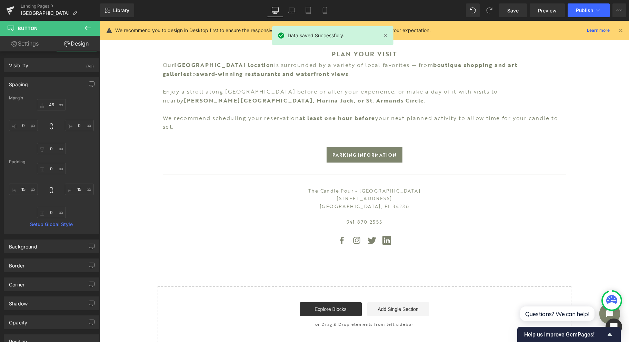
click at [544, 9] on span "Preview" at bounding box center [547, 10] width 19 height 7
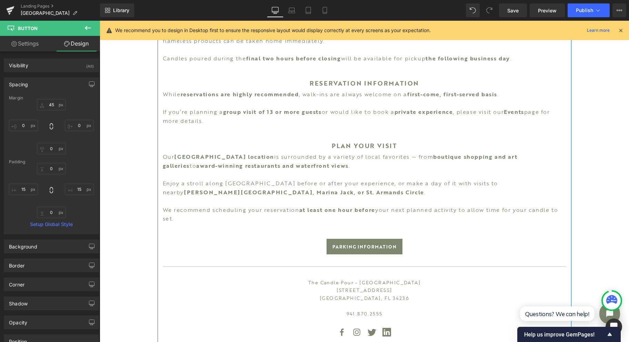
scroll to position [598, 0]
click at [366, 146] on div "PLAN YOUR VISIT Heading" at bounding box center [364, 146] width 403 height 10
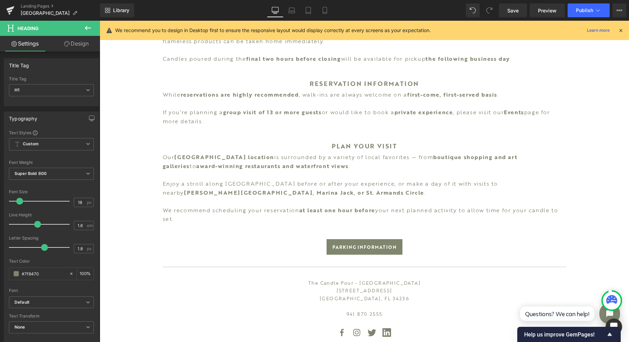
scroll to position [227, 0]
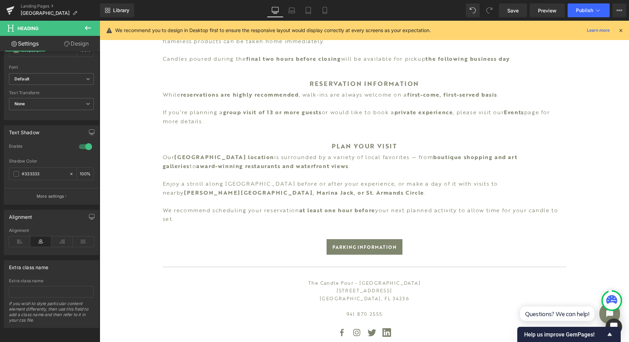
drag, startPoint x: 22, startPoint y: 233, endPoint x: 43, endPoint y: 231, distance: 21.2
click at [22, 236] on icon at bounding box center [19, 241] width 21 height 10
click at [21, 228] on div "Alignment" at bounding box center [19, 230] width 20 height 5
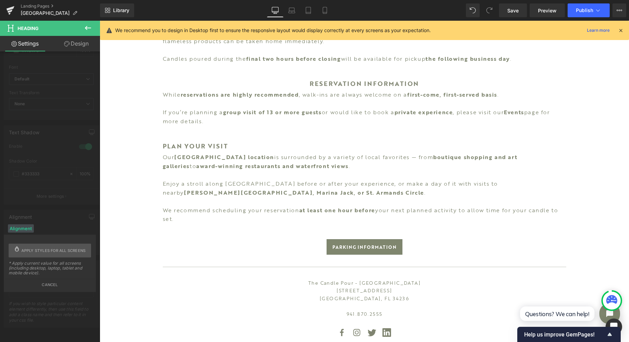
click at [57, 251] on span "Apply styles for all screens" at bounding box center [53, 250] width 64 height 14
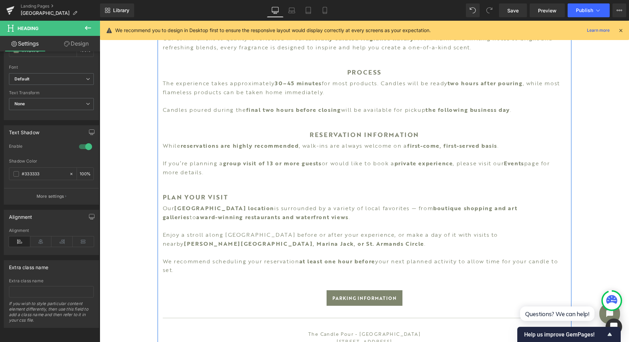
scroll to position [506, 0]
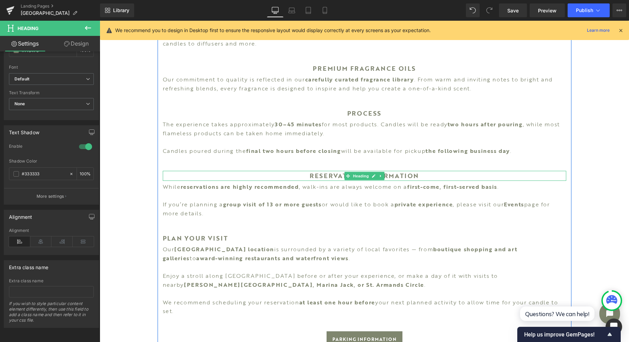
click at [367, 177] on span "Heading" at bounding box center [360, 176] width 19 height 8
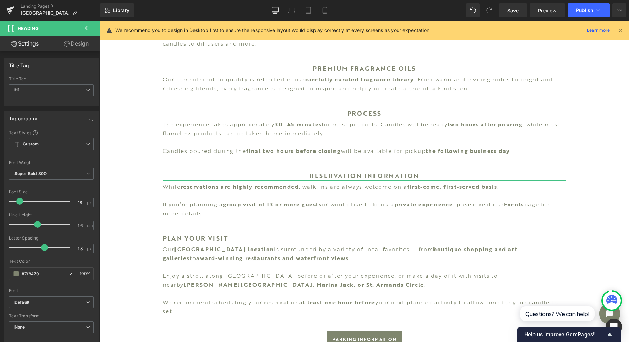
scroll to position [184, 0]
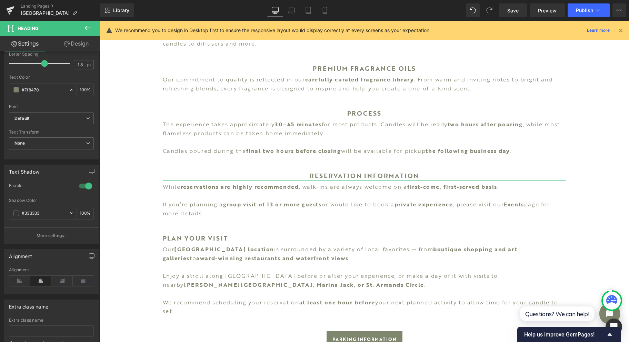
click at [24, 277] on icon at bounding box center [19, 281] width 21 height 10
click at [22, 269] on div "Alignment" at bounding box center [19, 269] width 20 height 5
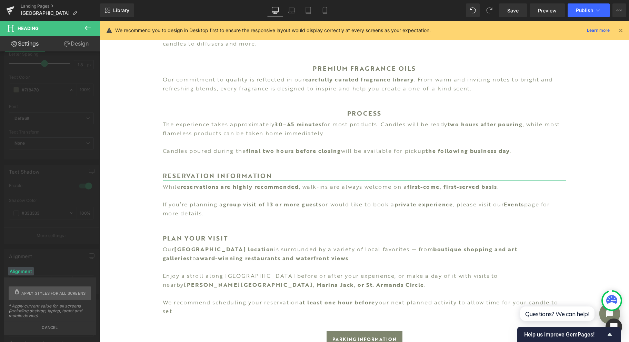
click at [57, 292] on span "Apply styles for all screens" at bounding box center [53, 293] width 64 height 14
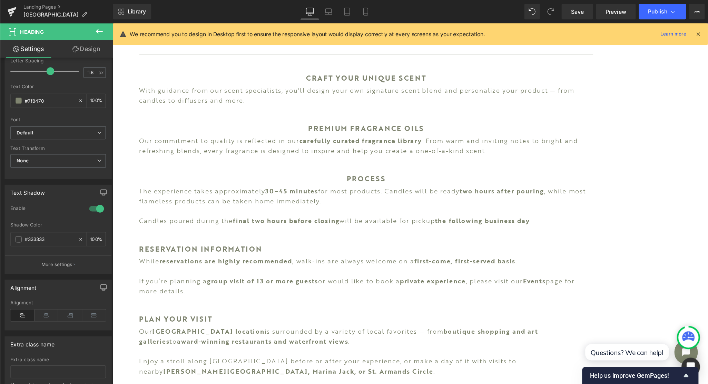
scroll to position [460, 0]
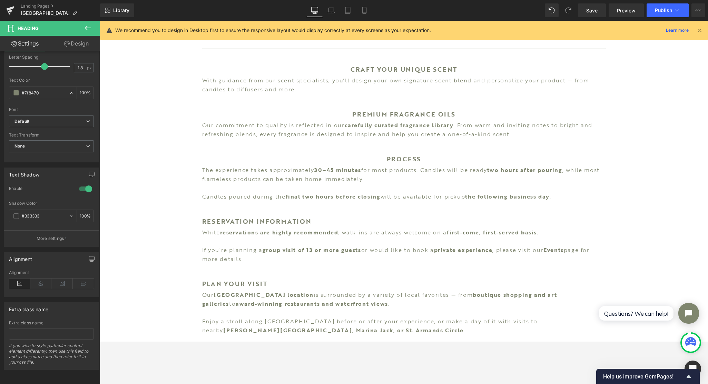
click at [595, 7] on span "Save" at bounding box center [591, 10] width 11 height 7
click at [620, 9] on span "Preview" at bounding box center [626, 10] width 19 height 7
click at [618, 6] on link "Preview" at bounding box center [625, 10] width 35 height 14
click at [395, 159] on span "Heading" at bounding box center [400, 159] width 19 height 8
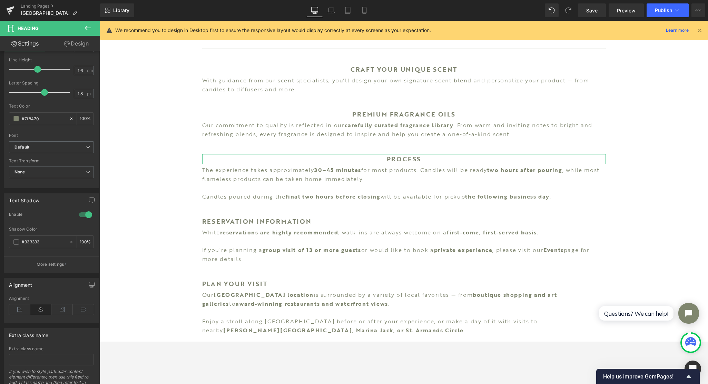
scroll to position [155, 0]
click at [17, 304] on icon at bounding box center [19, 309] width 21 height 10
click at [25, 296] on div "Alignment" at bounding box center [19, 298] width 20 height 5
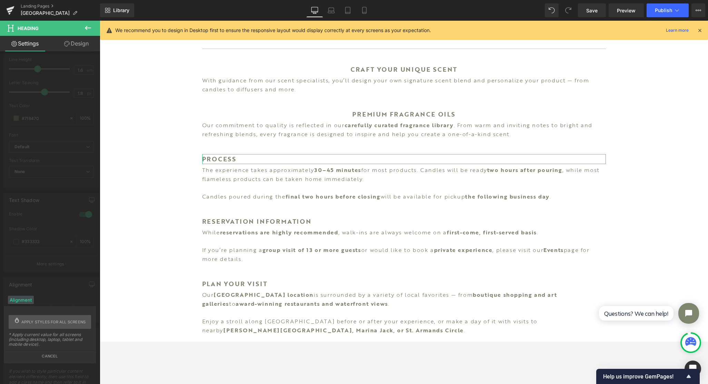
click at [64, 323] on span "Apply styles for all screens" at bounding box center [53, 322] width 64 height 14
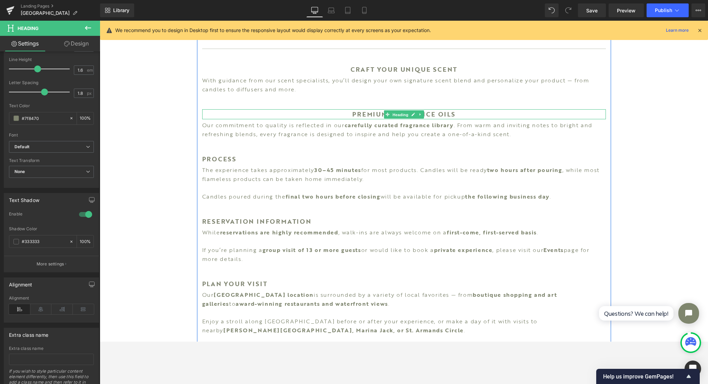
click at [391, 113] on span "Heading" at bounding box center [400, 114] width 19 height 8
click at [19, 306] on icon at bounding box center [19, 309] width 21 height 10
click at [20, 296] on div "Alignment" at bounding box center [19, 298] width 20 height 5
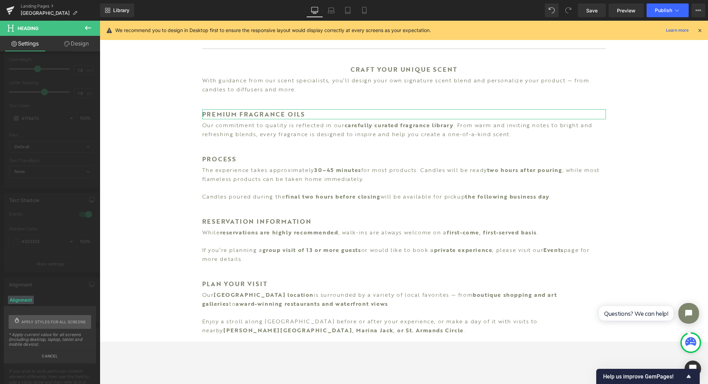
drag, startPoint x: 77, startPoint y: 321, endPoint x: 48, endPoint y: 256, distance: 71.3
click at [77, 321] on span "Apply styles for all screens" at bounding box center [53, 322] width 64 height 14
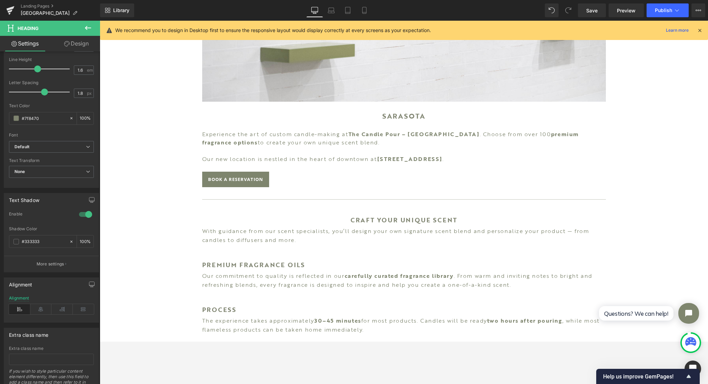
scroll to position [305, 0]
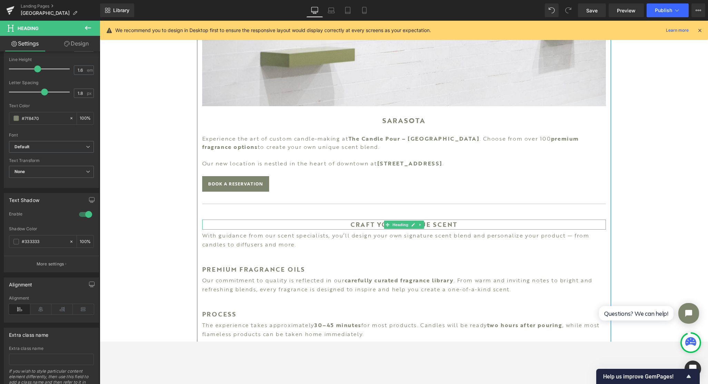
click at [411, 226] on icon at bounding box center [413, 225] width 4 height 4
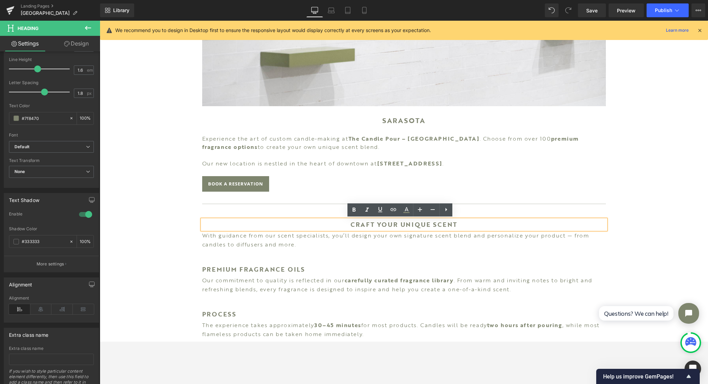
click at [391, 226] on h1 "CRAFT YOUR UNIQUE SCENT" at bounding box center [403, 225] width 403 height 10
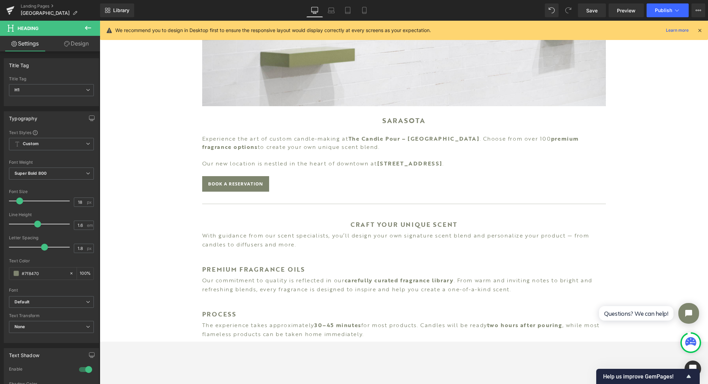
drag, startPoint x: 142, startPoint y: 235, endPoint x: 381, endPoint y: 223, distance: 239.6
click at [152, 233] on div "Image SARASOTA Heading Experience the art of custom candle-making at The [GEOGR…" at bounding box center [404, 255] width 608 height 944
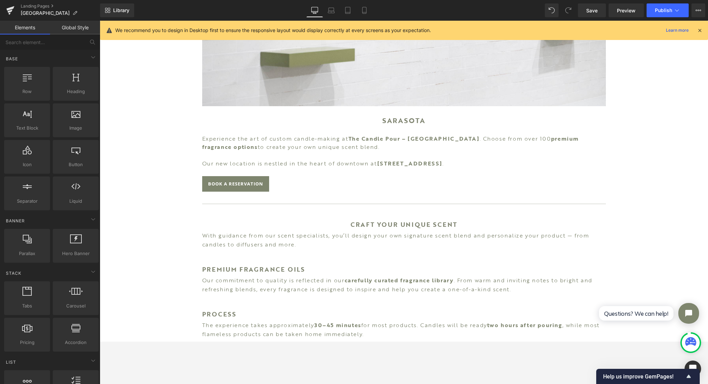
click at [381, 222] on div "CRAFT YOUR UNIQUE SCENT Heading" at bounding box center [403, 225] width 403 height 10
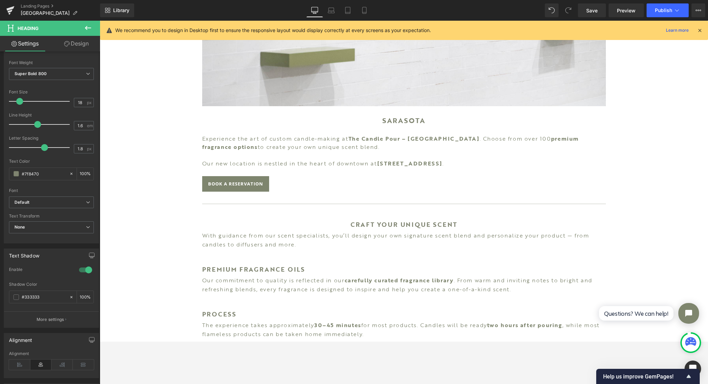
scroll to position [186, 0]
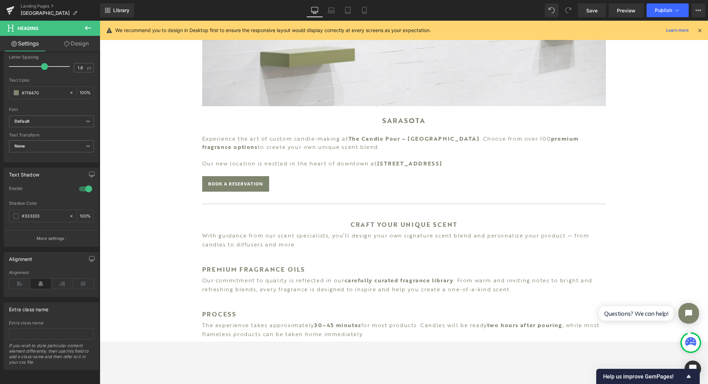
click at [15, 272] on div "Alignment" at bounding box center [51, 283] width 85 height 27
click at [23, 281] on icon at bounding box center [19, 284] width 21 height 10
click at [26, 270] on div "Alignment" at bounding box center [19, 272] width 20 height 5
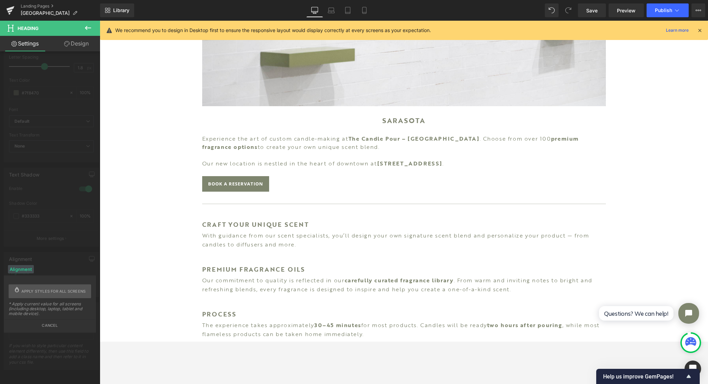
click at [77, 297] on span "Apply styles for all screens" at bounding box center [53, 292] width 64 height 14
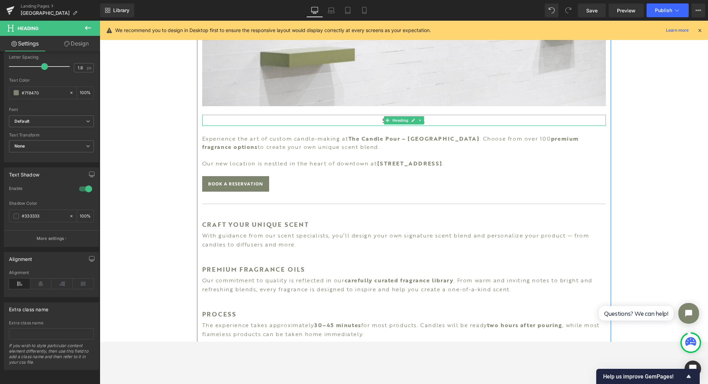
click at [401, 121] on span "Heading" at bounding box center [400, 120] width 19 height 8
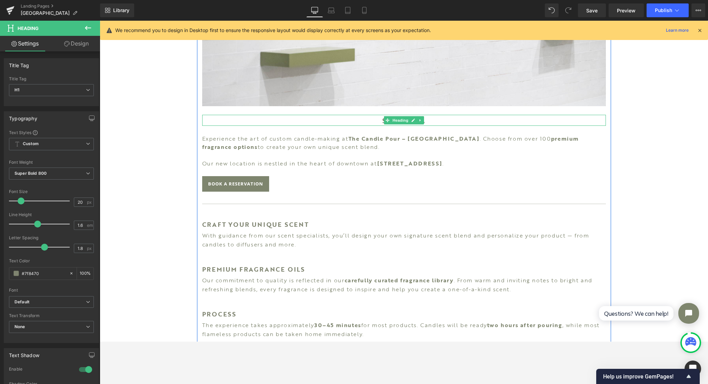
click at [401, 117] on span "Heading" at bounding box center [400, 120] width 19 height 8
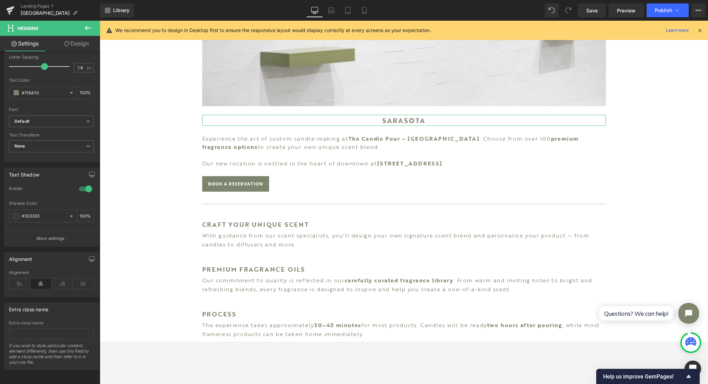
click at [25, 279] on icon at bounding box center [19, 284] width 21 height 10
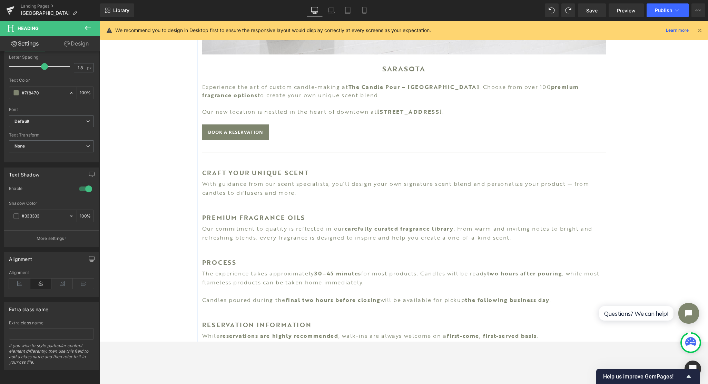
scroll to position [615, 0]
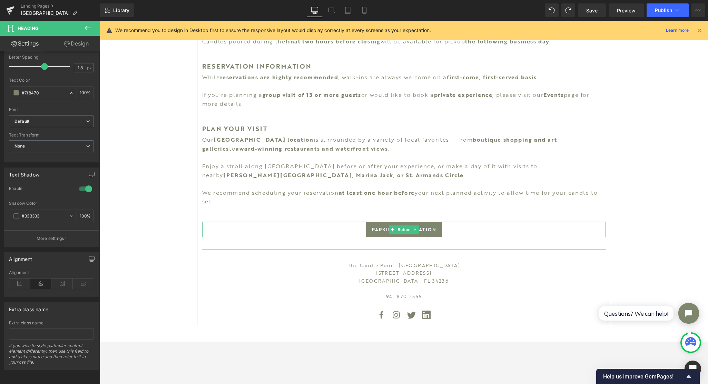
click at [400, 227] on span "Button" at bounding box center [404, 230] width 16 height 8
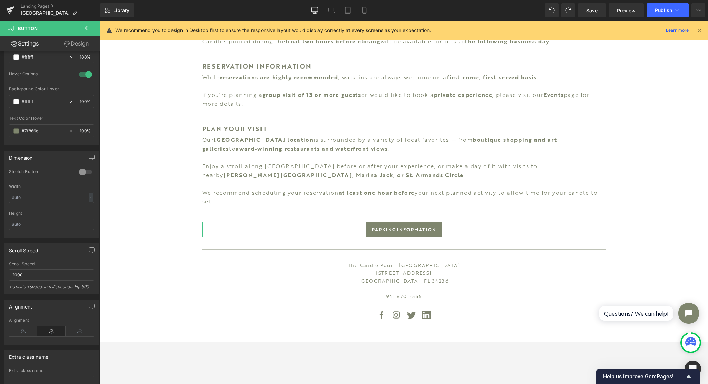
scroll to position [445, 0]
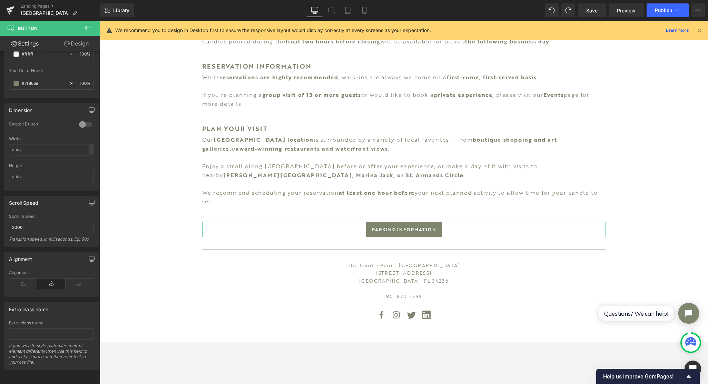
click at [18, 281] on icon at bounding box center [23, 284] width 28 height 10
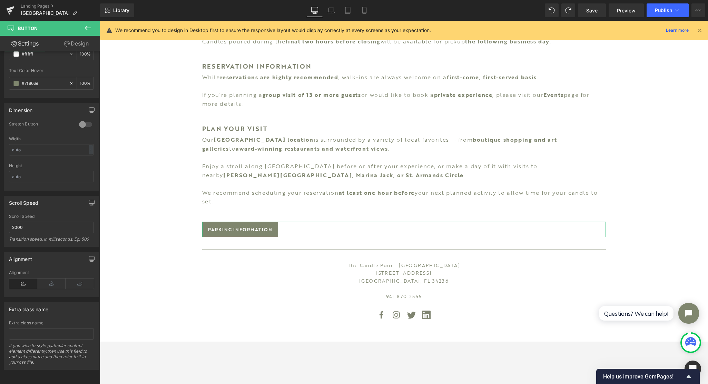
click at [28, 270] on div "Alignment" at bounding box center [51, 272] width 85 height 5
click at [25, 270] on div "Alignment" at bounding box center [51, 283] width 85 height 27
click at [22, 270] on div "Alignment" at bounding box center [51, 272] width 85 height 5
click at [222, 318] on ul "Icon Icon Icon Icon" at bounding box center [403, 319] width 403 height 16
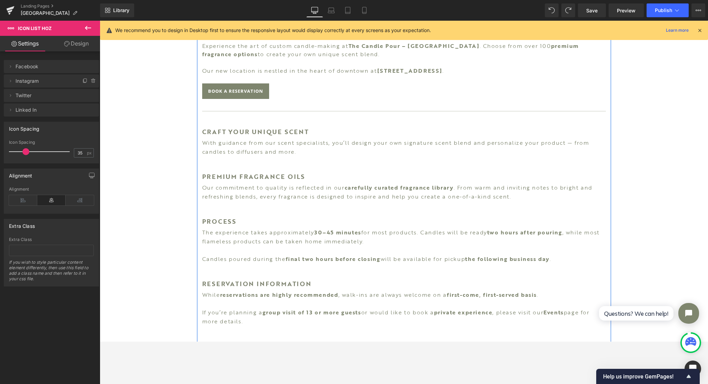
scroll to position [356, 0]
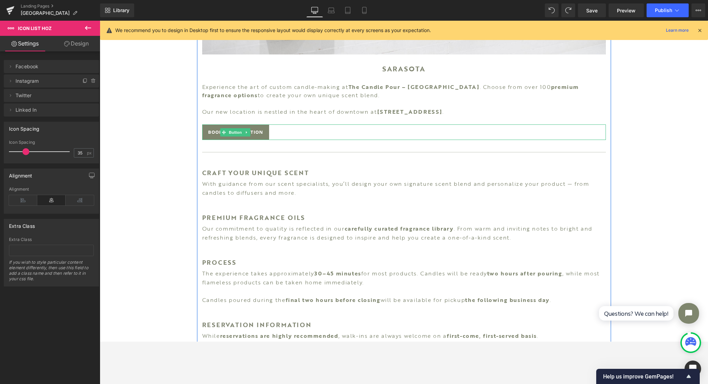
click at [232, 133] on span "Button" at bounding box center [236, 132] width 16 height 8
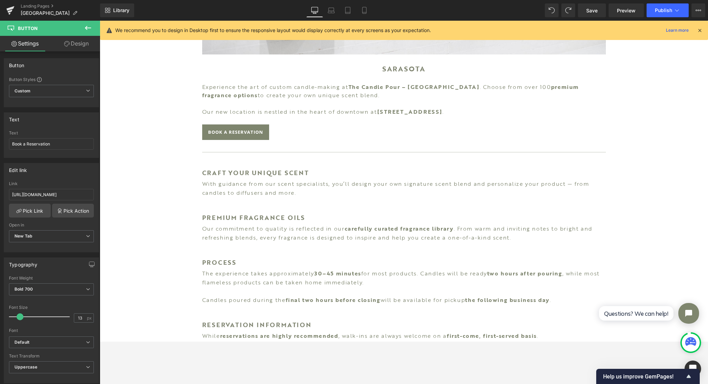
click at [588, 11] on span "Save" at bounding box center [591, 10] width 11 height 7
click at [325, 13] on icon at bounding box center [323, 10] width 7 height 7
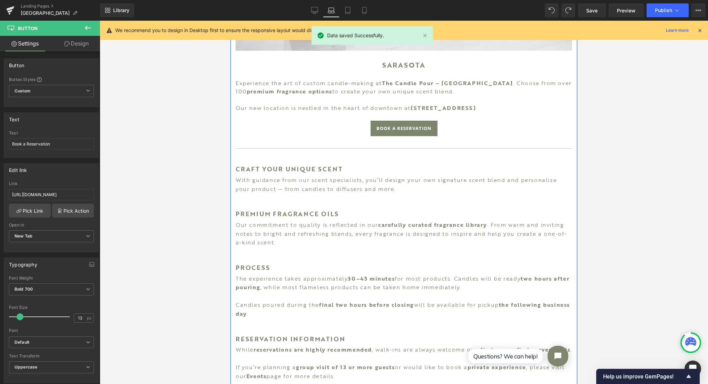
scroll to position [296, 0]
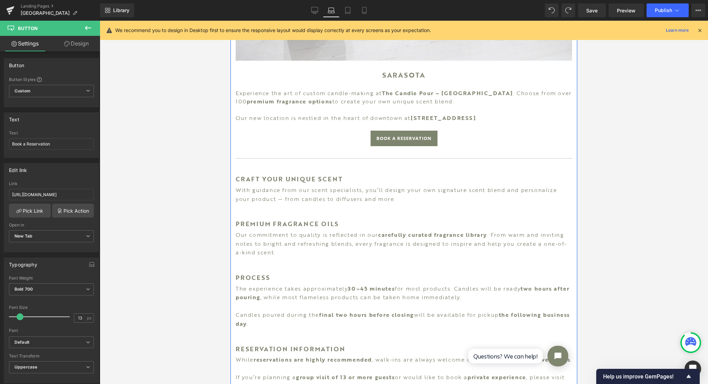
click at [400, 133] on div "Book a Reservation Button" at bounding box center [404, 139] width 336 height 16
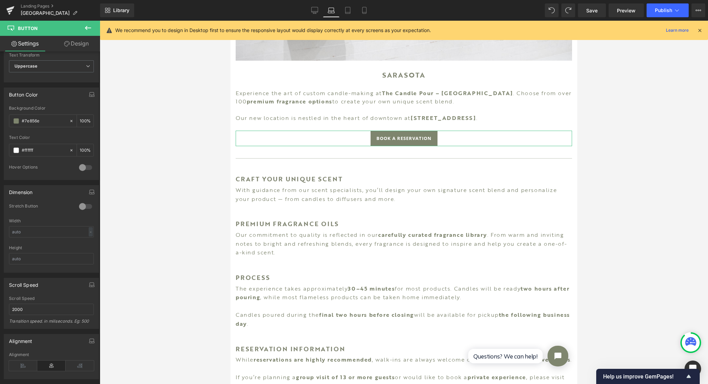
scroll to position [310, 0]
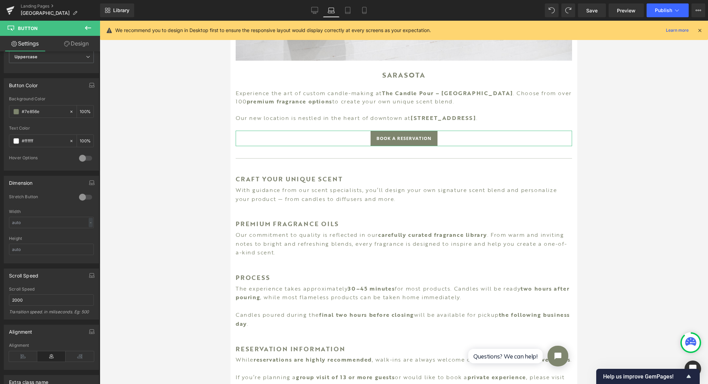
click at [17, 341] on icon at bounding box center [23, 356] width 28 height 10
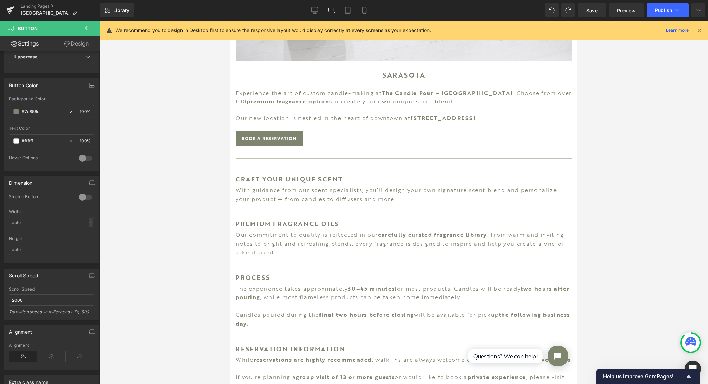
scroll to position [607, 0]
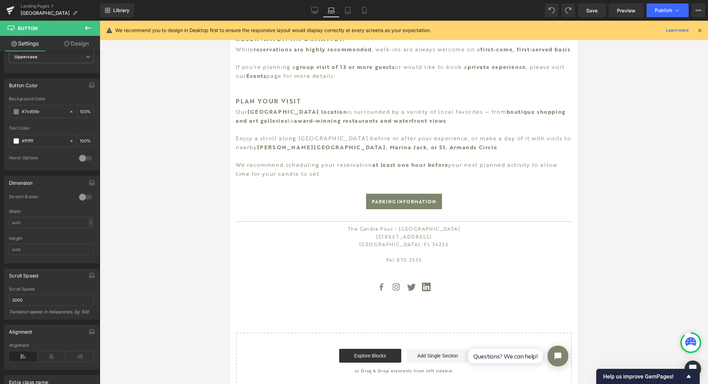
click at [317, 8] on icon at bounding box center [314, 10] width 7 height 7
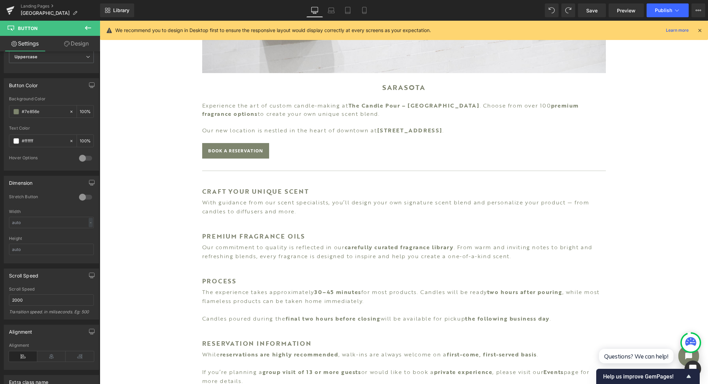
scroll to position [648, 0]
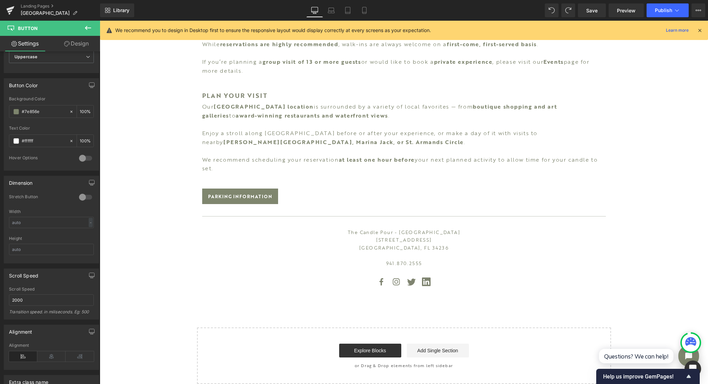
drag, startPoint x: 332, startPoint y: 12, endPoint x: 184, endPoint y: 260, distance: 288.6
click at [332, 12] on icon at bounding box center [331, 12] width 1 height 0
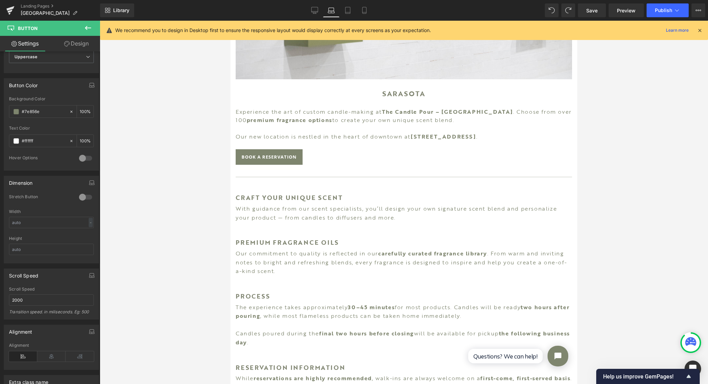
scroll to position [536, 0]
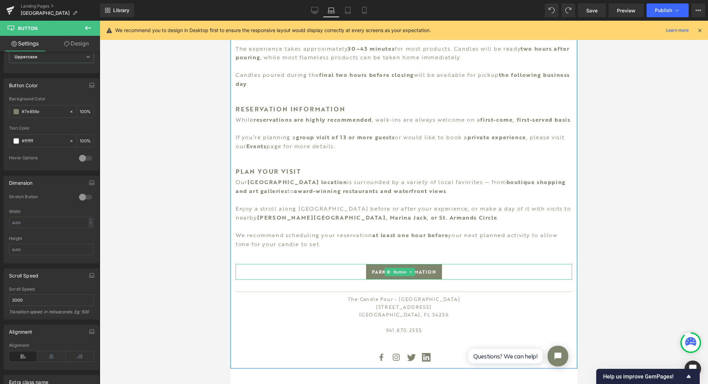
click at [399, 276] on span "Button" at bounding box center [400, 272] width 16 height 8
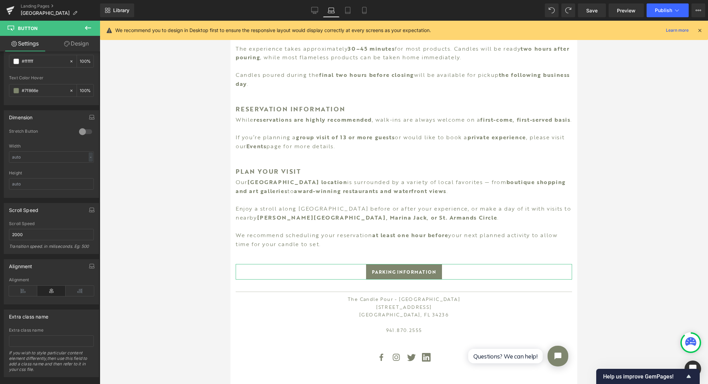
scroll to position [445, 0]
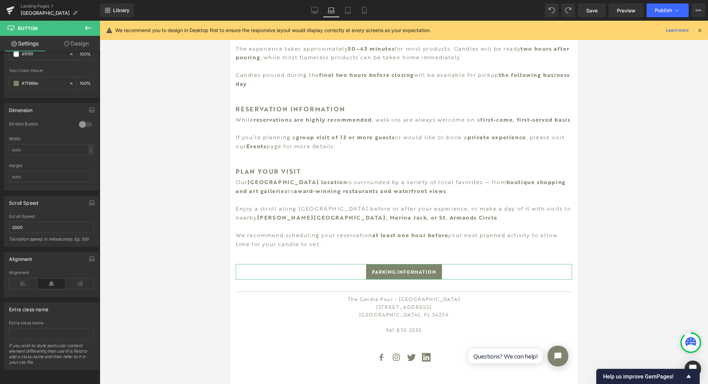
click at [12, 279] on icon at bounding box center [23, 284] width 28 height 10
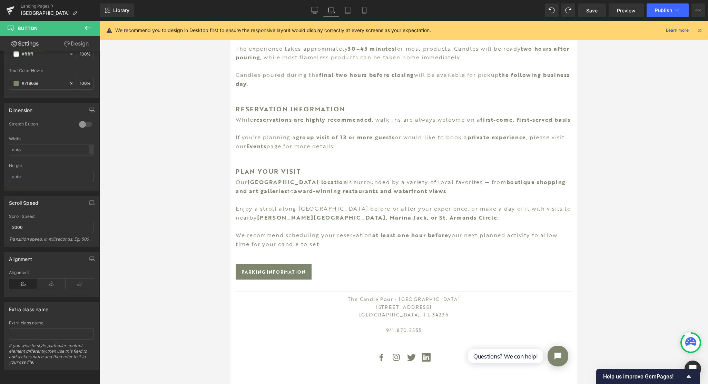
click at [340, 14] on link "Tablet" at bounding box center [347, 10] width 17 height 14
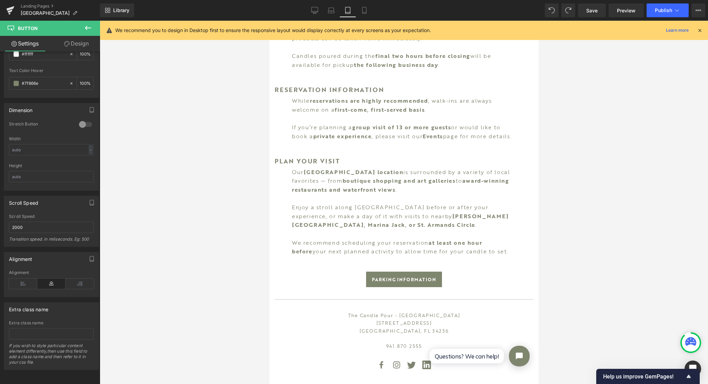
scroll to position [544, 0]
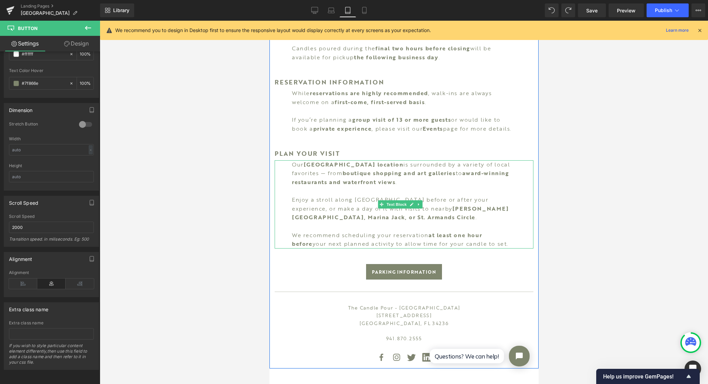
click at [395, 208] on span "Text Block" at bounding box center [396, 204] width 23 height 8
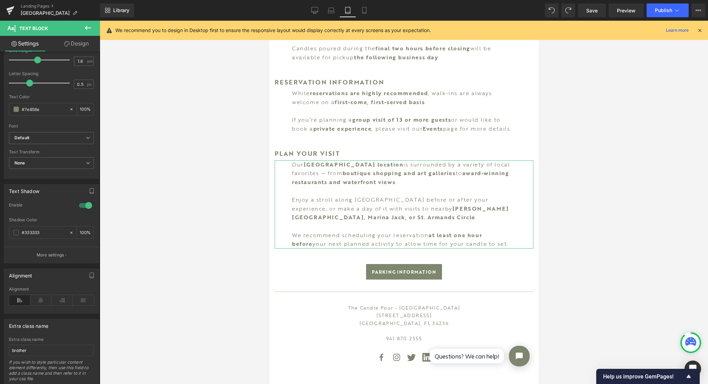
scroll to position [133, 0]
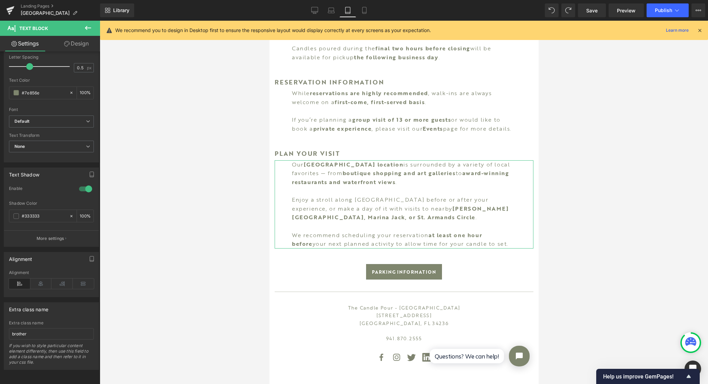
click at [71, 46] on link "Design" at bounding box center [76, 44] width 50 height 16
click at [0, 0] on div "Spacing" at bounding box center [0, 0] width 0 height 0
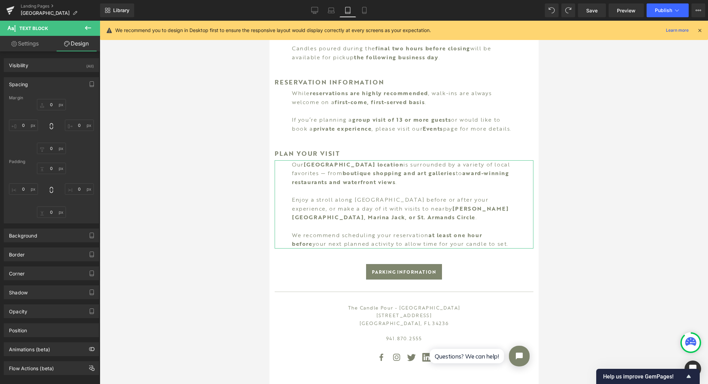
click at [28, 88] on div "Spacing" at bounding box center [51, 84] width 94 height 13
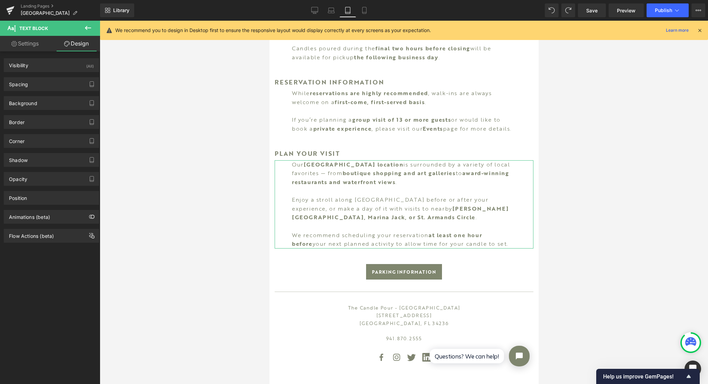
click at [28, 88] on div "Spacing" at bounding box center [51, 84] width 94 height 13
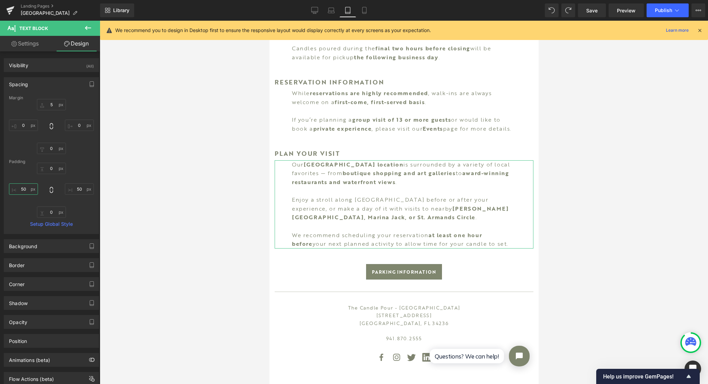
click at [19, 190] on input "50" at bounding box center [23, 188] width 29 height 11
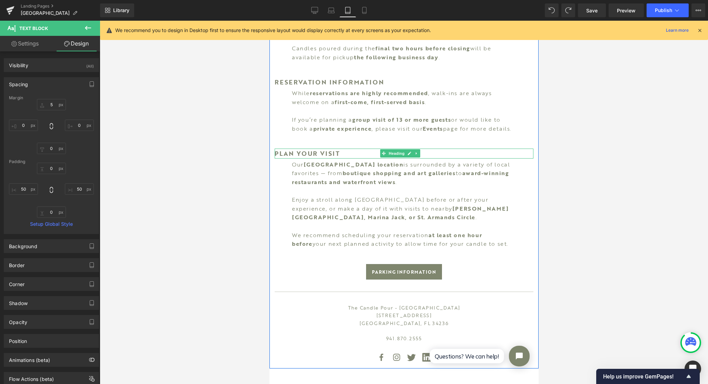
click at [400, 156] on span "Heading" at bounding box center [396, 153] width 19 height 8
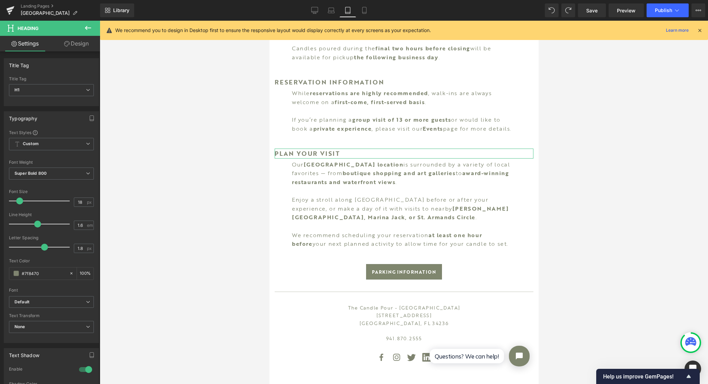
click at [73, 49] on link "Design" at bounding box center [76, 44] width 50 height 16
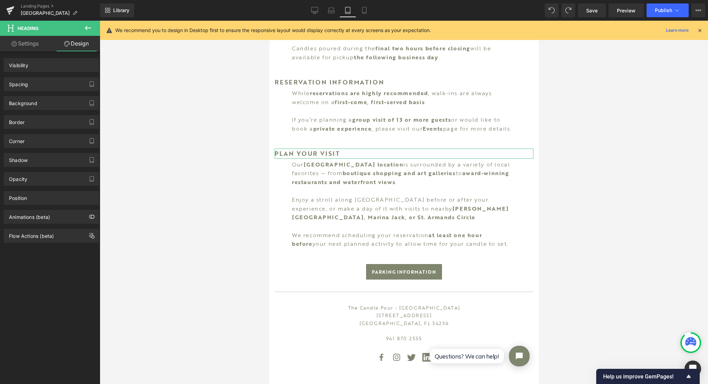
click at [45, 84] on div "Spacing" at bounding box center [51, 84] width 94 height 13
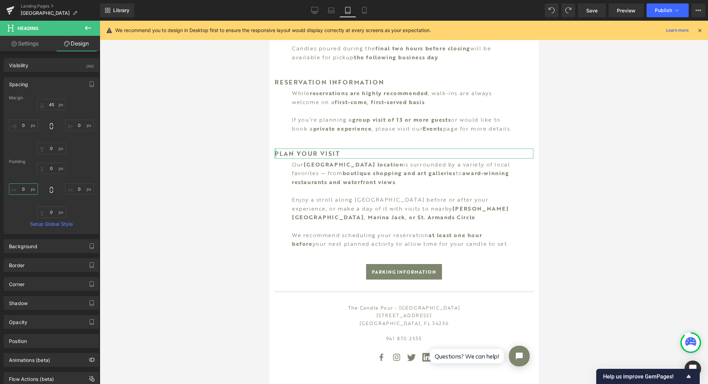
click at [26, 187] on input "0" at bounding box center [23, 188] width 29 height 11
click at [27, 124] on input "0" at bounding box center [23, 125] width 29 height 11
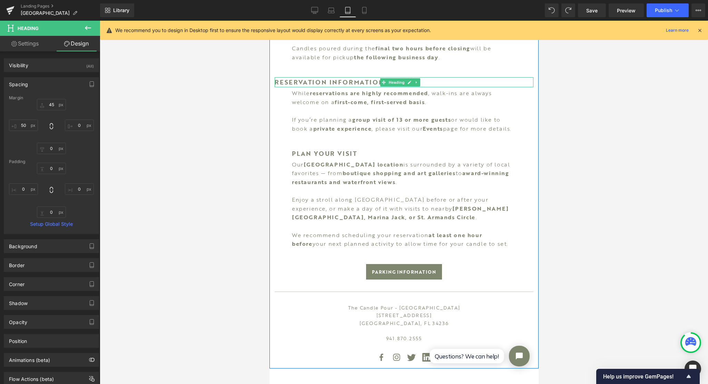
click at [347, 77] on h1 "RESERVATION INFORMATION" at bounding box center [403, 82] width 259 height 10
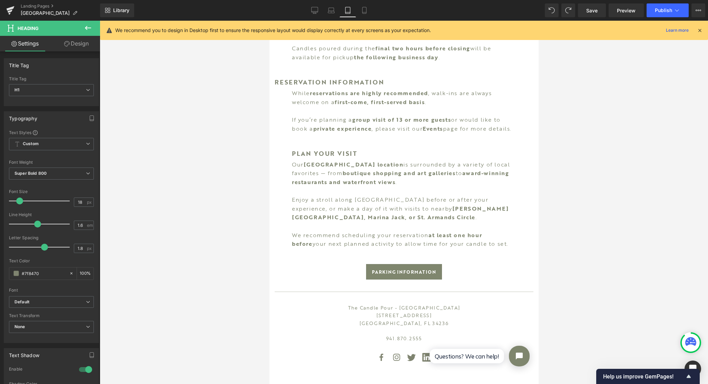
click at [81, 41] on link "Design" at bounding box center [76, 44] width 50 height 16
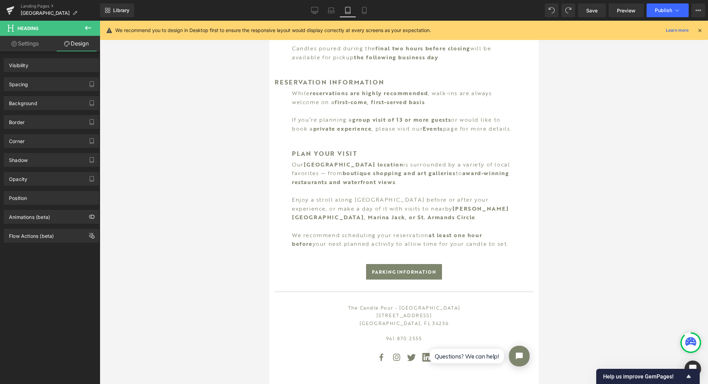
click at [42, 87] on div "Spacing" at bounding box center [51, 84] width 94 height 13
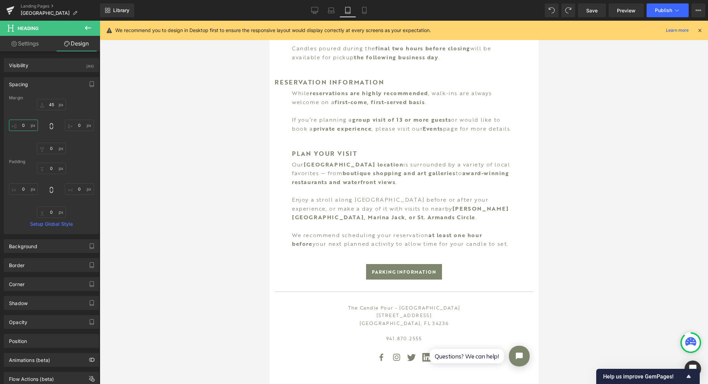
click at [26, 123] on input "0" at bounding box center [23, 125] width 29 height 11
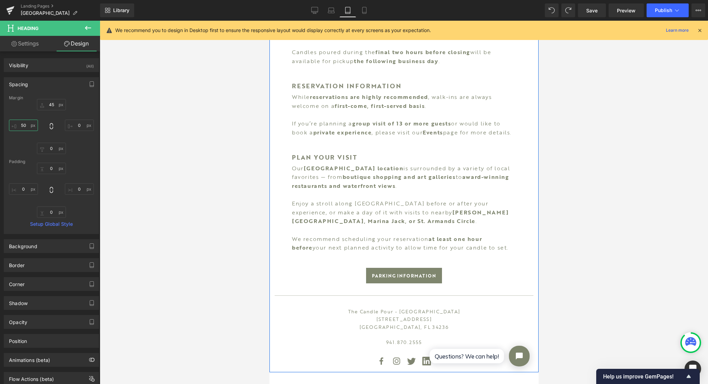
scroll to position [440, 0]
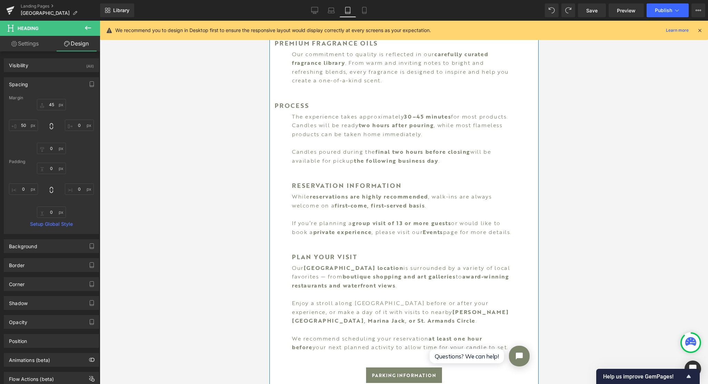
click at [303, 101] on h1 "PROCESS" at bounding box center [403, 106] width 259 height 10
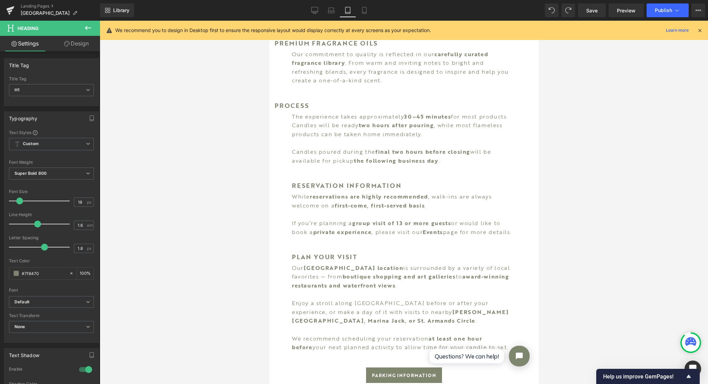
click at [77, 43] on link "Design" at bounding box center [76, 44] width 50 height 16
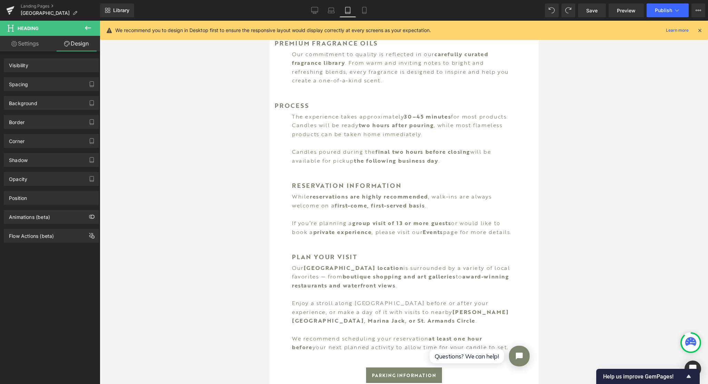
click at [42, 84] on div "Spacing" at bounding box center [51, 84] width 94 height 13
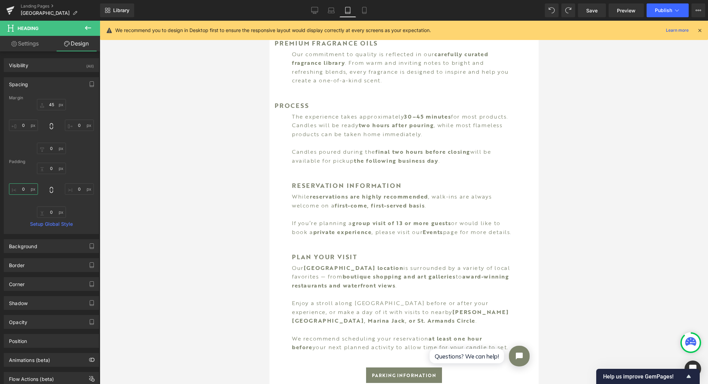
click at [25, 187] on input "0" at bounding box center [23, 188] width 29 height 11
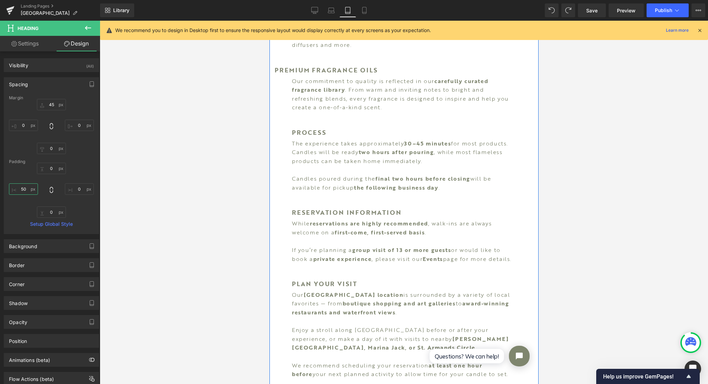
scroll to position [337, 0]
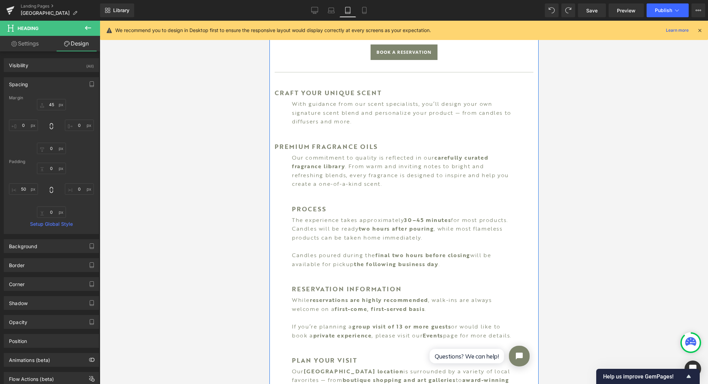
click at [354, 142] on h1 "PREMIUM FRAGRANCE OILS" at bounding box center [403, 147] width 259 height 10
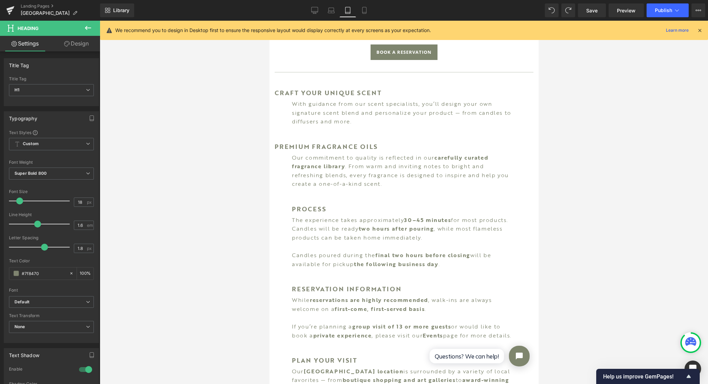
click at [77, 41] on link "Design" at bounding box center [76, 44] width 50 height 16
click at [0, 0] on div "Spacing" at bounding box center [0, 0] width 0 height 0
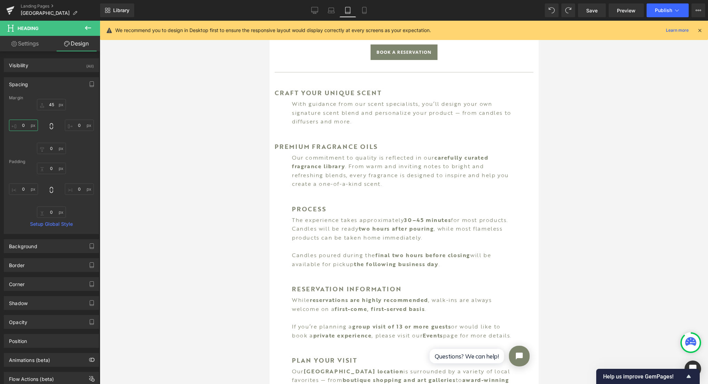
click at [28, 125] on input "0" at bounding box center [23, 125] width 29 height 11
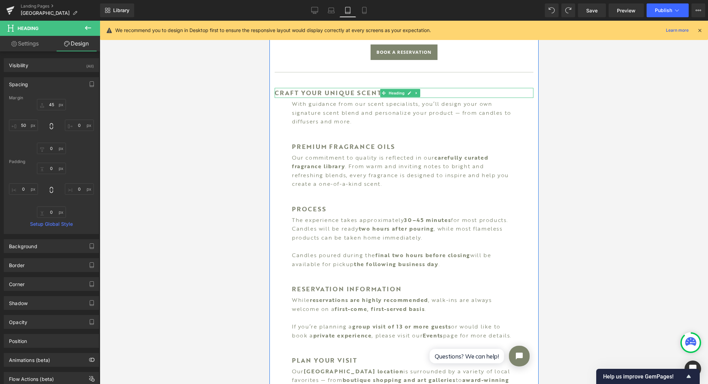
click at [346, 88] on h1 "CRAFT YOUR UNIQUE SCENT" at bounding box center [403, 93] width 259 height 10
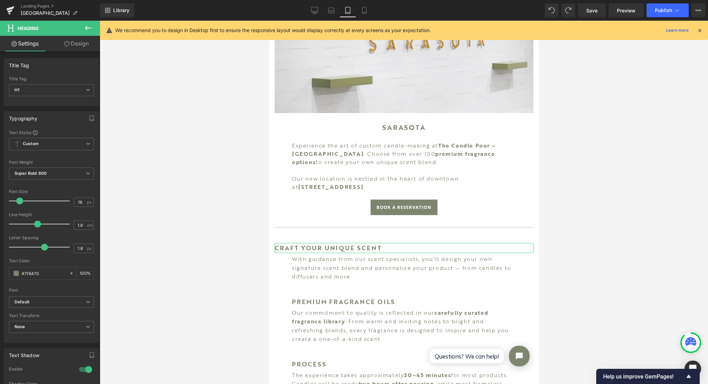
scroll to position [186, 0]
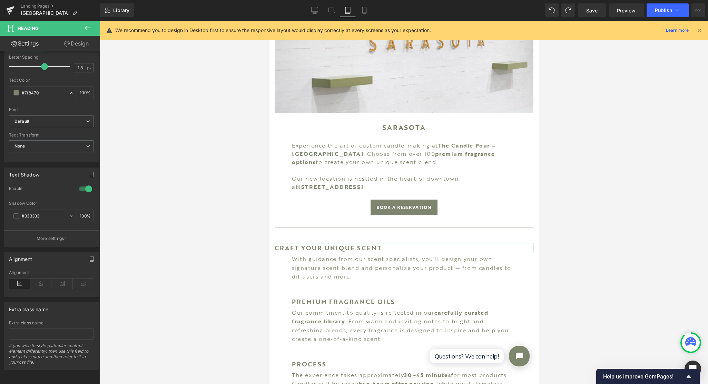
click at [21, 279] on icon at bounding box center [19, 284] width 21 height 10
click at [82, 39] on link "Design" at bounding box center [76, 44] width 50 height 16
click at [0, 0] on div "Spacing" at bounding box center [0, 0] width 0 height 0
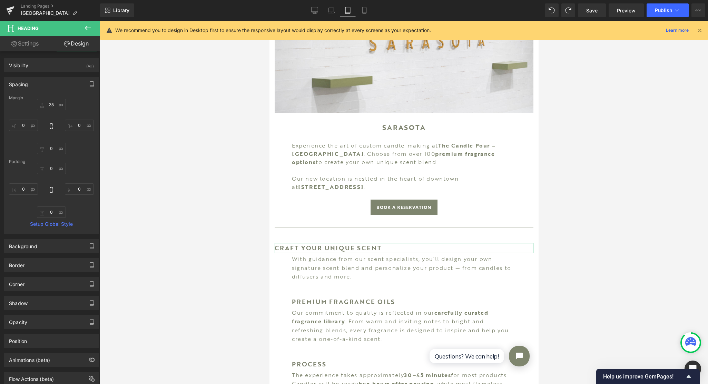
click at [20, 85] on div "Spacing" at bounding box center [18, 83] width 19 height 10
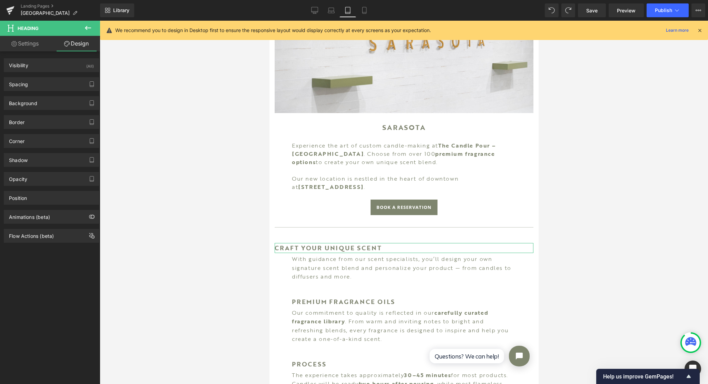
click at [42, 84] on div "Spacing" at bounding box center [51, 84] width 94 height 13
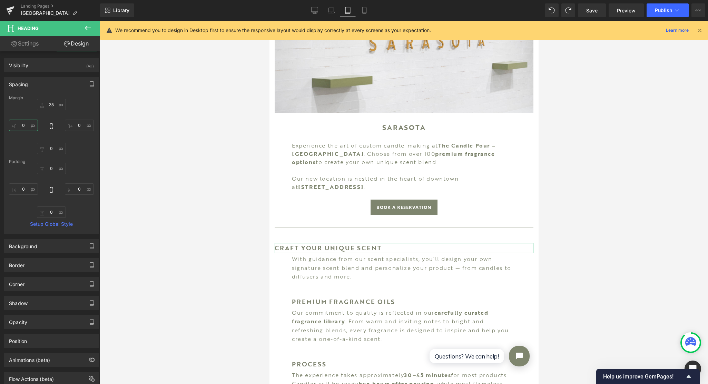
click at [29, 121] on input "0" at bounding box center [23, 125] width 29 height 11
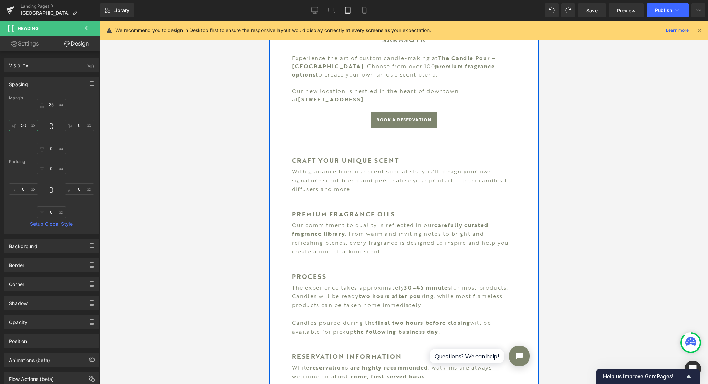
scroll to position [182, 0]
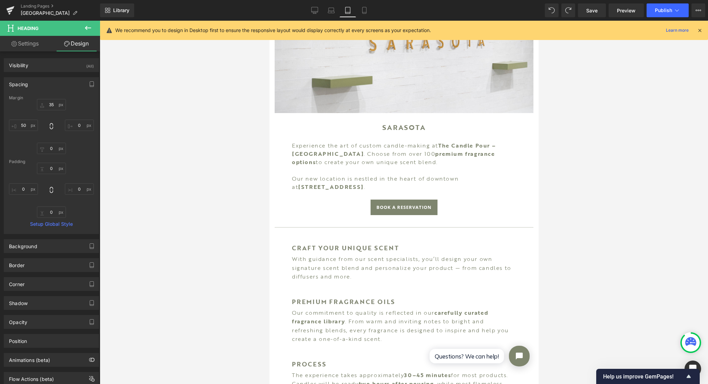
click at [327, 9] on link "Laptop" at bounding box center [331, 10] width 17 height 14
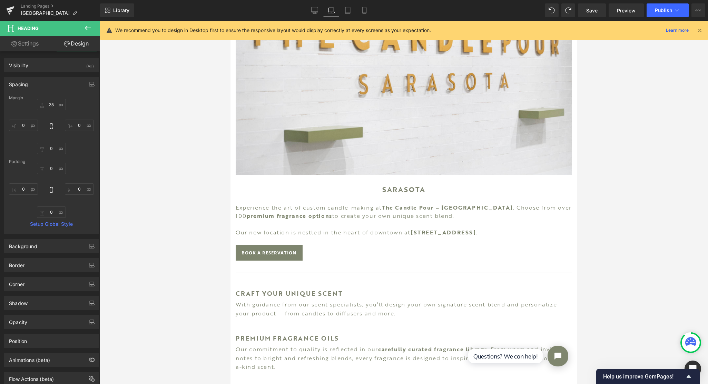
scroll to position [227, 0]
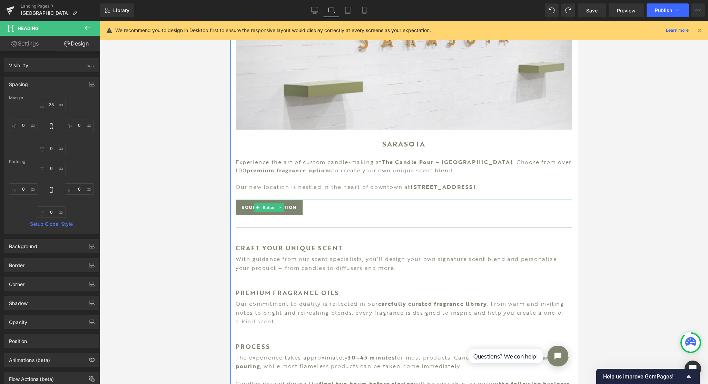
click at [269, 203] on span "Button" at bounding box center [269, 207] width 16 height 8
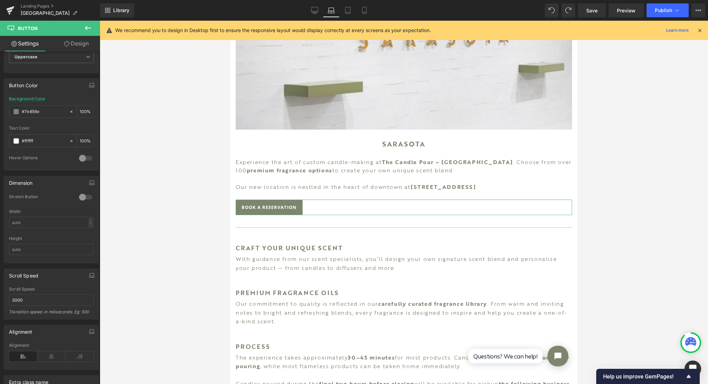
scroll to position [387, 0]
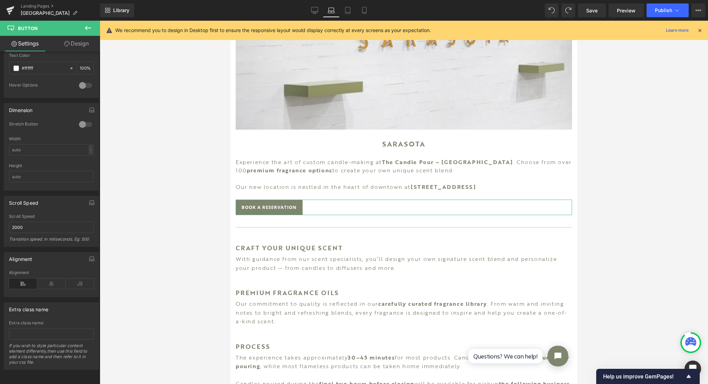
click at [53, 280] on icon at bounding box center [51, 284] width 28 height 10
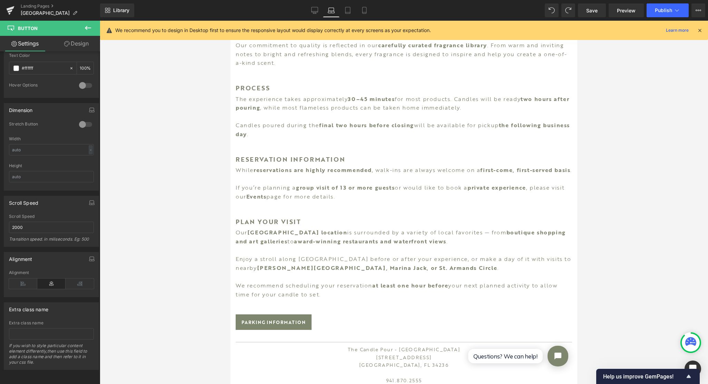
scroll to position [538, 0]
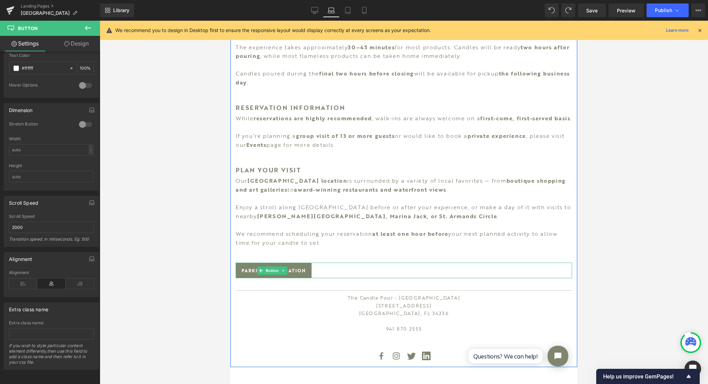
click at [263, 275] on span at bounding box center [260, 271] width 7 height 8
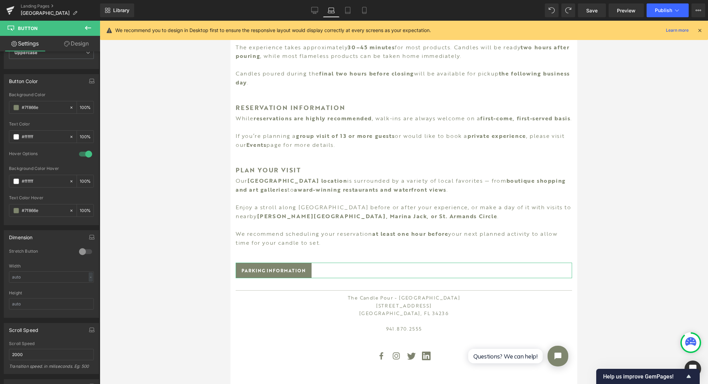
scroll to position [445, 0]
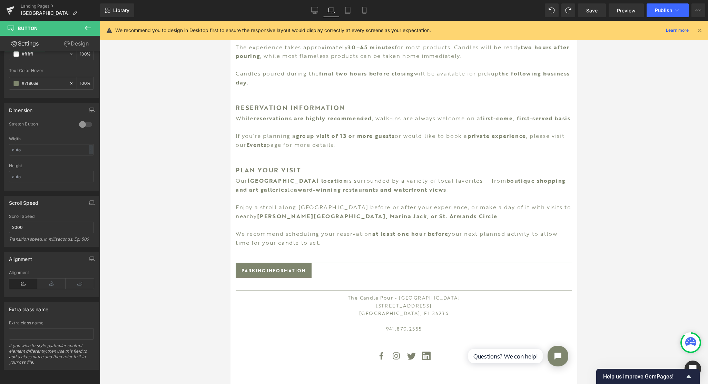
click at [53, 280] on icon at bounding box center [51, 284] width 28 height 10
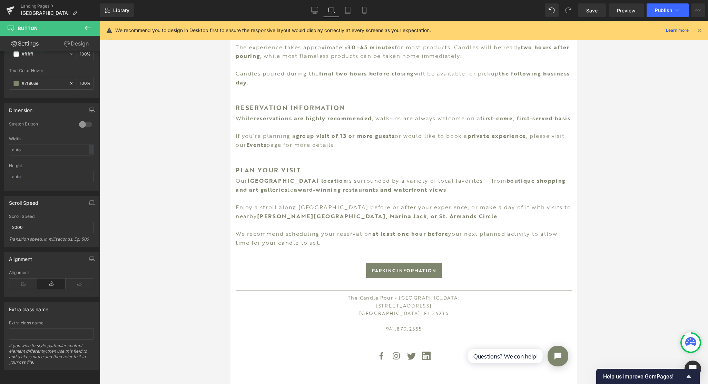
drag, startPoint x: 314, startPoint y: 8, endPoint x: 276, endPoint y: 168, distance: 163.9
click at [314, 8] on icon at bounding box center [314, 10] width 7 height 7
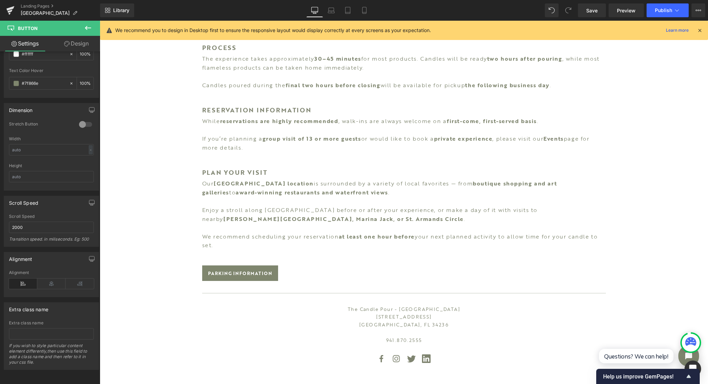
scroll to position [698, 0]
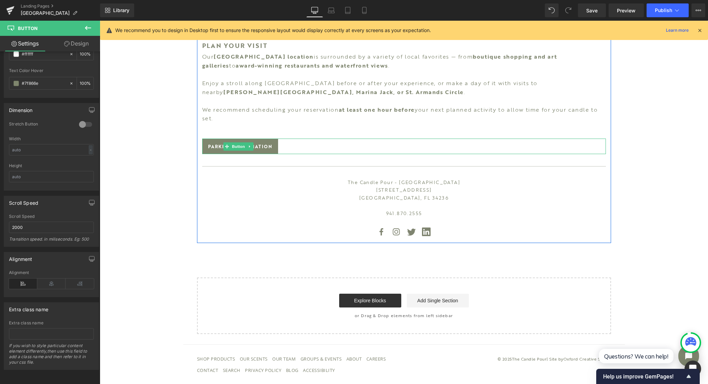
click at [235, 144] on span "Button" at bounding box center [239, 146] width 16 height 8
drag, startPoint x: 48, startPoint y: 272, endPoint x: 234, endPoint y: 207, distance: 197.2
click at [48, 279] on icon at bounding box center [51, 284] width 28 height 10
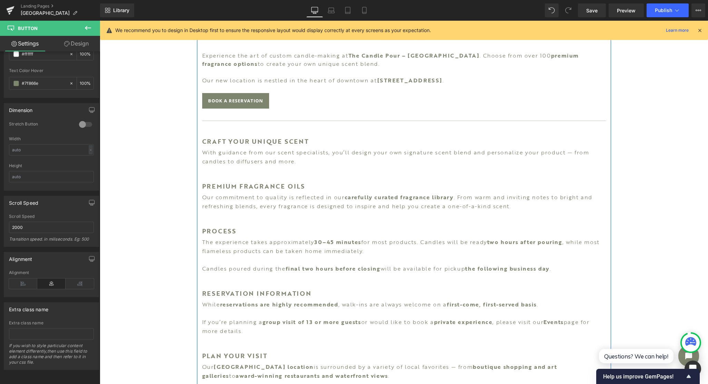
scroll to position [232, 0]
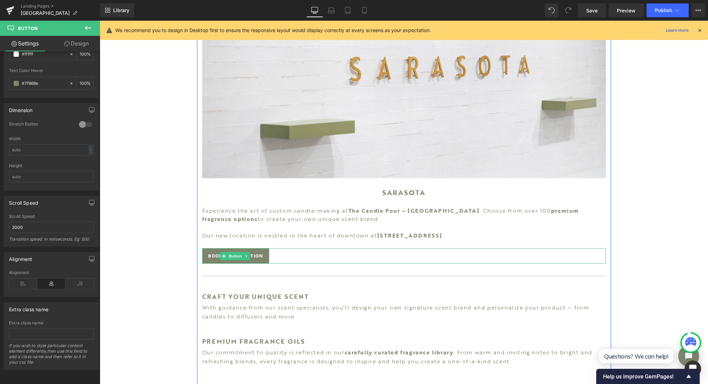
click at [228, 259] on span "Button" at bounding box center [236, 256] width 16 height 8
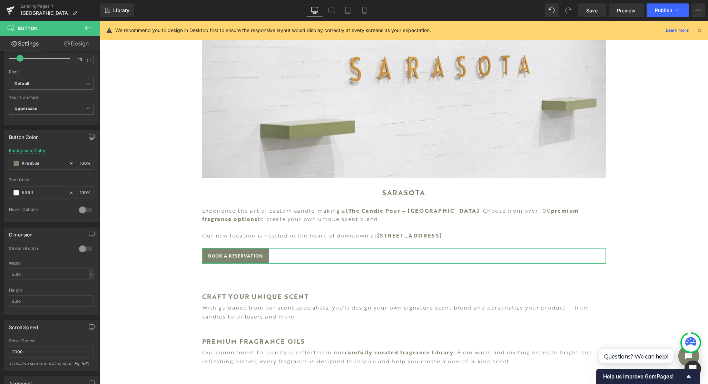
scroll to position [310, 0]
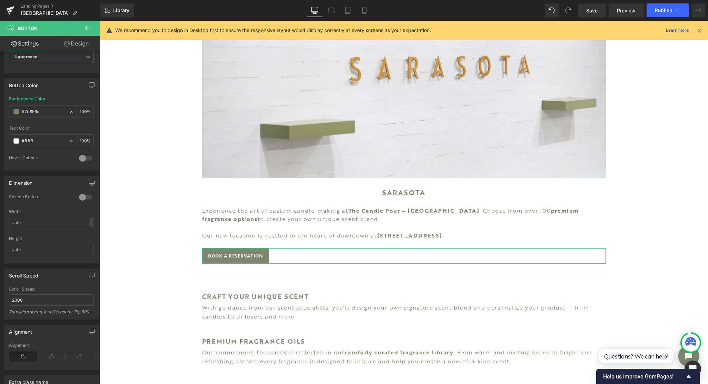
click at [53, 341] on icon at bounding box center [51, 356] width 28 height 10
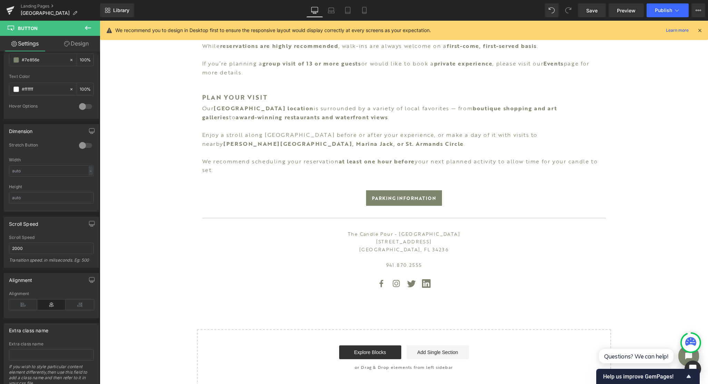
click at [334, 10] on icon at bounding box center [331, 10] width 7 height 7
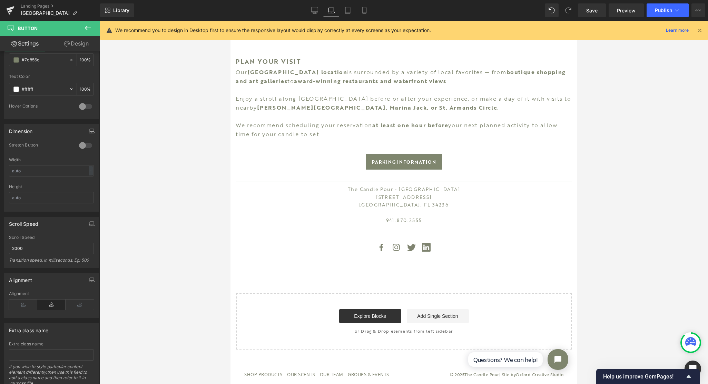
scroll to position [278, 0]
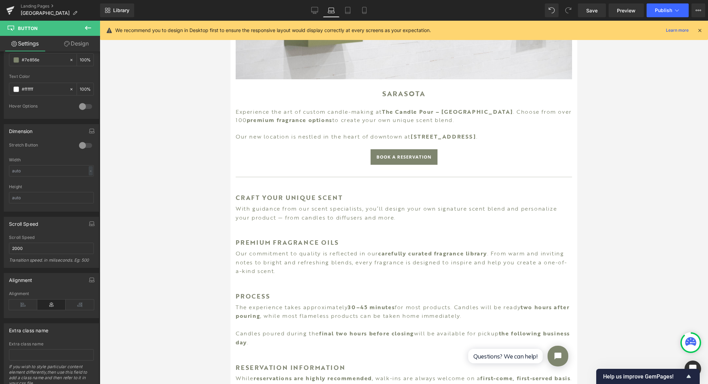
click at [347, 10] on icon at bounding box center [347, 10] width 7 height 7
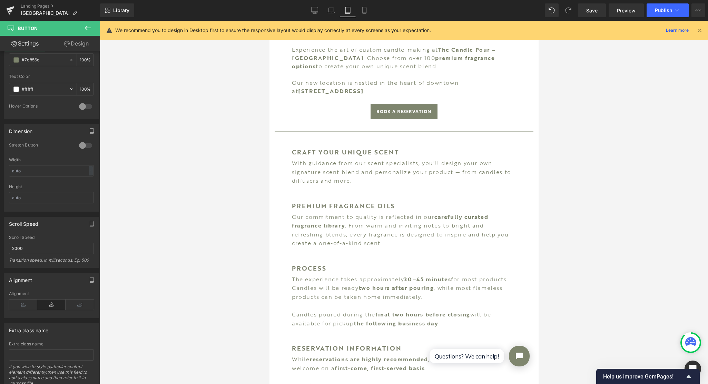
scroll to position [232, 0]
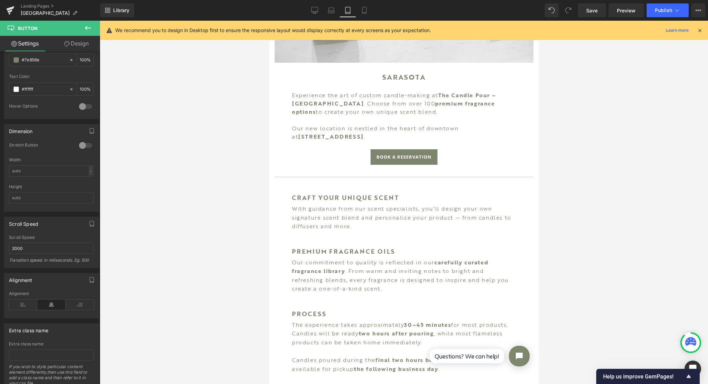
click at [331, 9] on icon at bounding box center [331, 10] width 7 height 7
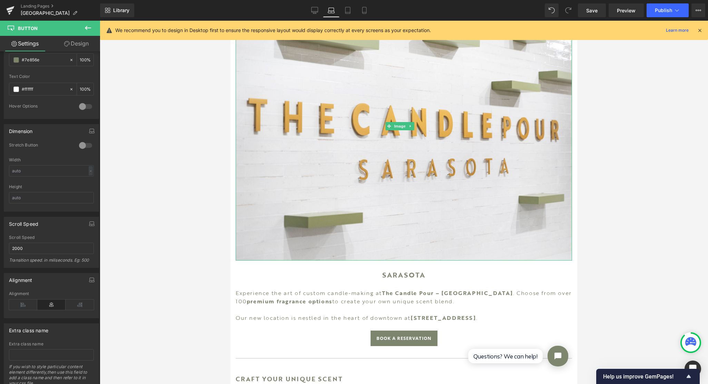
scroll to position [207, 0]
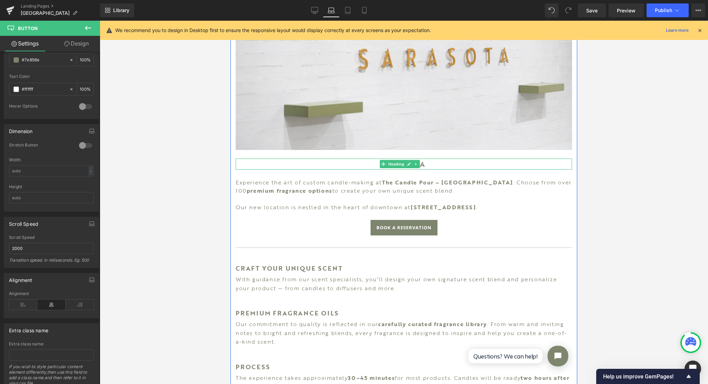
click at [402, 160] on span "Heading" at bounding box center [396, 164] width 19 height 8
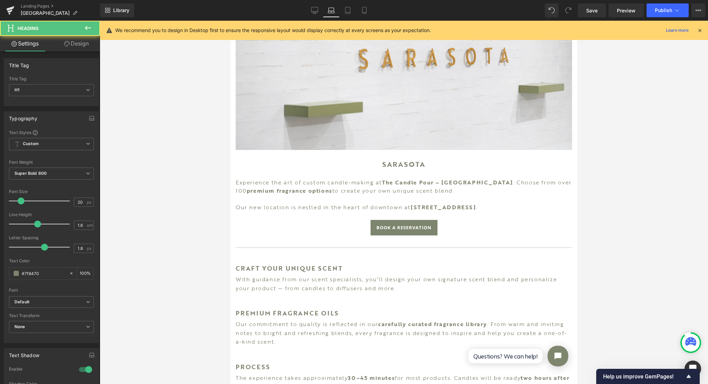
click at [318, 10] on icon at bounding box center [314, 10] width 7 height 7
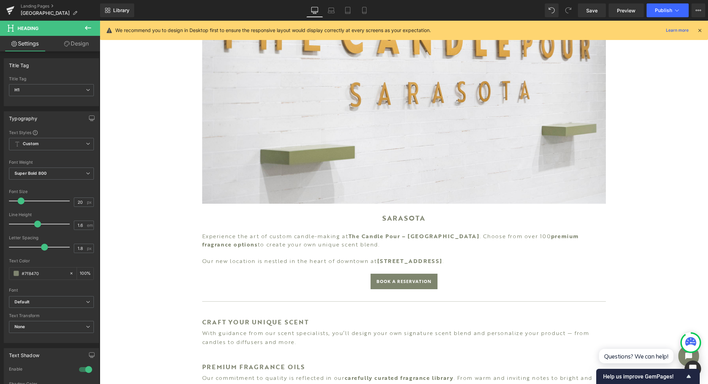
scroll to position [267, 0]
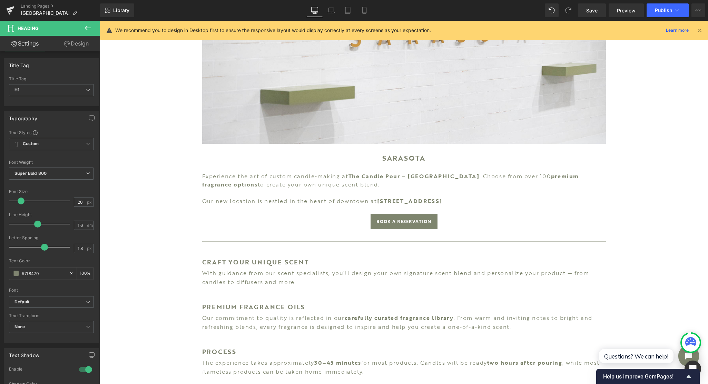
click at [336, 11] on link "Laptop" at bounding box center [331, 10] width 17 height 14
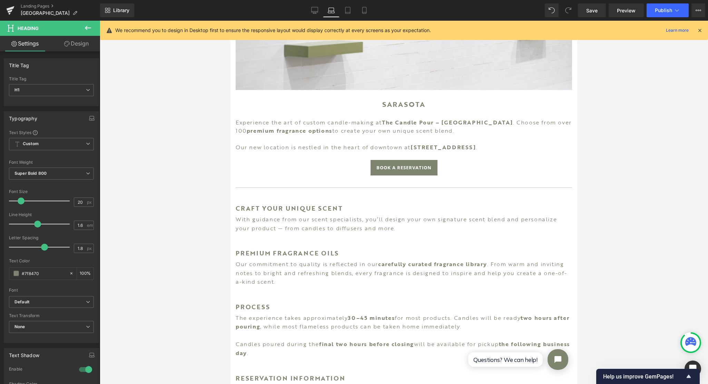
scroll to position [207, 0]
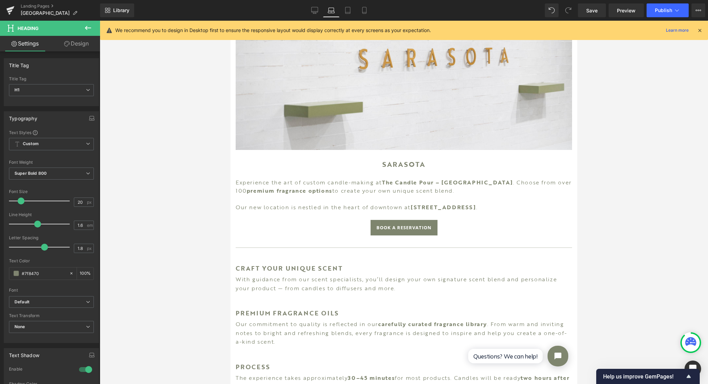
click at [346, 14] on link "Tablet" at bounding box center [347, 10] width 17 height 14
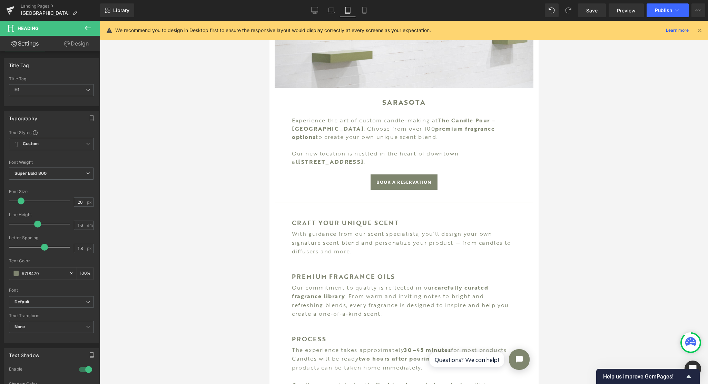
scroll to position [145, 0]
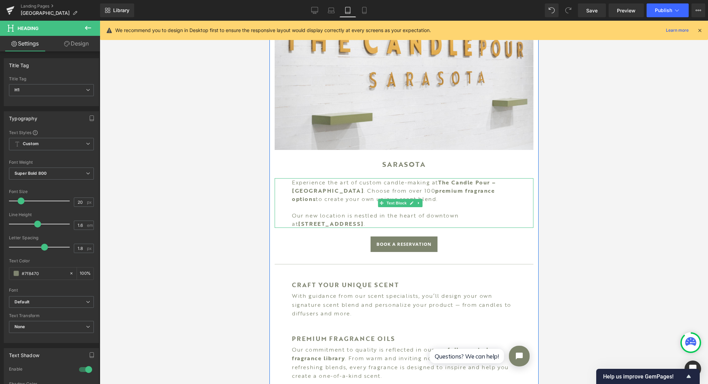
click at [389, 178] on p "Experience the art of custom candle-making at The [GEOGRAPHIC_DATA] – [GEOGRAPH…" at bounding box center [403, 190] width 224 height 25
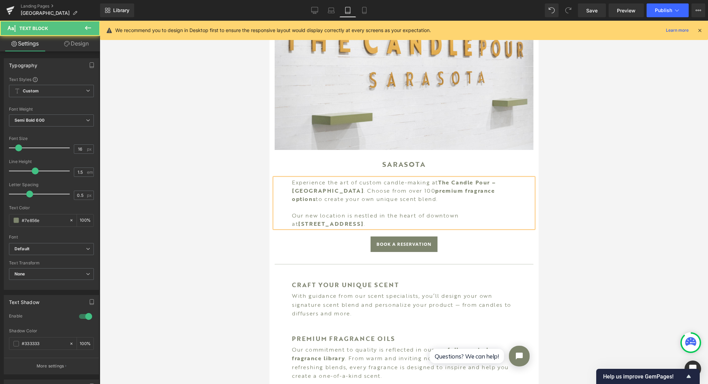
click at [77, 48] on link "Design" at bounding box center [76, 44] width 50 height 16
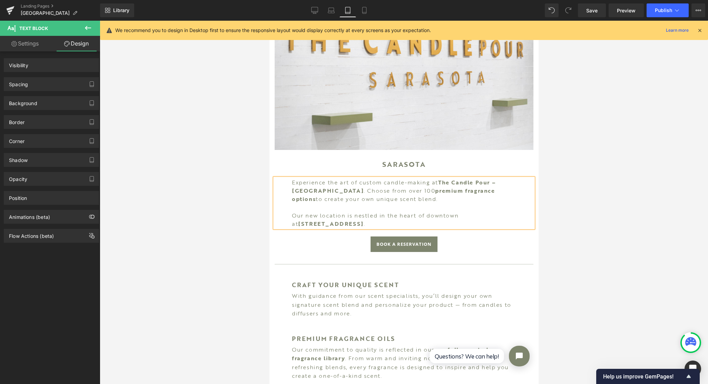
click at [58, 85] on div "Spacing" at bounding box center [51, 84] width 94 height 13
click at [27, 86] on div "Spacing" at bounding box center [18, 83] width 19 height 10
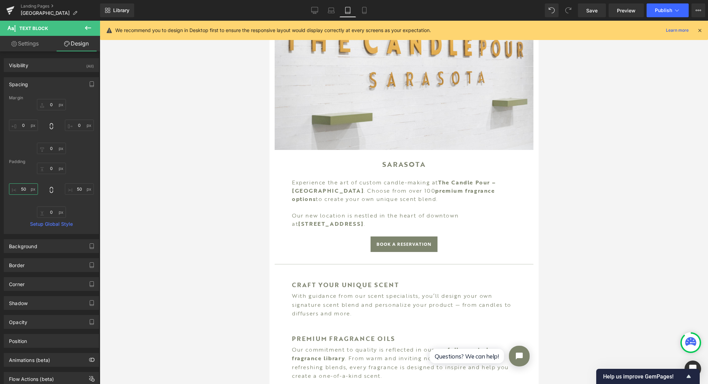
click at [24, 188] on input "50" at bounding box center [23, 188] width 29 height 11
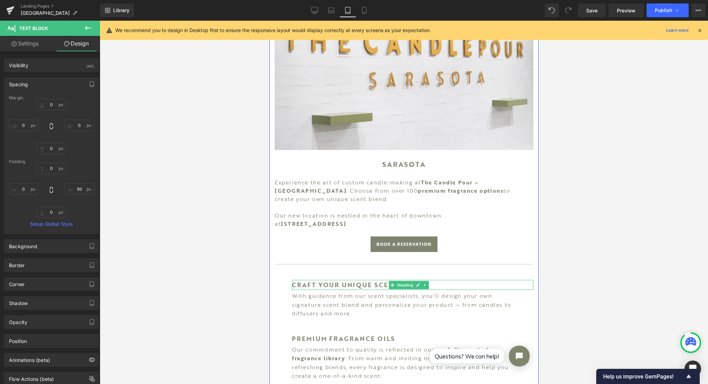
click at [405, 281] on span "Heading" at bounding box center [404, 285] width 19 height 8
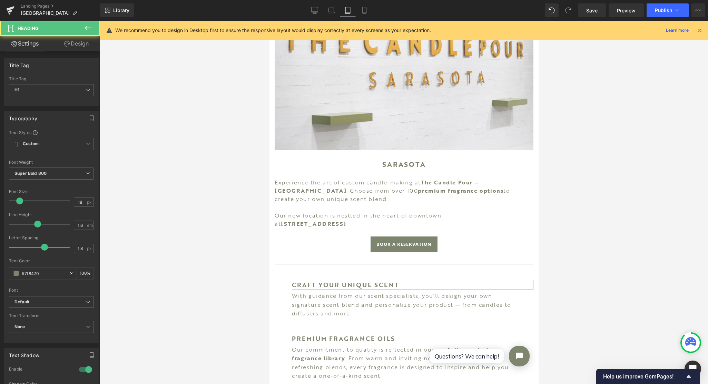
click at [75, 46] on link "Design" at bounding box center [76, 44] width 50 height 16
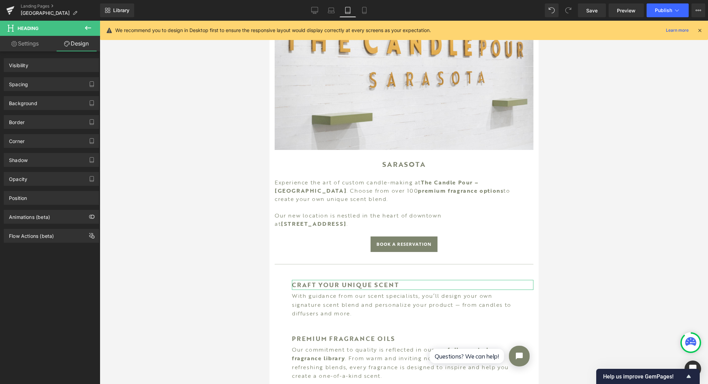
click at [45, 83] on div "Spacing" at bounding box center [51, 84] width 94 height 13
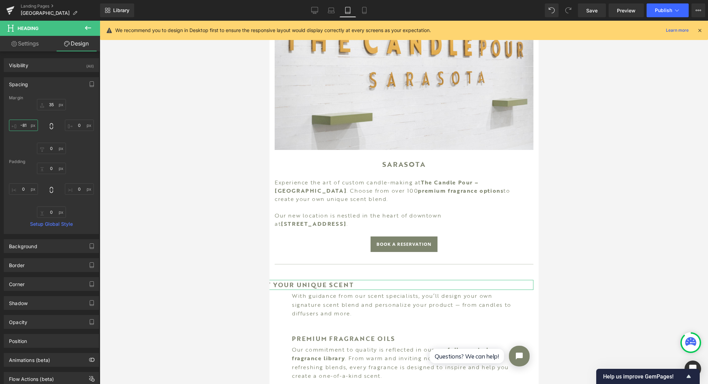
drag, startPoint x: 29, startPoint y: 126, endPoint x: 1, endPoint y: 124, distance: 27.6
click at [1, 124] on div "Spacing [GEOGRAPHIC_DATA] 35px 35 0px 0 0px 0 -81px -81 [GEOGRAPHIC_DATA] 0px 0…" at bounding box center [51, 153] width 103 height 162
click at [22, 126] on input "-81" at bounding box center [23, 125] width 29 height 11
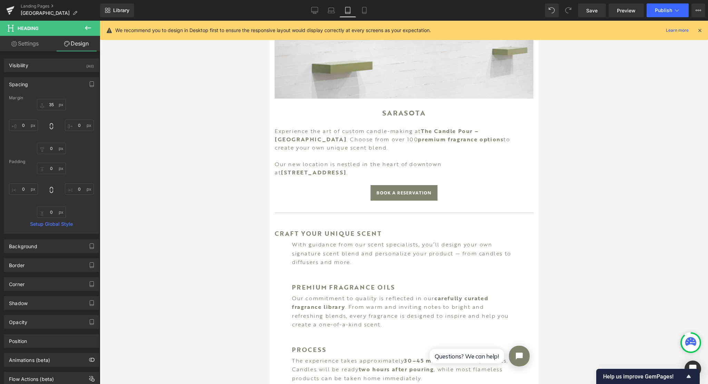
scroll to position [197, 0]
click at [356, 240] on p "With guidance from our scent specialists, you’ll design your own signature scen…" at bounding box center [403, 253] width 224 height 27
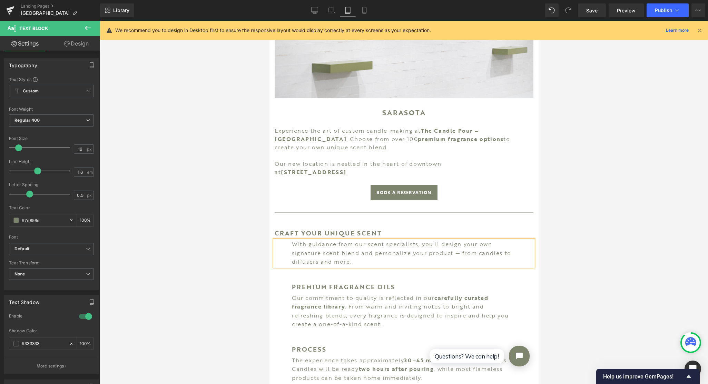
click at [81, 44] on link "Design" at bounding box center [76, 44] width 50 height 16
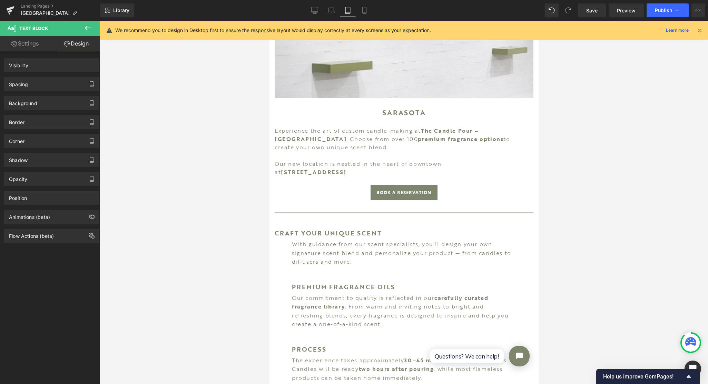
click at [40, 79] on div "Spacing" at bounding box center [51, 84] width 94 height 13
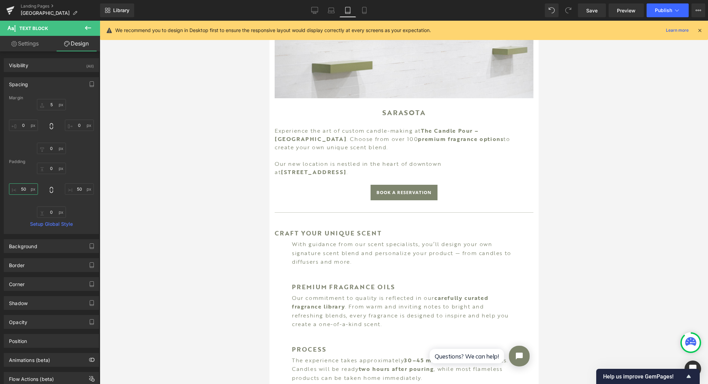
click at [27, 187] on input "50" at bounding box center [23, 188] width 29 height 11
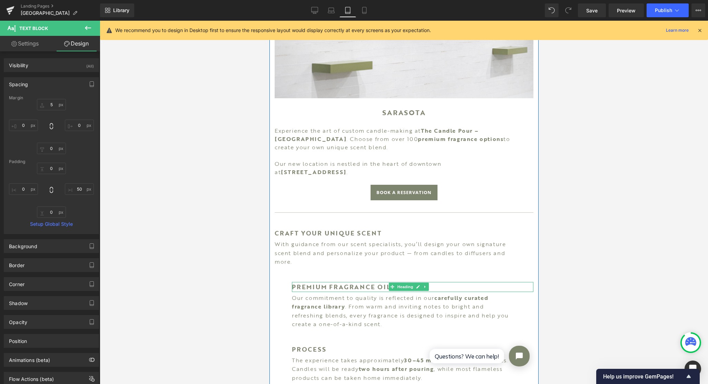
click at [370, 282] on h1 "PREMIUM FRAGRANCE OILS" at bounding box center [411, 287] width 241 height 10
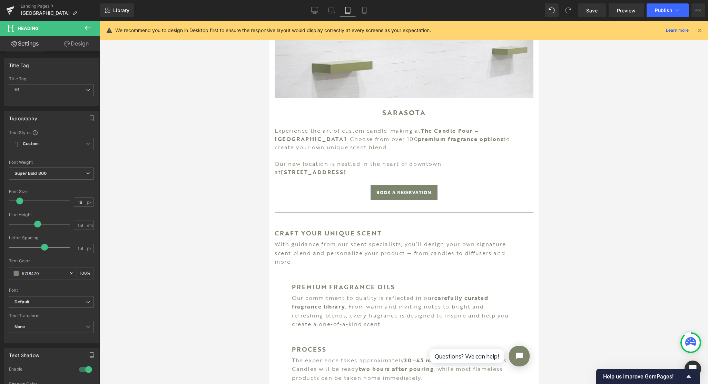
click at [82, 46] on link "Design" at bounding box center [76, 44] width 50 height 16
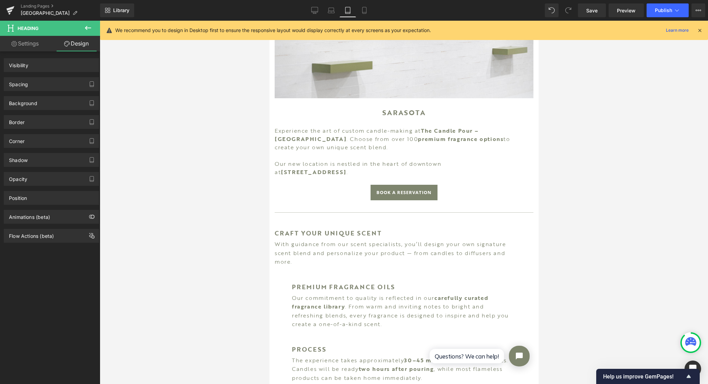
click at [48, 88] on div "Spacing" at bounding box center [51, 84] width 94 height 13
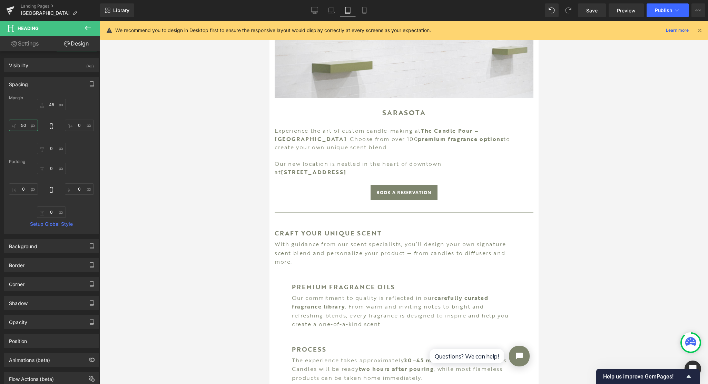
click at [26, 122] on input "50" at bounding box center [23, 125] width 29 height 11
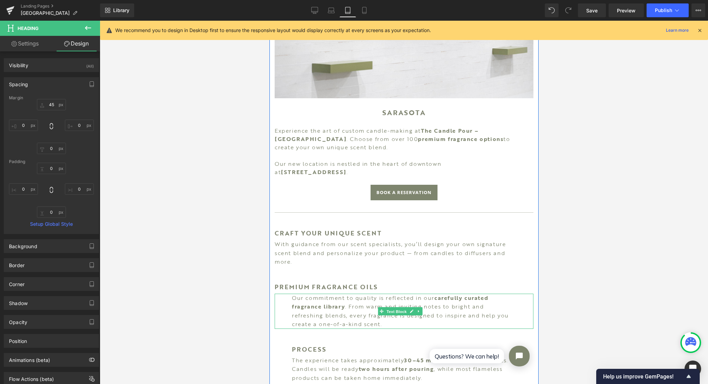
drag, startPoint x: 394, startPoint y: 295, endPoint x: 454, endPoint y: 292, distance: 59.7
click at [394, 308] on span "Text Block" at bounding box center [396, 312] width 23 height 8
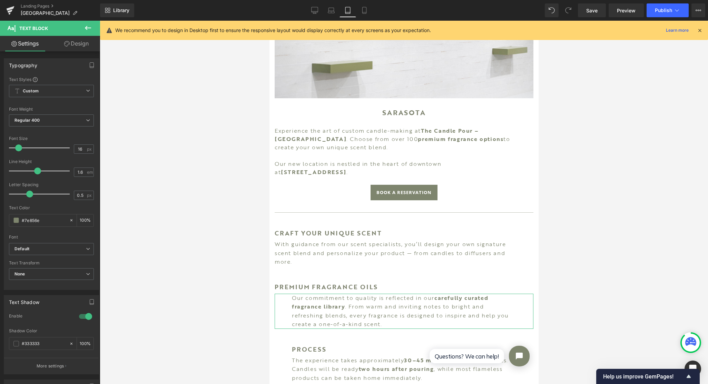
click at [74, 48] on link "Design" at bounding box center [76, 44] width 50 height 16
click at [0, 0] on div "Spacing" at bounding box center [0, 0] width 0 height 0
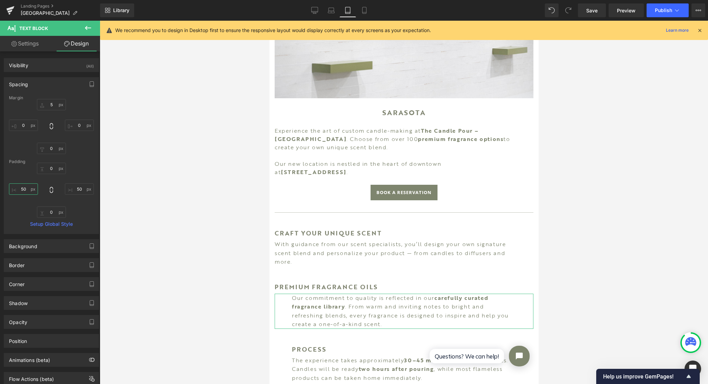
click at [28, 188] on input "50" at bounding box center [23, 188] width 29 height 11
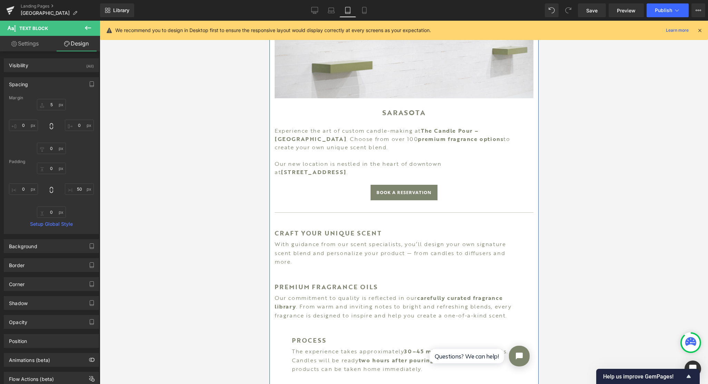
scroll to position [300, 0]
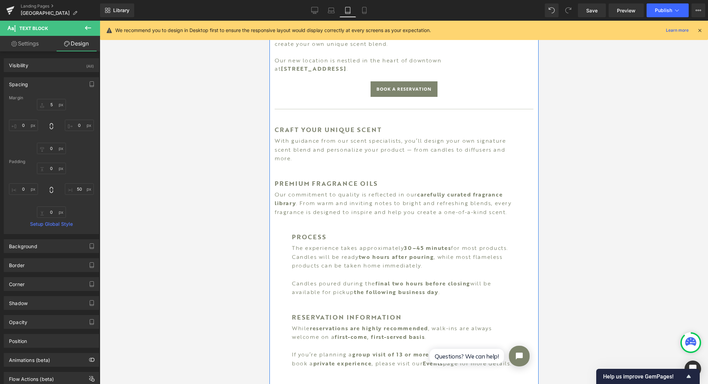
click at [377, 256] on p "The experience takes approximately 30–45 minutes for most products. Candles wil…" at bounding box center [403, 257] width 224 height 27
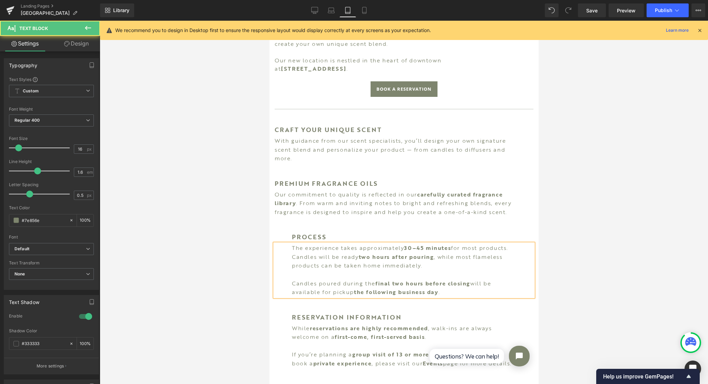
click at [83, 46] on link "Design" at bounding box center [76, 44] width 50 height 16
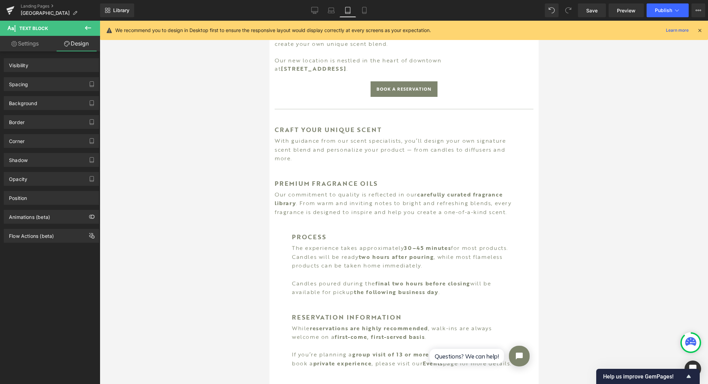
click at [32, 83] on div "Spacing" at bounding box center [51, 84] width 94 height 13
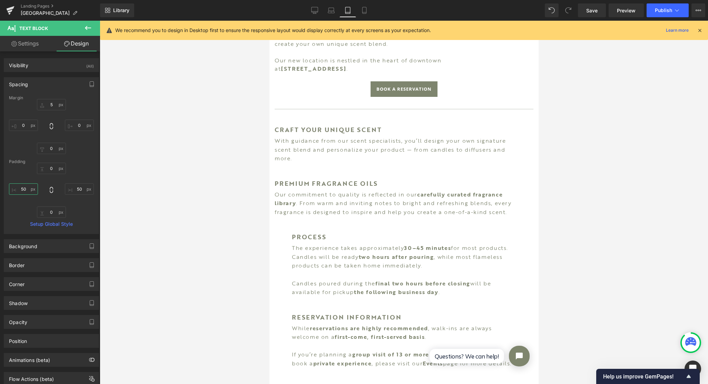
click at [26, 190] on input "50" at bounding box center [23, 188] width 29 height 11
click at [81, 188] on input "50" at bounding box center [79, 188] width 29 height 11
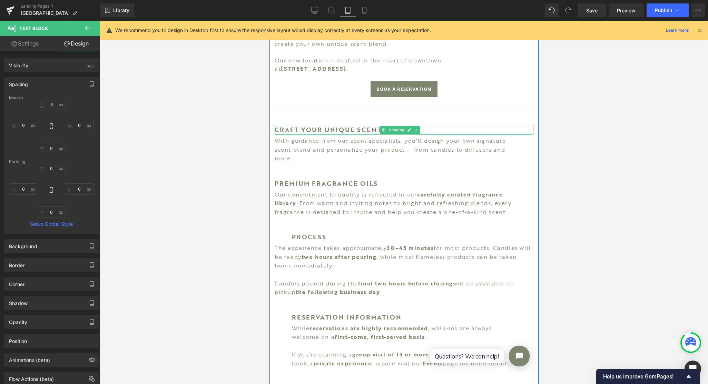
click at [391, 126] on span "Heading" at bounding box center [396, 130] width 19 height 8
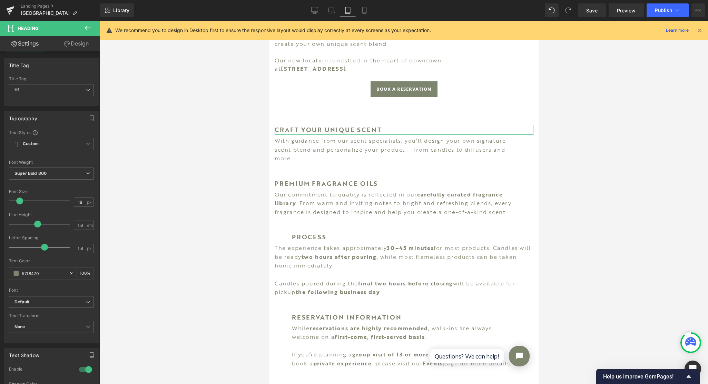
click at [83, 47] on link "Design" at bounding box center [76, 44] width 50 height 16
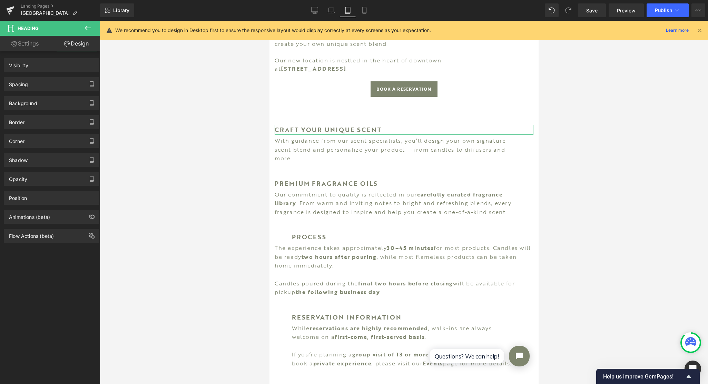
click at [56, 85] on div "Spacing" at bounding box center [51, 84] width 94 height 13
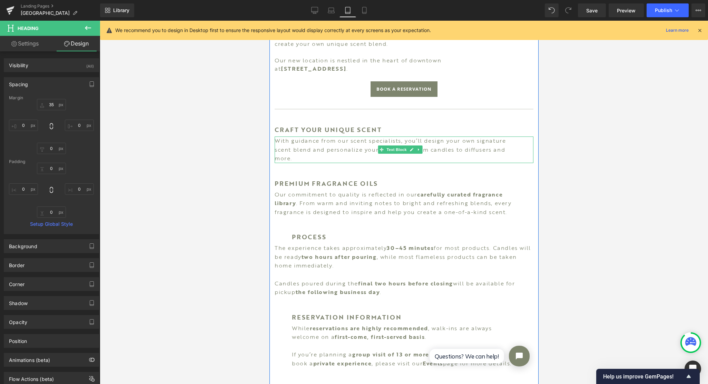
click at [336, 137] on p "With guidance from our scent specialists, you’ll design your own signature scen…" at bounding box center [394, 150] width 241 height 27
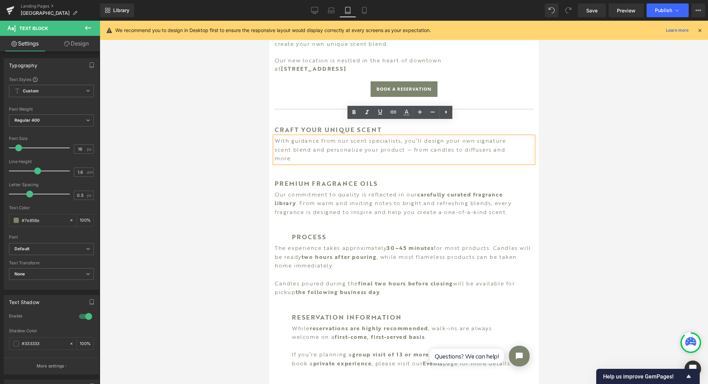
click at [84, 43] on link "Design" at bounding box center [76, 44] width 50 height 16
click at [0, 0] on div "Spacing" at bounding box center [0, 0] width 0 height 0
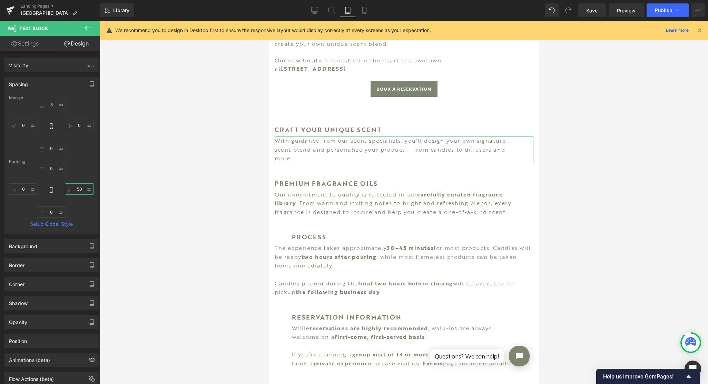
click at [76, 186] on input "50" at bounding box center [79, 188] width 29 height 11
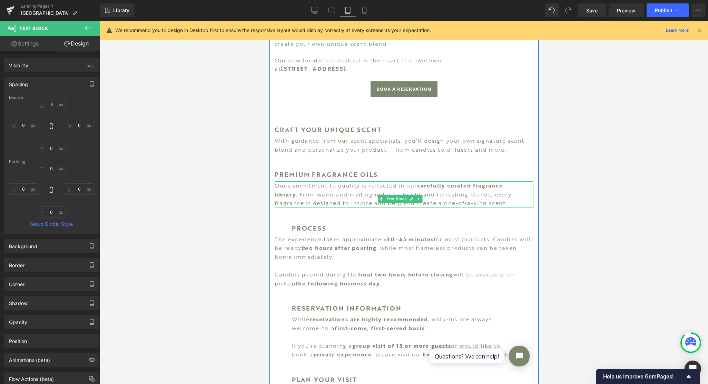
click at [400, 195] on span "Text Block" at bounding box center [396, 199] width 23 height 8
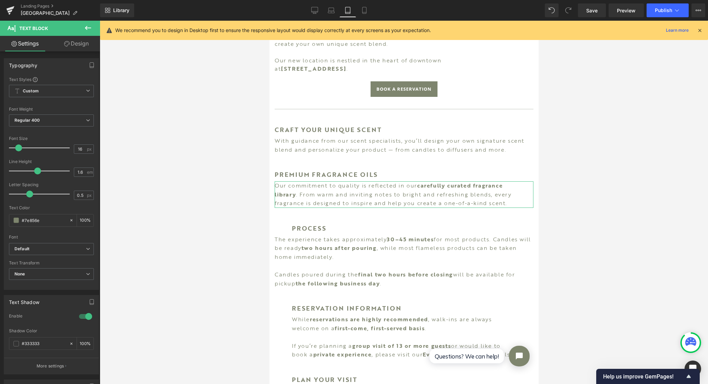
click at [71, 43] on link "Design" at bounding box center [76, 44] width 50 height 16
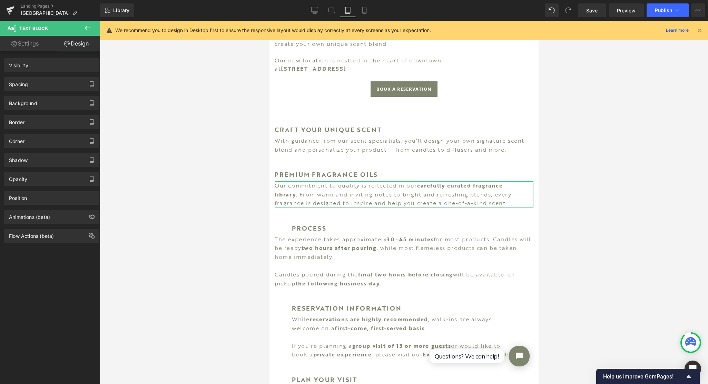
click at [56, 80] on div "Spacing" at bounding box center [51, 84] width 94 height 13
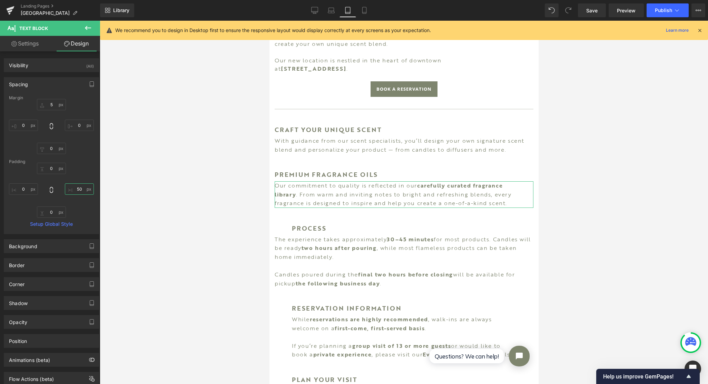
click at [83, 188] on input "50" at bounding box center [79, 188] width 29 height 11
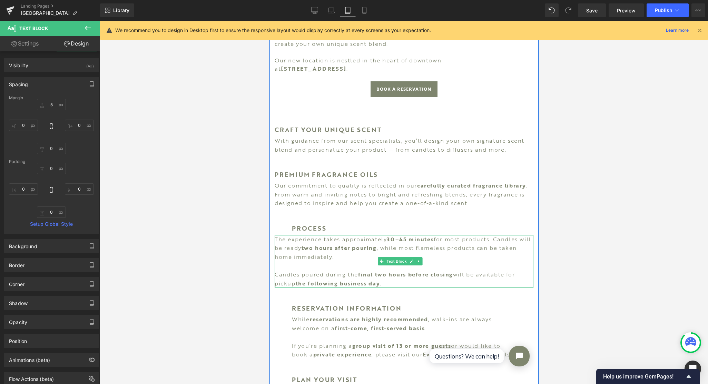
click at [398, 257] on span "Text Block" at bounding box center [396, 261] width 23 height 8
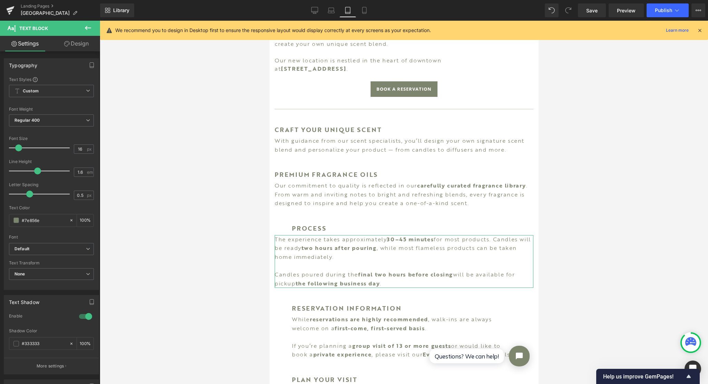
drag, startPoint x: 80, startPoint y: 49, endPoint x: 50, endPoint y: 138, distance: 94.2
click at [80, 49] on link "Design" at bounding box center [76, 44] width 50 height 16
click at [0, 0] on div "Spacing" at bounding box center [0, 0] width 0 height 0
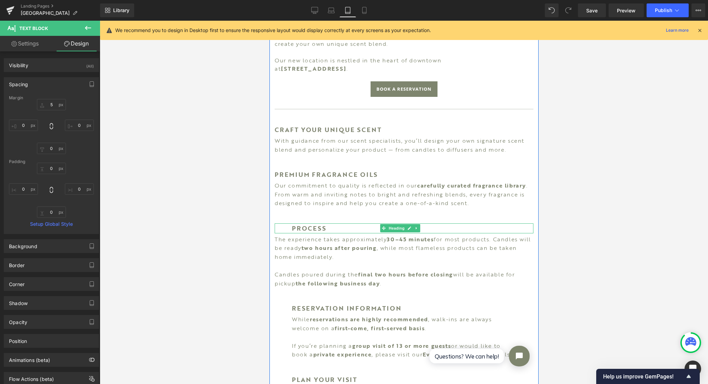
click at [315, 223] on h1 "PROCESS" at bounding box center [411, 228] width 241 height 10
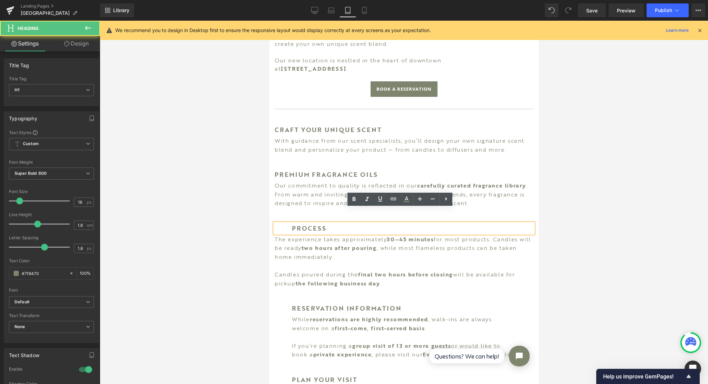
click at [81, 46] on link "Design" at bounding box center [76, 44] width 50 height 16
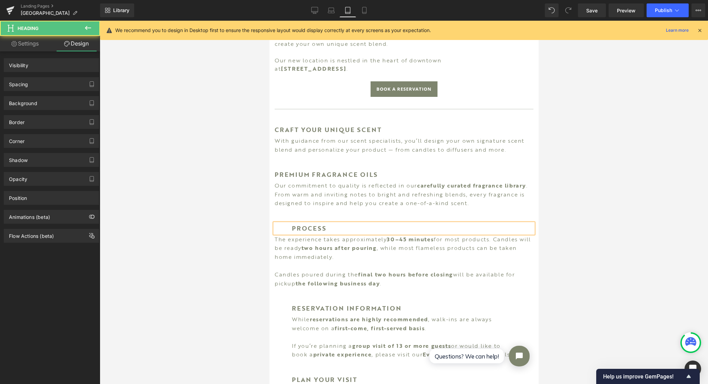
click at [57, 84] on div "Spacing" at bounding box center [51, 84] width 94 height 13
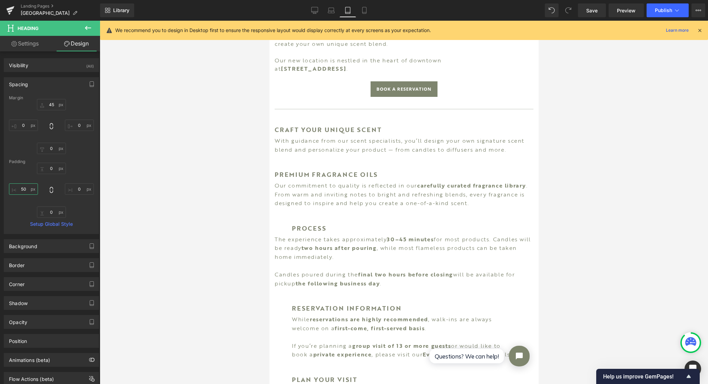
click at [26, 187] on input "50" at bounding box center [23, 188] width 29 height 11
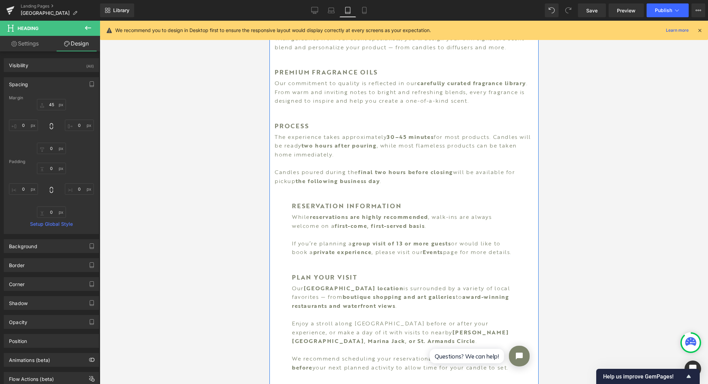
scroll to position [403, 0]
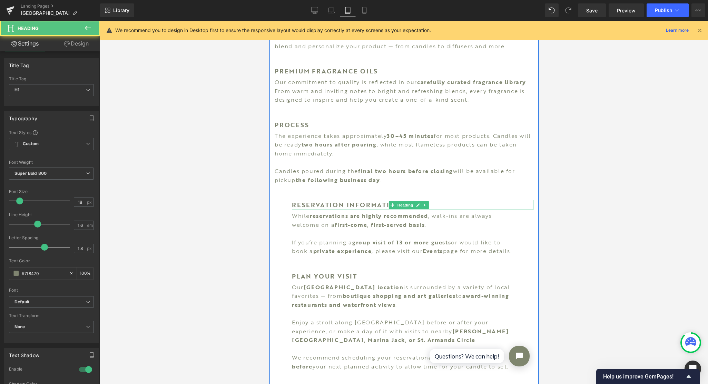
click at [360, 200] on h1 "RESERVATION INFORMATION" at bounding box center [411, 205] width 241 height 10
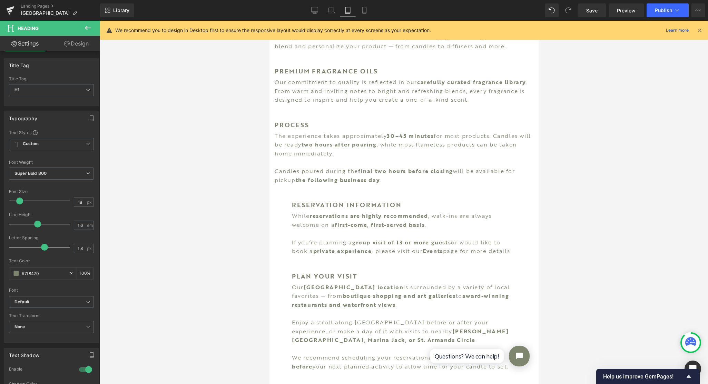
click at [78, 43] on link "Design" at bounding box center [76, 44] width 50 height 16
click at [0, 0] on div "Spacing" at bounding box center [0, 0] width 0 height 0
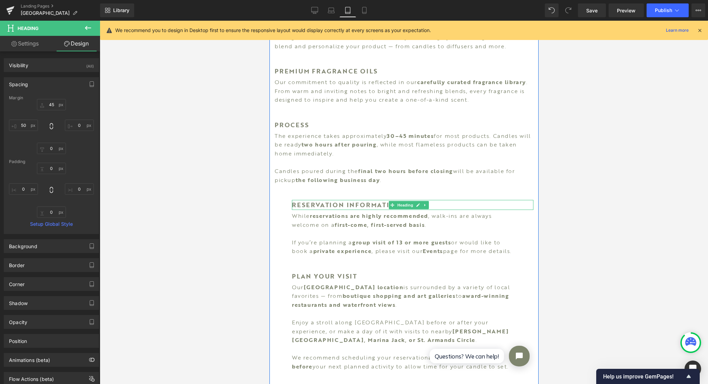
click at [352, 200] on h1 "RESERVATION INFORMATION" at bounding box center [411, 205] width 241 height 10
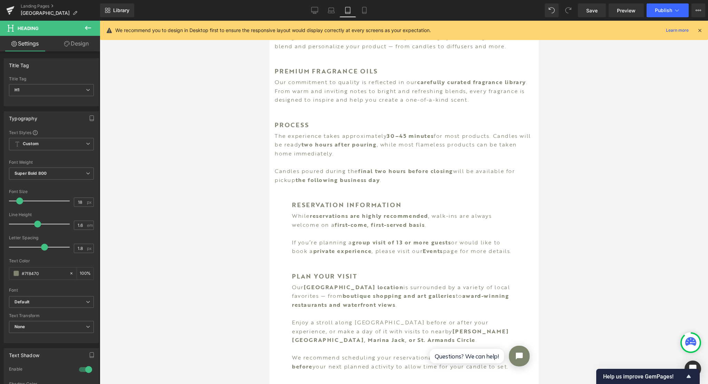
click at [83, 45] on link "Design" at bounding box center [76, 44] width 50 height 16
click at [0, 0] on div "Spacing" at bounding box center [0, 0] width 0 height 0
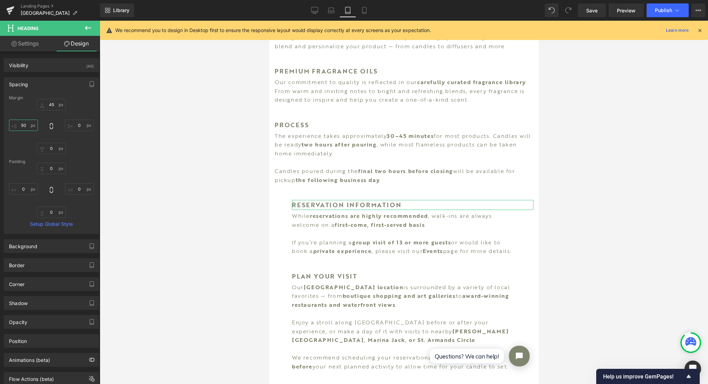
click at [24, 123] on input "50" at bounding box center [23, 125] width 29 height 11
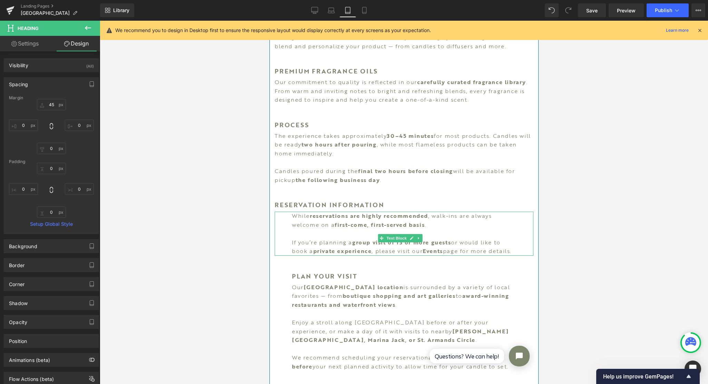
click at [410, 229] on p at bounding box center [403, 233] width 224 height 9
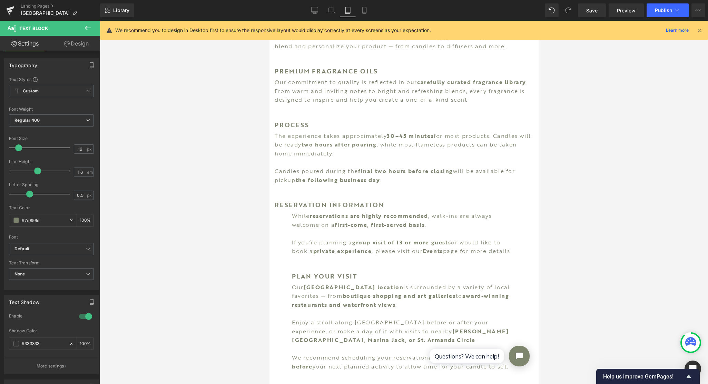
drag, startPoint x: 141, startPoint y: 195, endPoint x: 83, endPoint y: 44, distance: 161.0
click at [83, 44] on link "Design" at bounding box center [76, 44] width 50 height 16
click at [0, 0] on div "Spacing" at bounding box center [0, 0] width 0 height 0
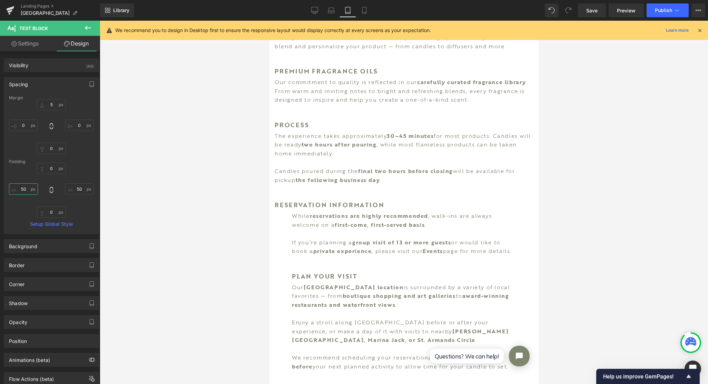
click at [29, 189] on input "50" at bounding box center [23, 188] width 29 height 11
click at [72, 187] on input "50" at bounding box center [79, 188] width 29 height 11
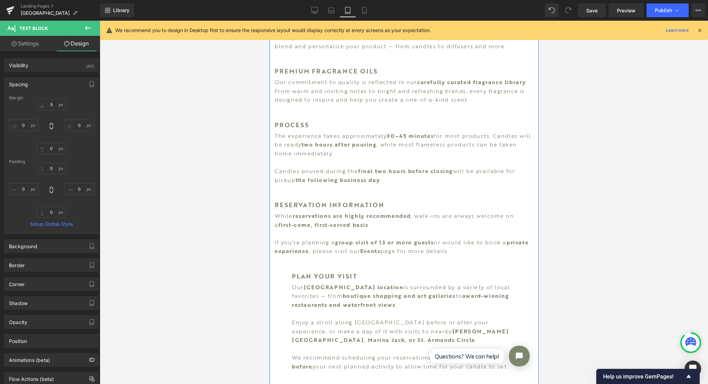
click at [388, 292] on strong "boutique shopping and art galleries" at bounding box center [398, 296] width 113 height 8
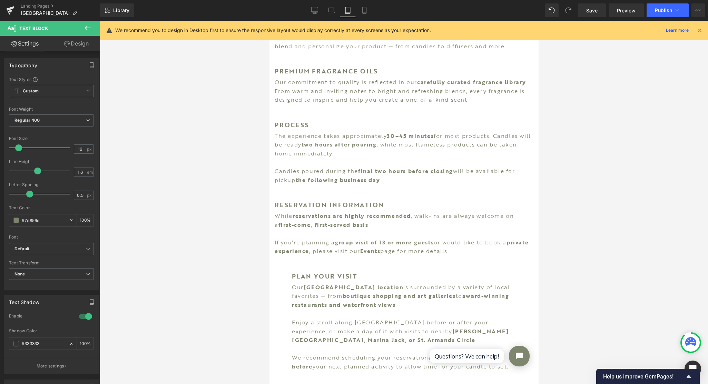
click at [81, 42] on link "Design" at bounding box center [76, 44] width 50 height 16
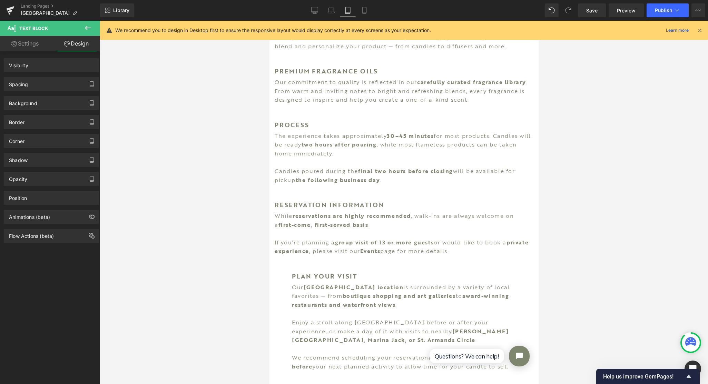
click at [39, 85] on div "Spacing" at bounding box center [51, 84] width 94 height 13
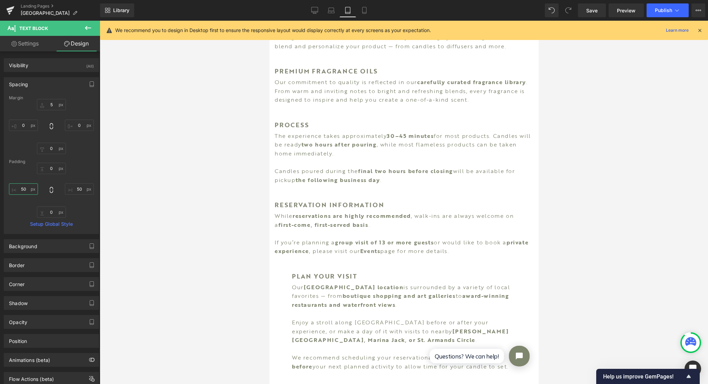
click at [25, 183] on input "50" at bounding box center [23, 188] width 29 height 11
click at [80, 189] on input "50" at bounding box center [79, 188] width 29 height 11
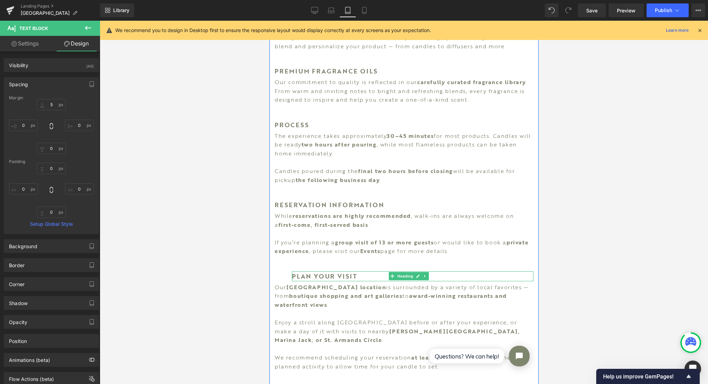
click at [326, 271] on h1 "PLAN YOUR VISIT" at bounding box center [411, 276] width 241 height 10
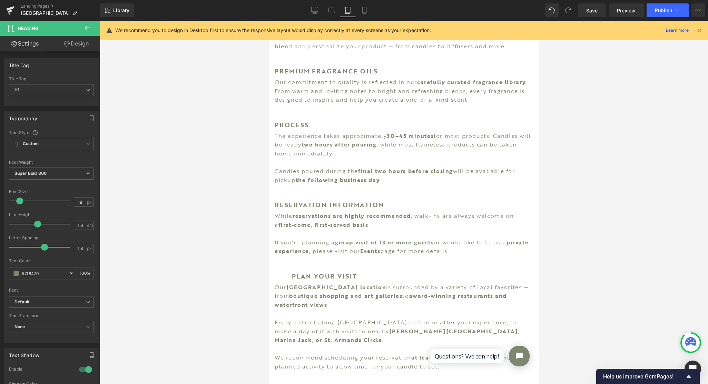
click at [75, 47] on link "Design" at bounding box center [76, 44] width 50 height 16
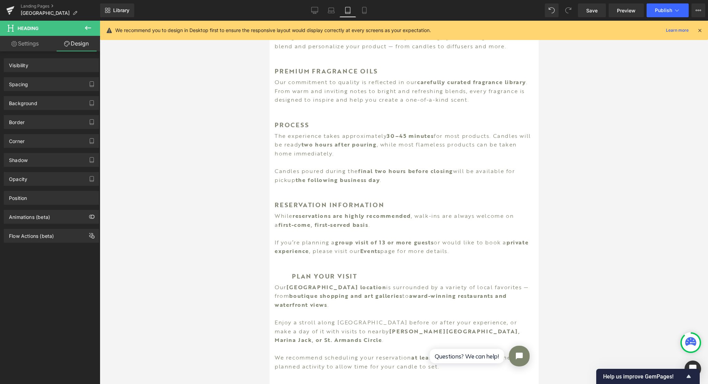
click at [44, 86] on div "Spacing" at bounding box center [51, 84] width 94 height 13
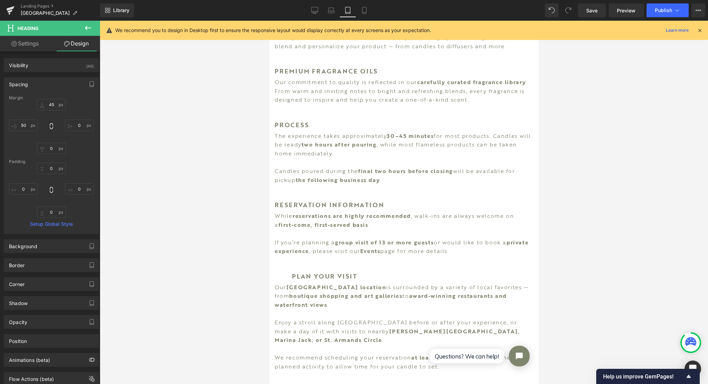
click at [30, 118] on div "45px 45 0px 0 0px 0 50px 50" at bounding box center [51, 126] width 85 height 55
click at [28, 124] on input "50" at bounding box center [23, 125] width 29 height 11
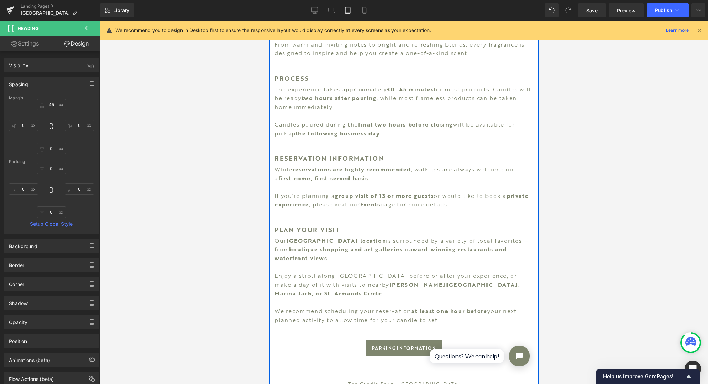
scroll to position [455, 0]
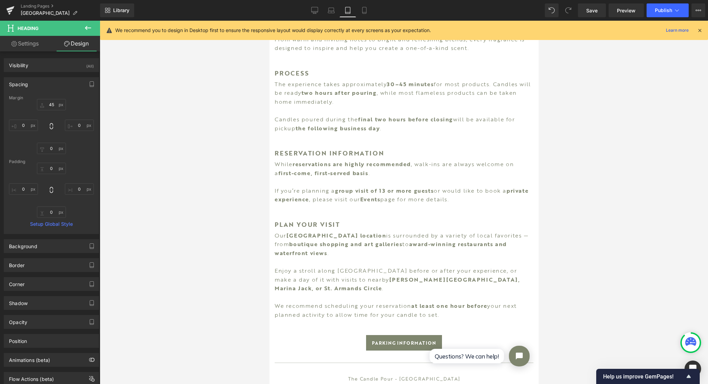
click at [589, 13] on span "Save" at bounding box center [591, 10] width 11 height 7
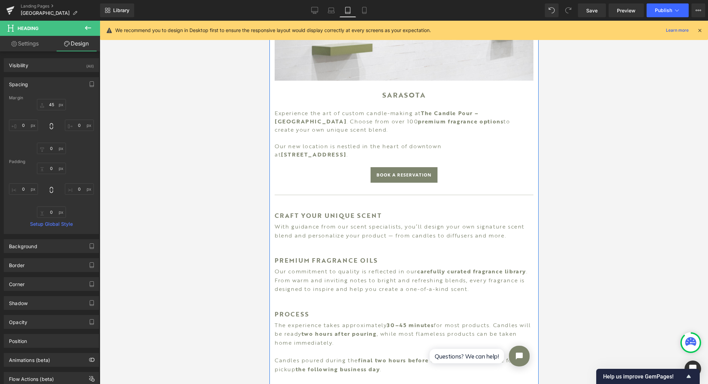
scroll to position [197, 0]
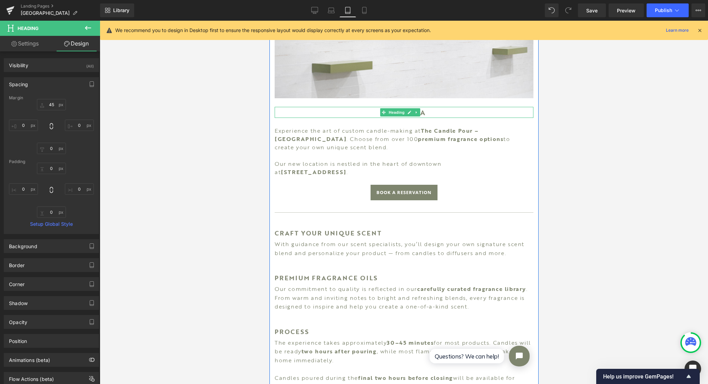
click at [402, 108] on span "Heading" at bounding box center [396, 112] width 19 height 8
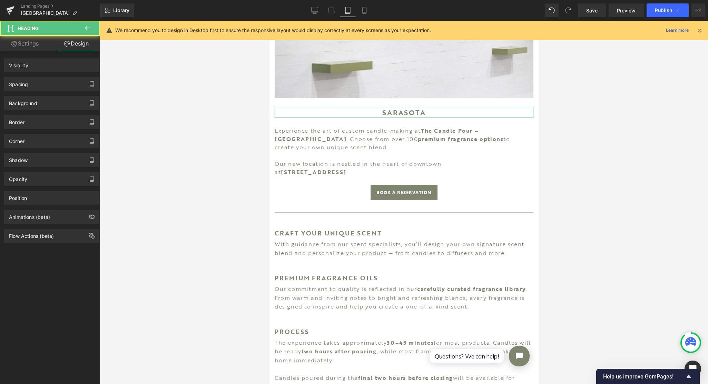
click at [61, 81] on div "Spacing" at bounding box center [51, 84] width 94 height 13
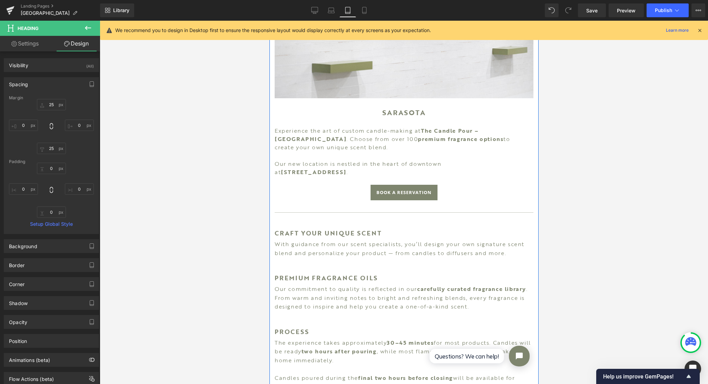
click at [335, 228] on h1 "CRAFT YOUR UNIQUE SCENT" at bounding box center [403, 233] width 259 height 10
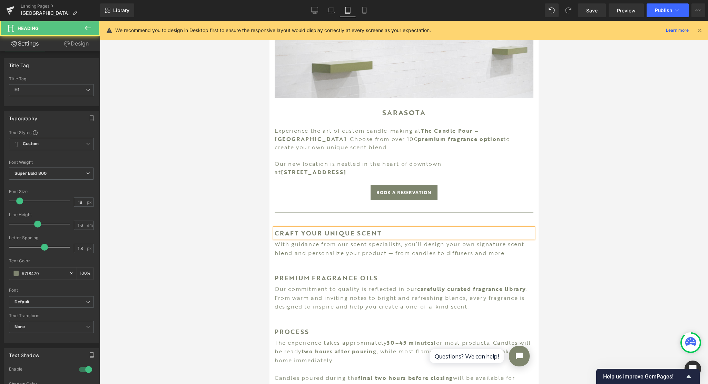
click at [70, 46] on link "Design" at bounding box center [76, 44] width 50 height 16
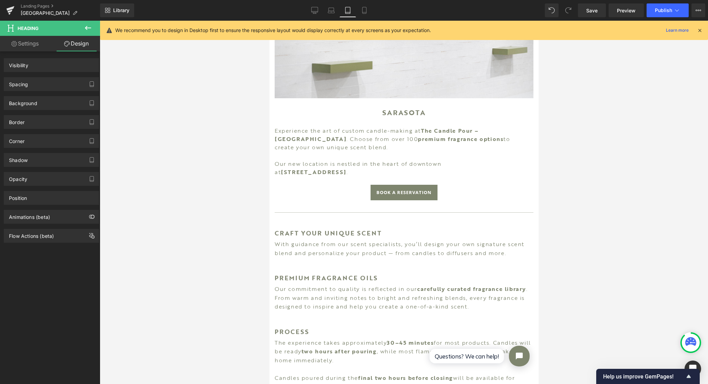
click at [54, 82] on div "Spacing" at bounding box center [51, 84] width 94 height 13
click at [36, 84] on div "Spacing" at bounding box center [51, 84] width 94 height 13
click at [24, 85] on div "Spacing" at bounding box center [18, 83] width 19 height 10
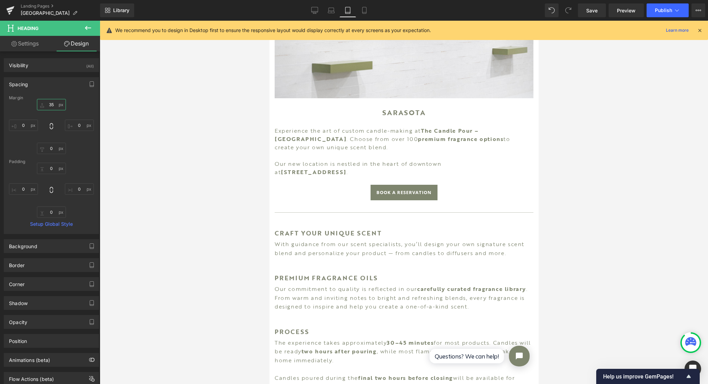
click at [58, 106] on input "35" at bounding box center [51, 104] width 29 height 11
click at [591, 9] on span "Save" at bounding box center [591, 10] width 11 height 7
click at [357, 9] on link "Mobile" at bounding box center [356, 10] width 17 height 14
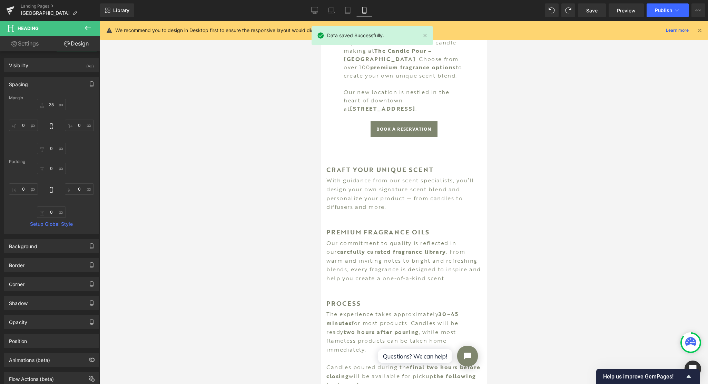
scroll to position [149, 0]
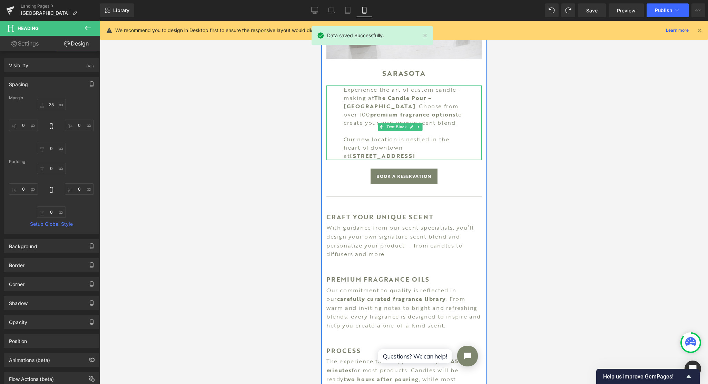
click at [404, 124] on span "Text Block" at bounding box center [396, 127] width 23 height 8
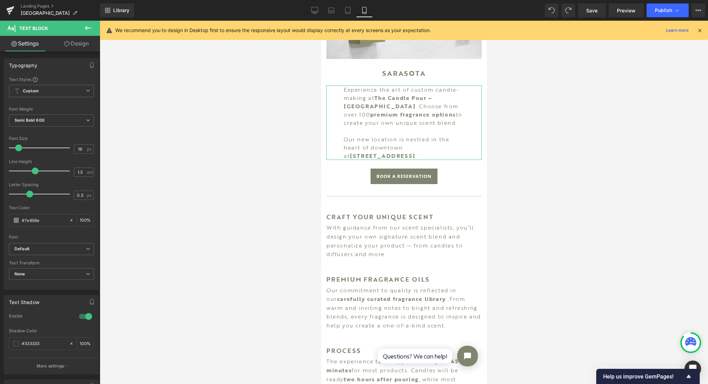
click at [74, 44] on link "Design" at bounding box center [76, 44] width 50 height 16
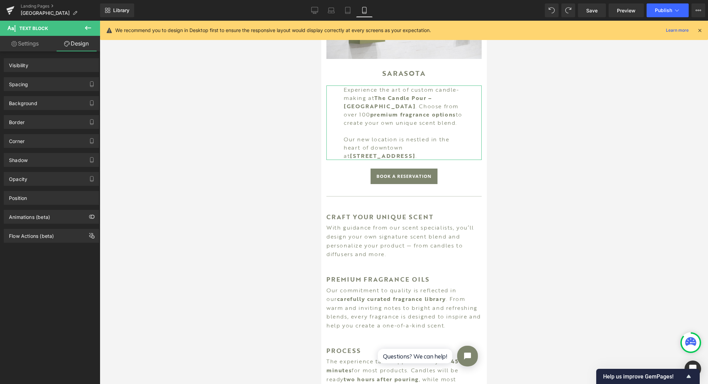
click at [31, 84] on div "Spacing" at bounding box center [51, 84] width 94 height 13
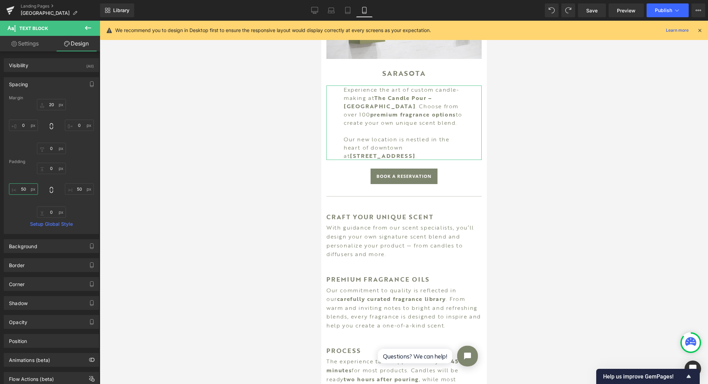
click at [24, 186] on input "50" at bounding box center [23, 188] width 29 height 11
click at [74, 190] on input "50" at bounding box center [79, 188] width 29 height 11
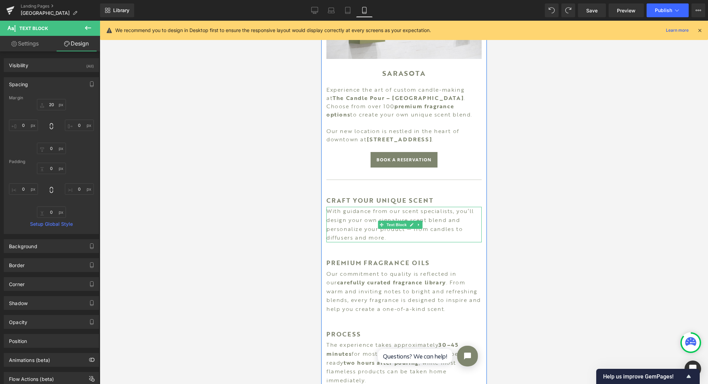
click at [400, 221] on span "Text Block" at bounding box center [396, 225] width 23 height 8
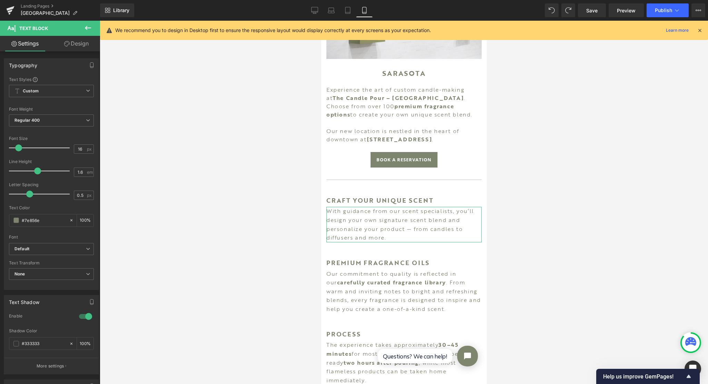
click at [91, 63] on icon "button" at bounding box center [92, 65] width 6 height 6
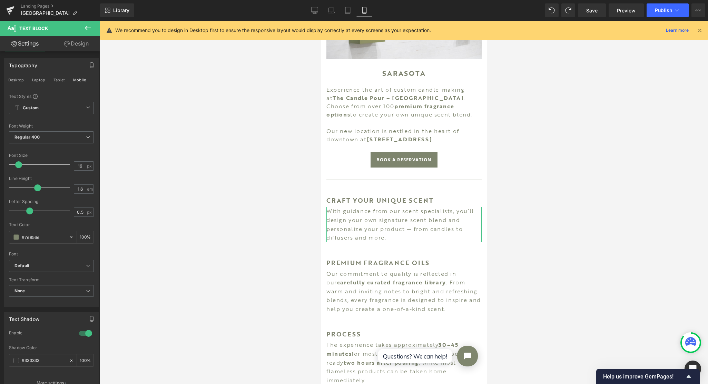
click at [63, 52] on div "Typography Desktop Laptop Tablet Mobile Text Styles Custom Custom Setup Global …" at bounding box center [51, 282] width 103 height 463
click at [64, 46] on icon at bounding box center [67, 44] width 6 height 6
click at [0, 0] on div "Spacing" at bounding box center [0, 0] width 0 height 0
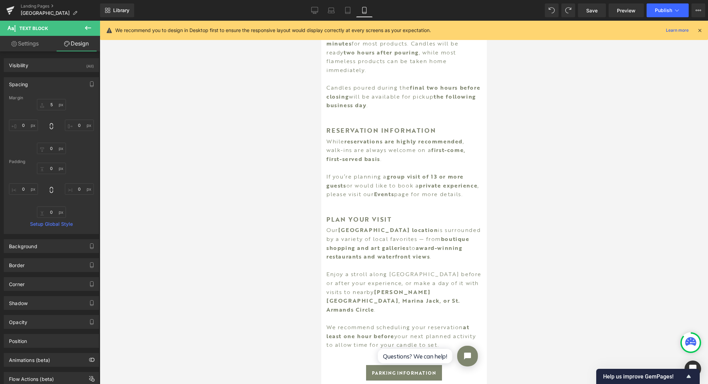
scroll to position [511, 0]
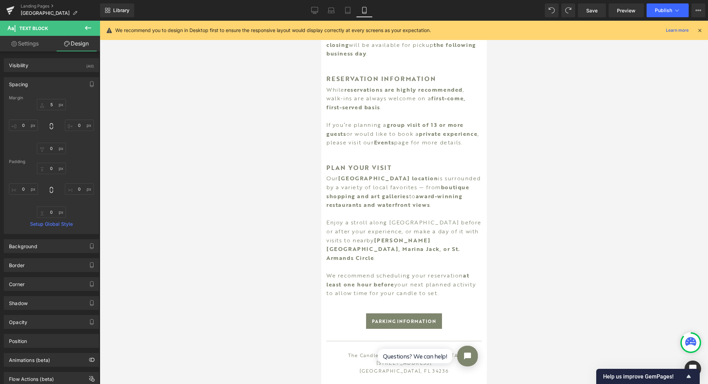
click at [592, 9] on span "Save" at bounding box center [591, 10] width 11 height 7
click at [623, 9] on span "Preview" at bounding box center [626, 10] width 19 height 7
